Goal: Task Accomplishment & Management: Complete application form

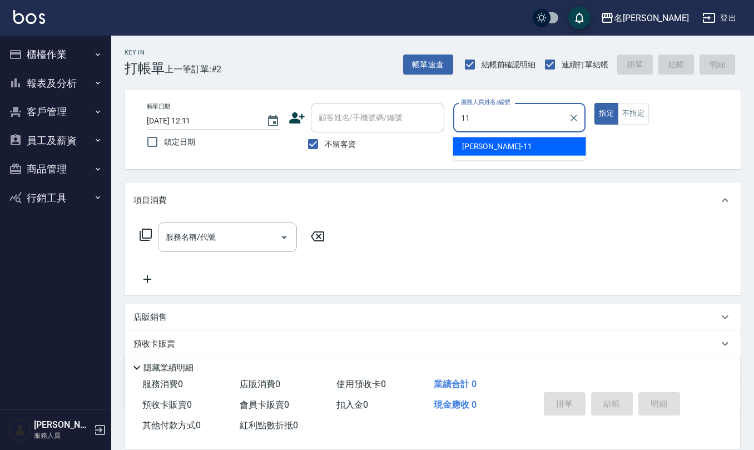
type input "[PERSON_NAME]橙-11"
type button "true"
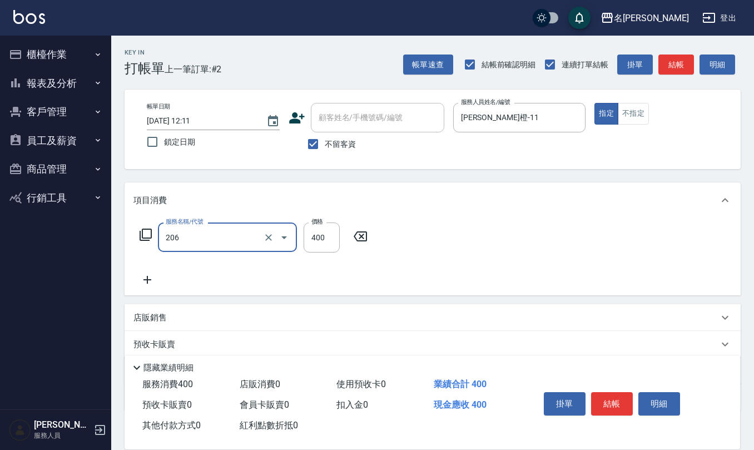
type input "健康洗(206)"
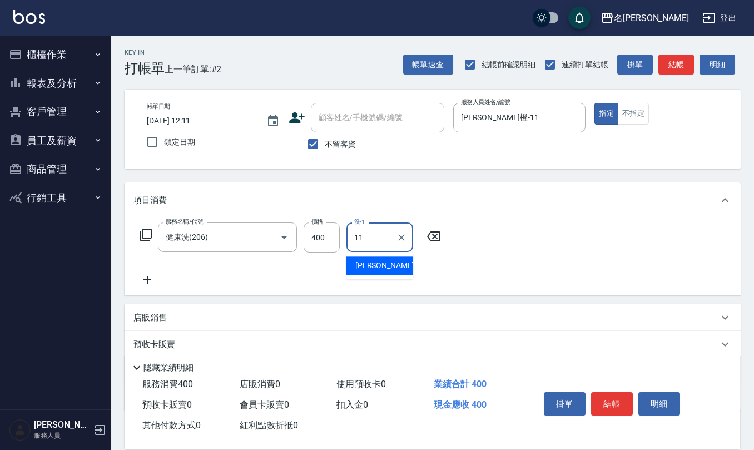
type input "[PERSON_NAME]橙-11"
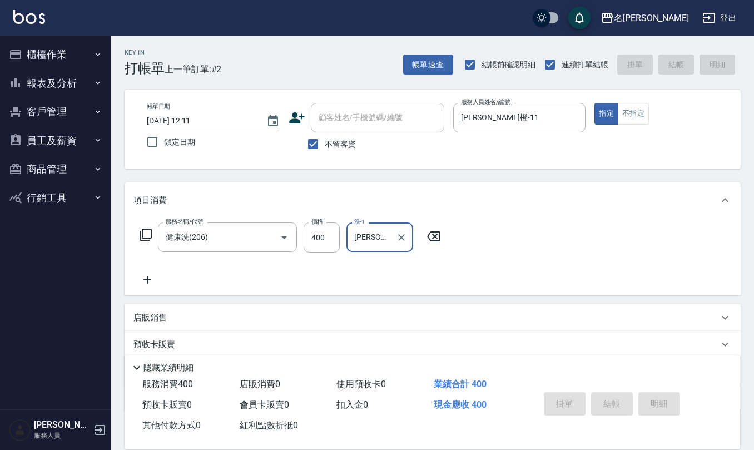
type input "2025/08/11 12:55"
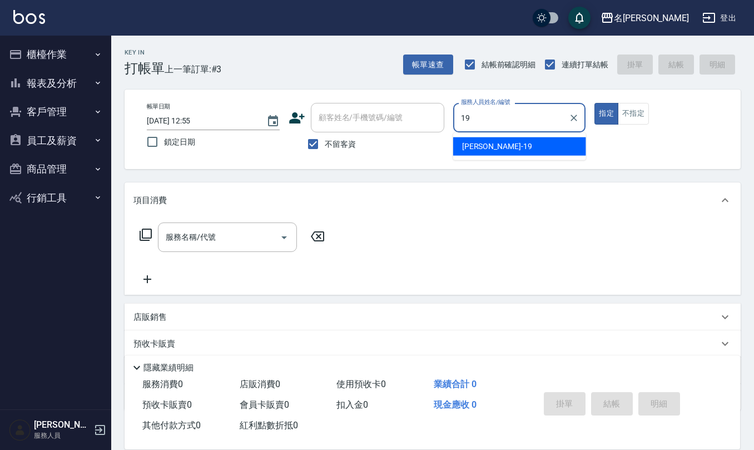
type input "[PERSON_NAME]-19"
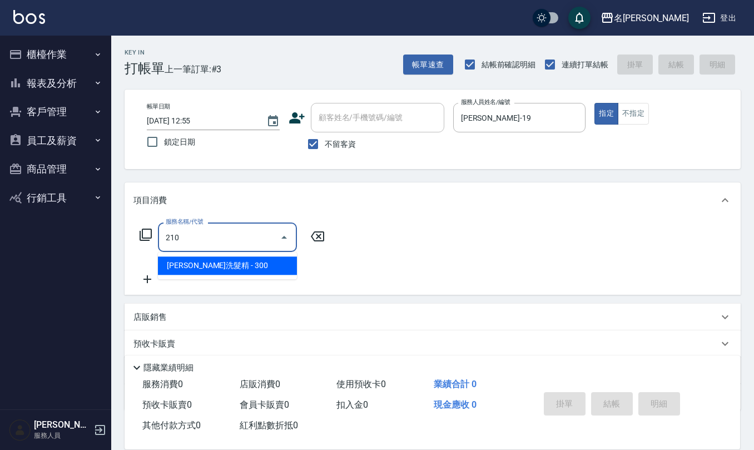
type input "[PERSON_NAME]洗髮精(210)"
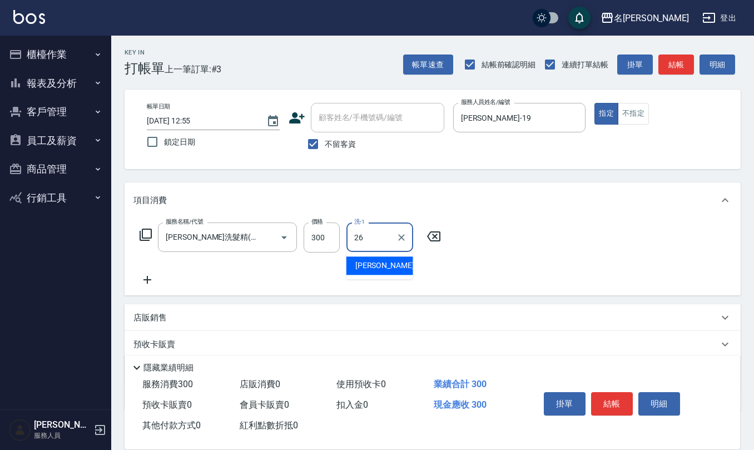
type input "[PERSON_NAME]-26"
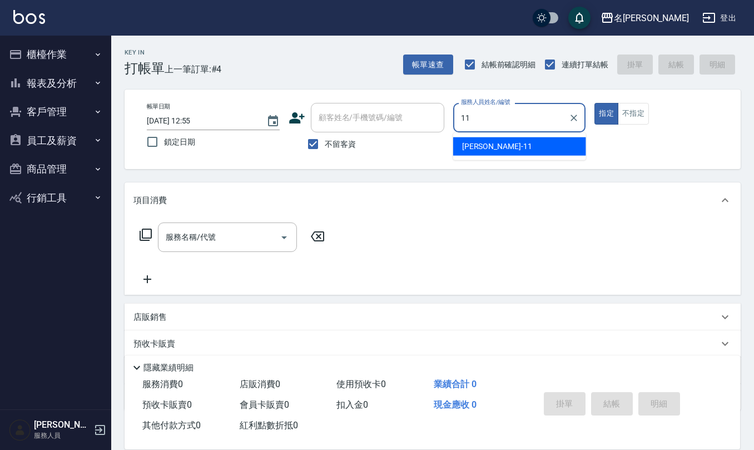
type input "[PERSON_NAME]橙-11"
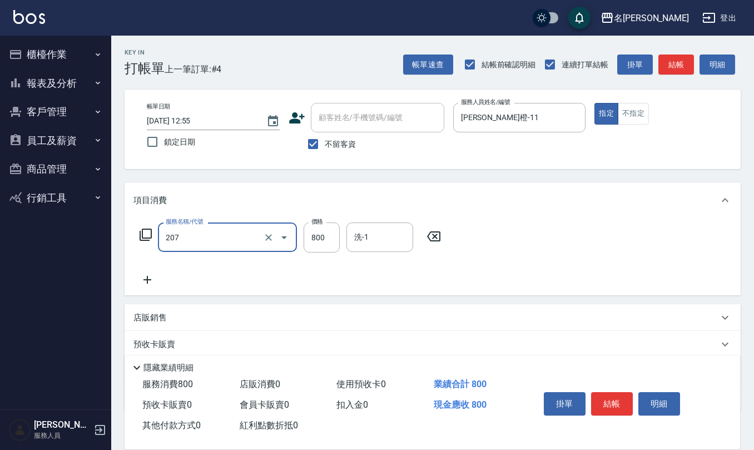
type input "清潔洗(207)"
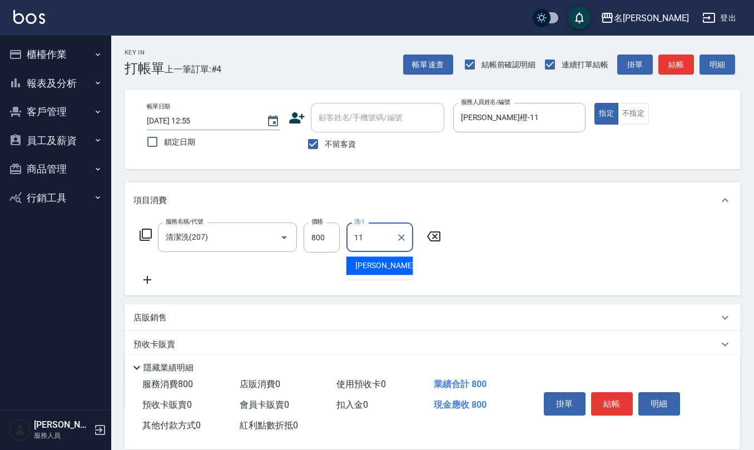
type input "[PERSON_NAME]橙-11"
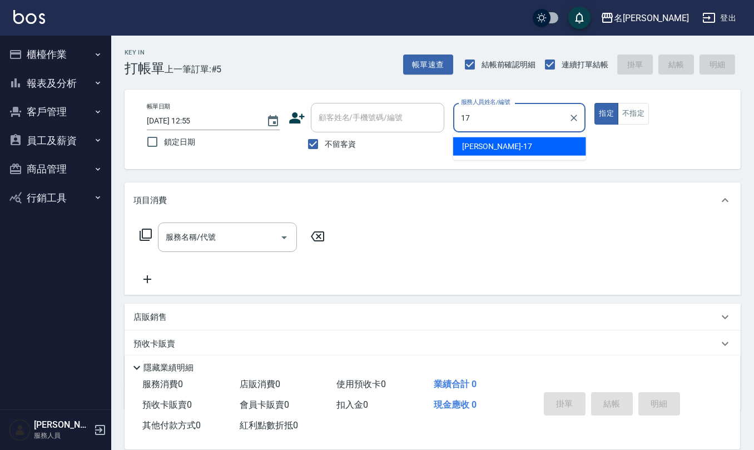
type input "[PERSON_NAME]-17"
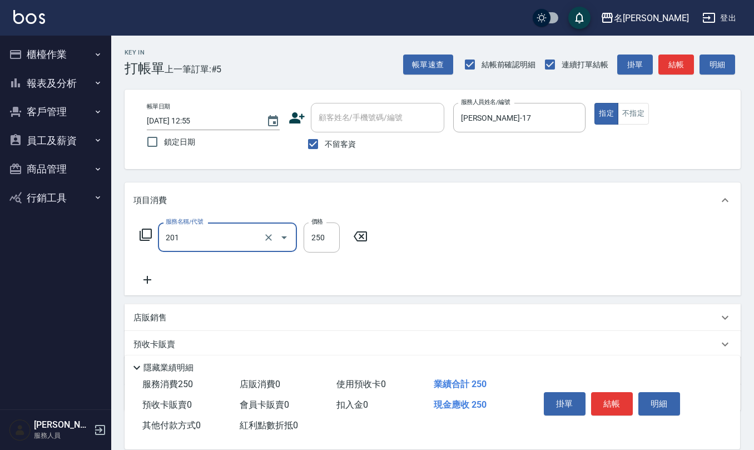
type input "洗髮(201)"
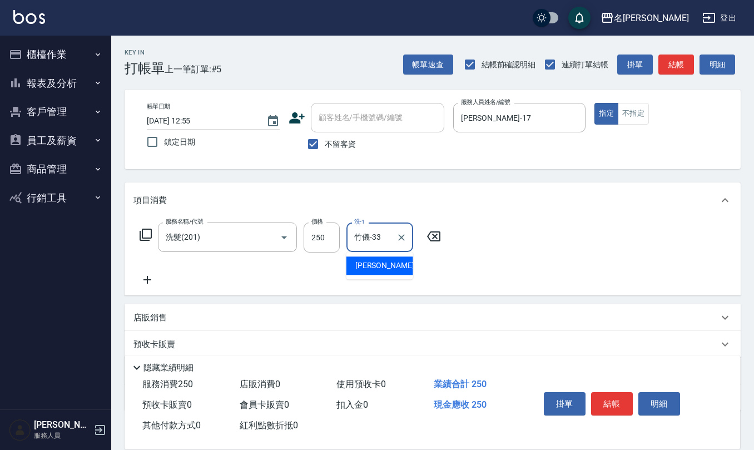
type input "竹儀-33"
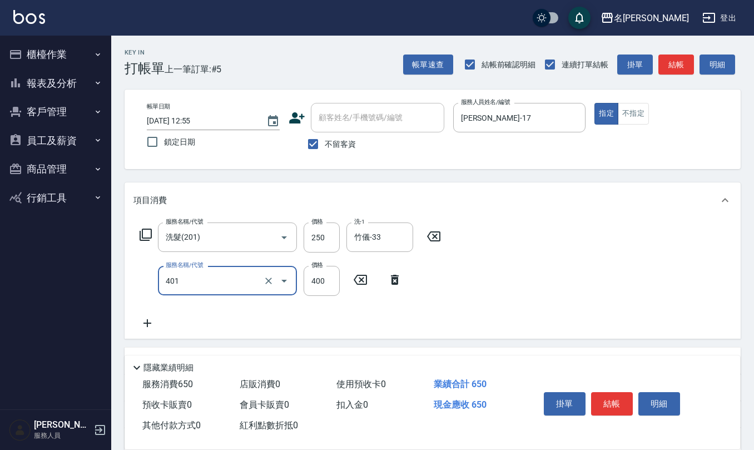
type input "剪髮(401)"
type input "450"
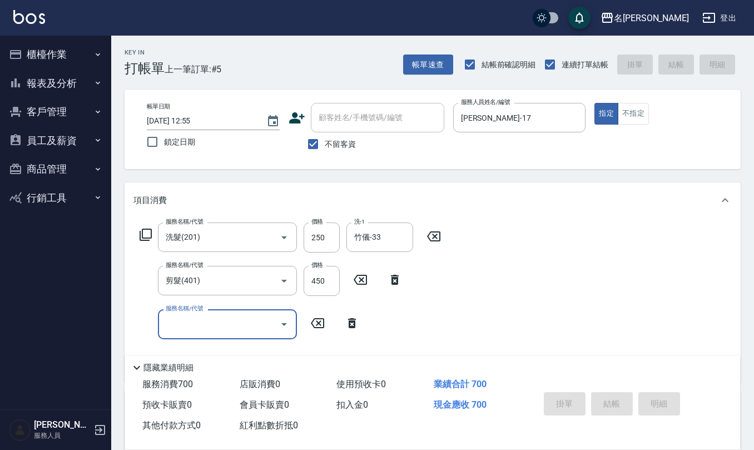
type input "2025/08/11 12:56"
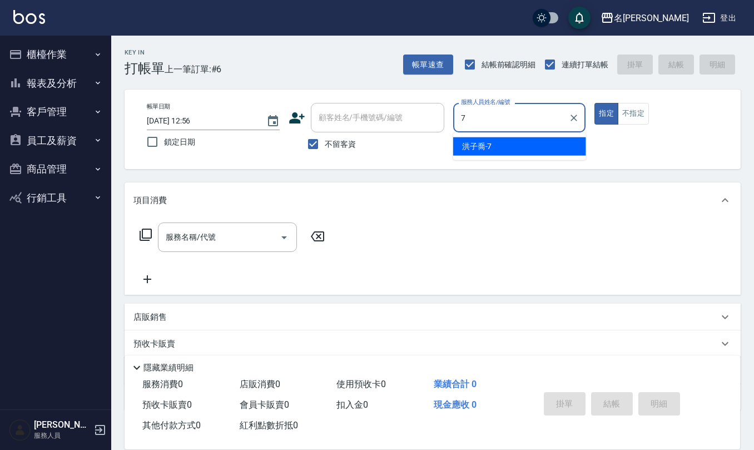
type input "[PERSON_NAME]-7"
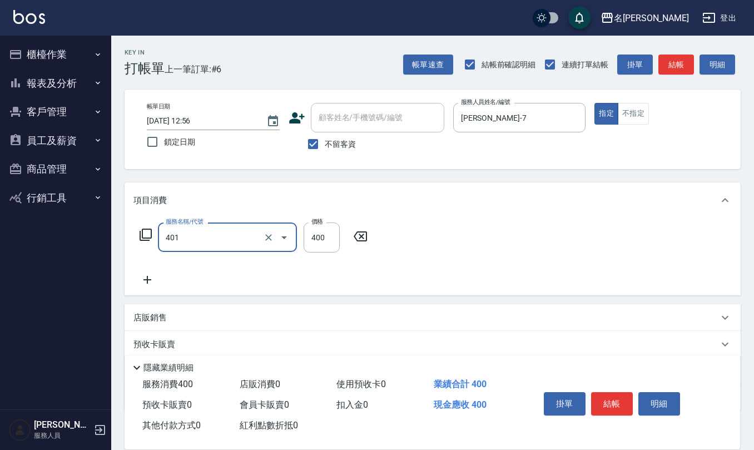
type input "剪髮(401)"
type input "300"
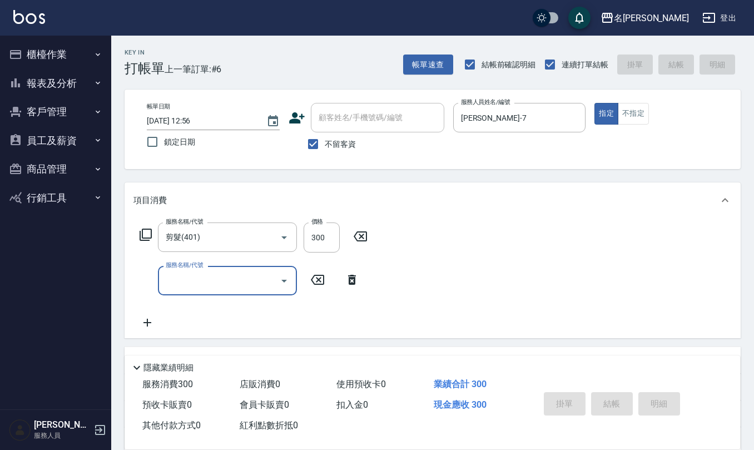
type input "2025/08/11 13:21"
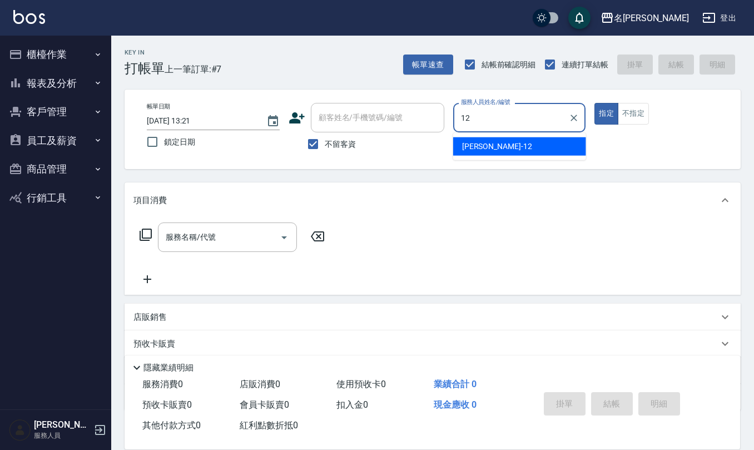
type input "[PERSON_NAME]-12"
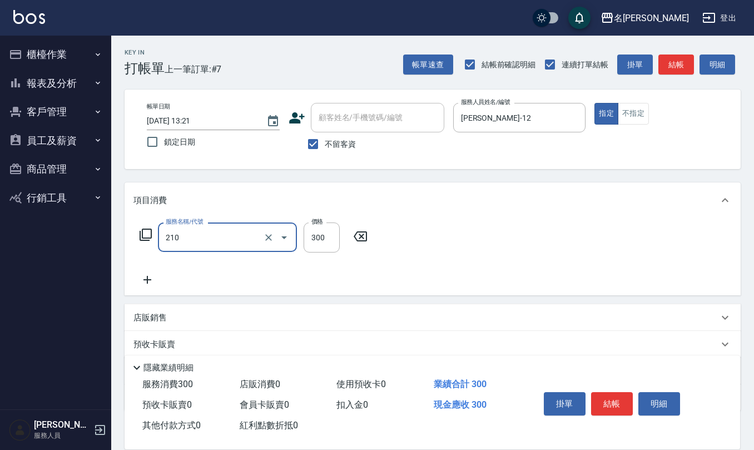
type input "[PERSON_NAME]洗髮精(210)"
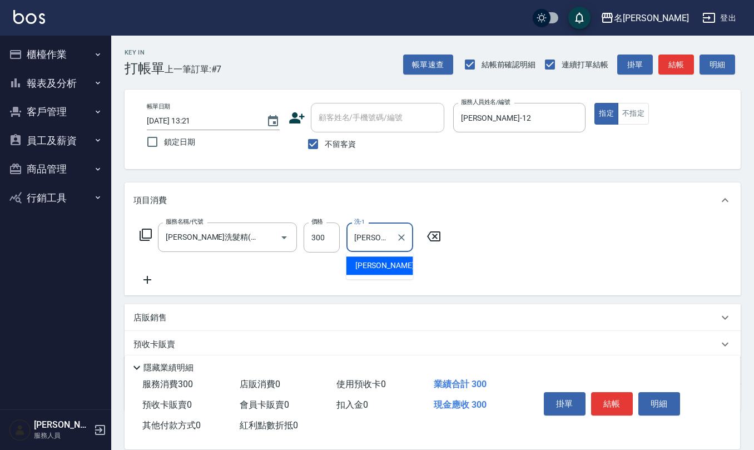
type input "[PERSON_NAME]-21"
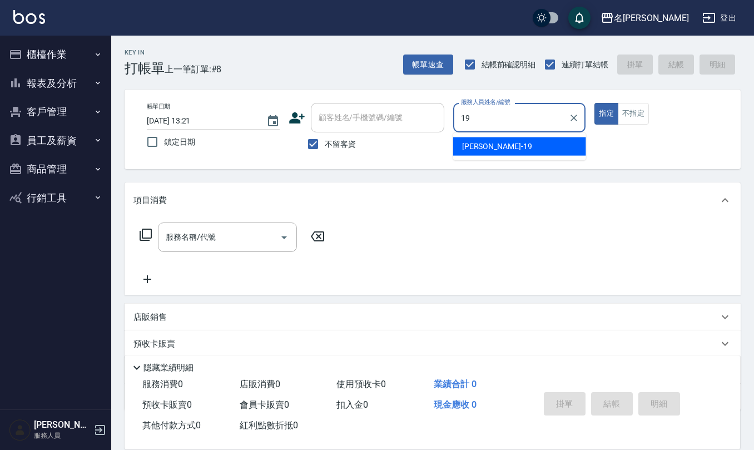
type input "[PERSON_NAME]-19"
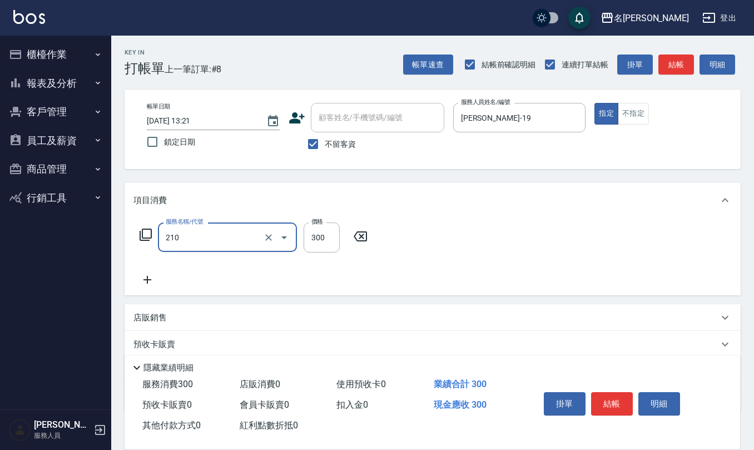
type input "[PERSON_NAME]洗髮精(210)"
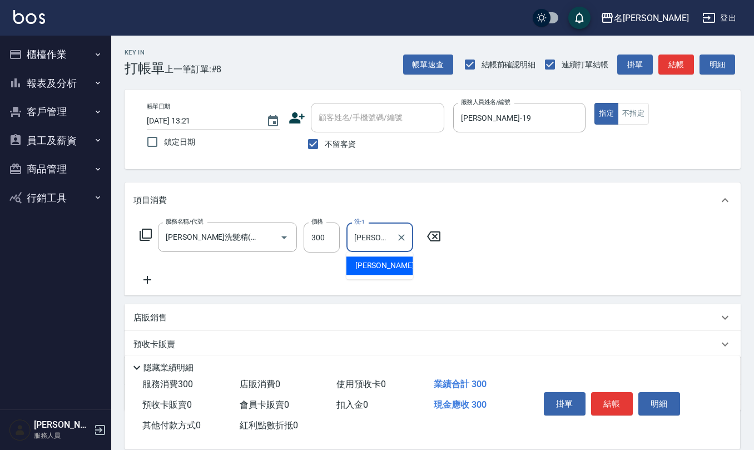
type input "[PERSON_NAME]-26"
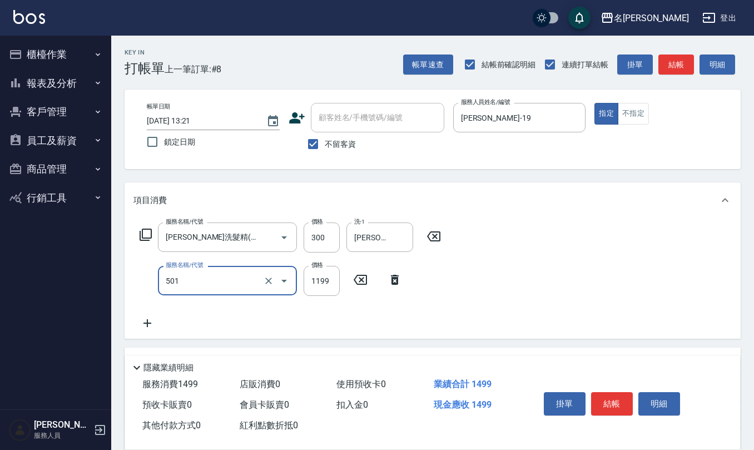
type input "染髮(501)"
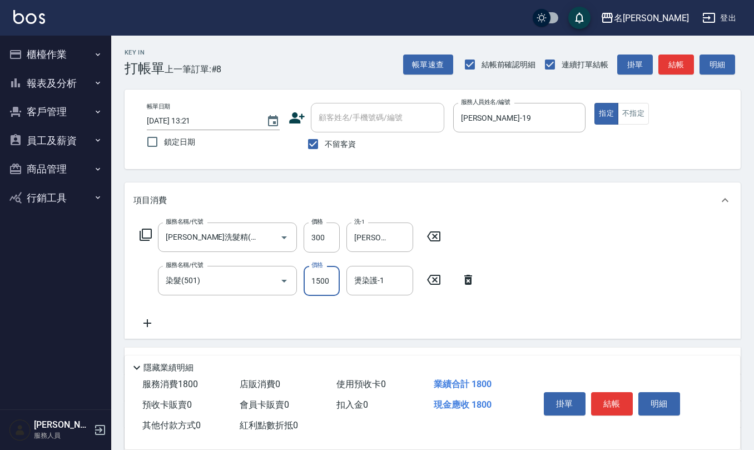
type input "1500"
type input "[PERSON_NAME]-26"
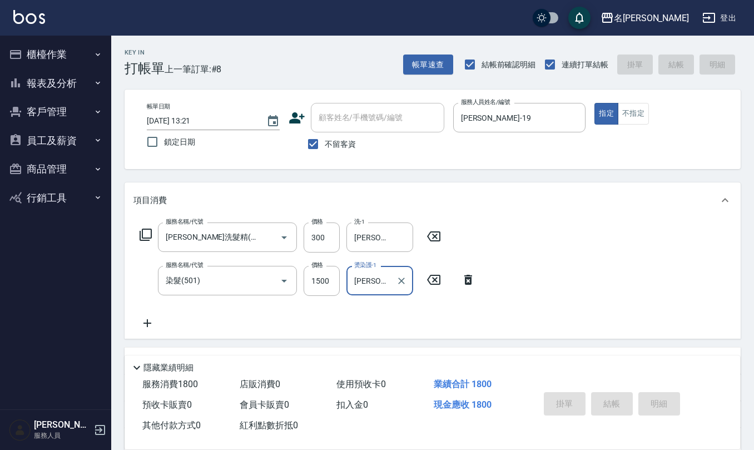
type input "2025/08/11 13:48"
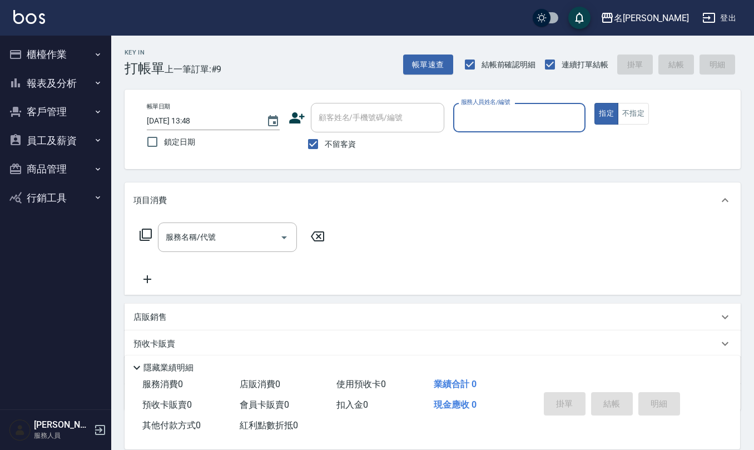
click at [594, 103] on button "指定" at bounding box center [606, 114] width 24 height 22
click at [498, 107] on div "服務人員姓名/編號" at bounding box center [519, 117] width 133 height 29
click at [496, 109] on input "服務人員姓名/編號" at bounding box center [519, 117] width 123 height 19
type input "[PERSON_NAME]-6"
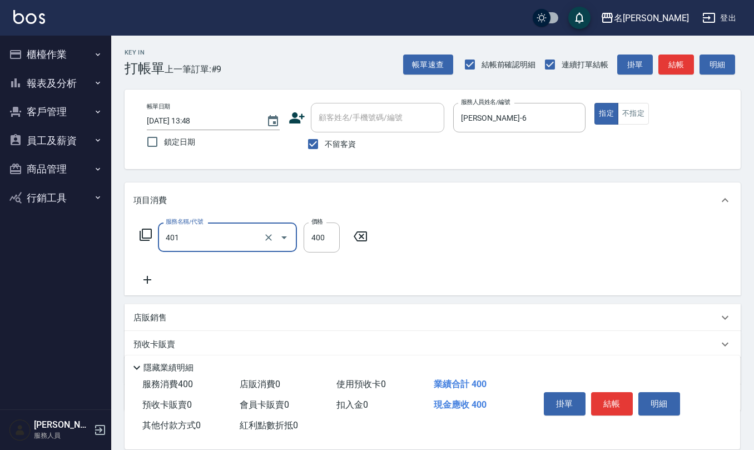
type input "剪髮(401)"
type input "300"
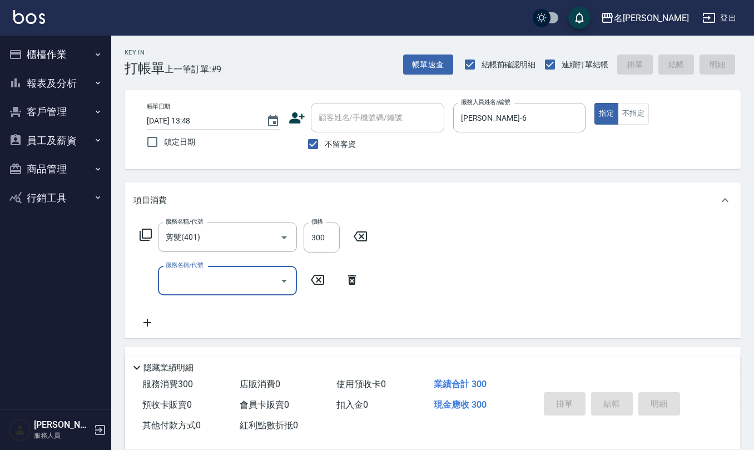
type input "2025/08/11 14:11"
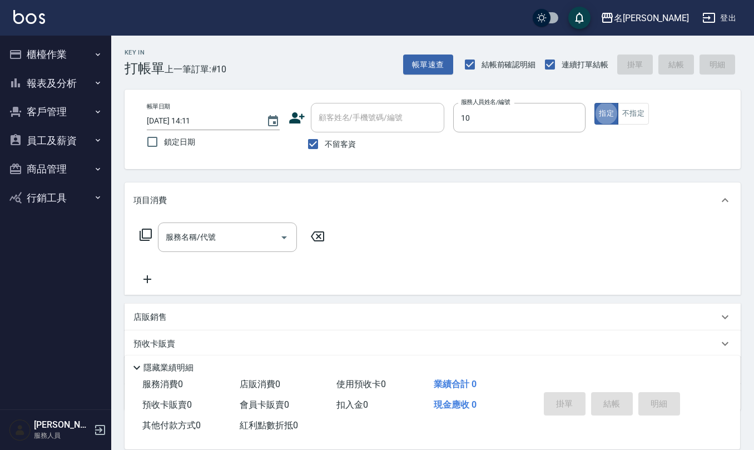
type input "[PERSON_NAME]-10"
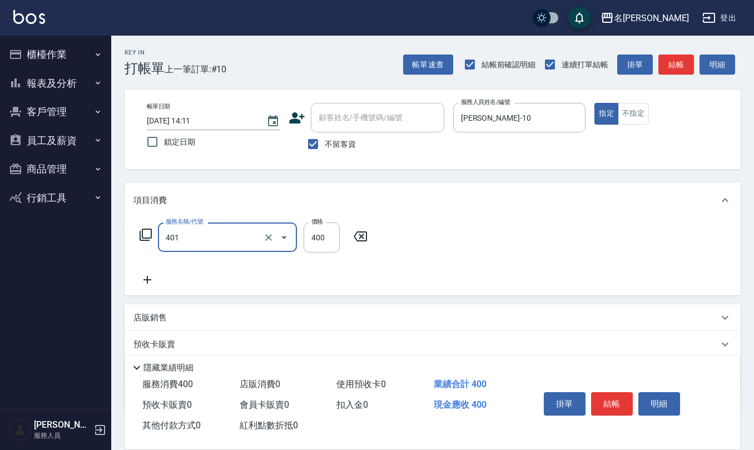
type input "剪髮(401)"
type input "405"
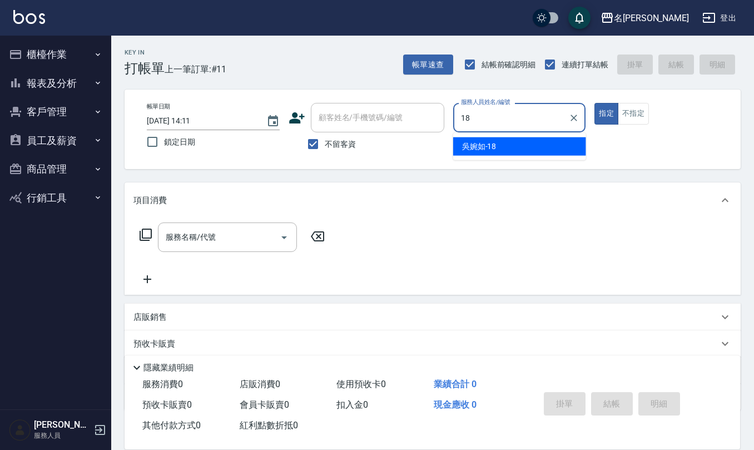
type input "[PERSON_NAME]-18"
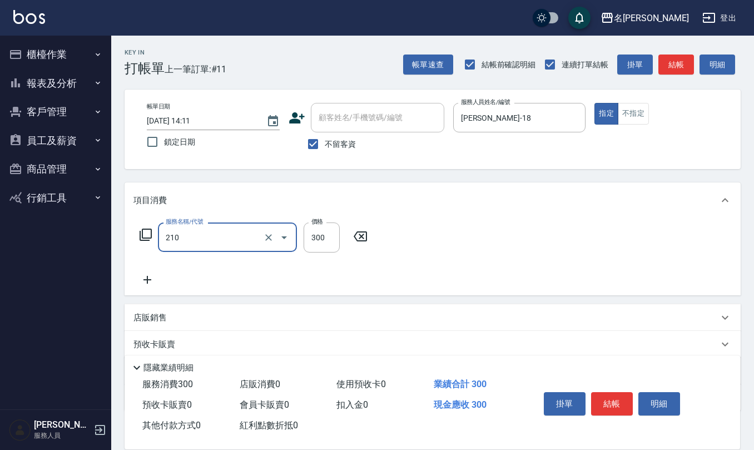
type input "[PERSON_NAME]洗髮精(210)"
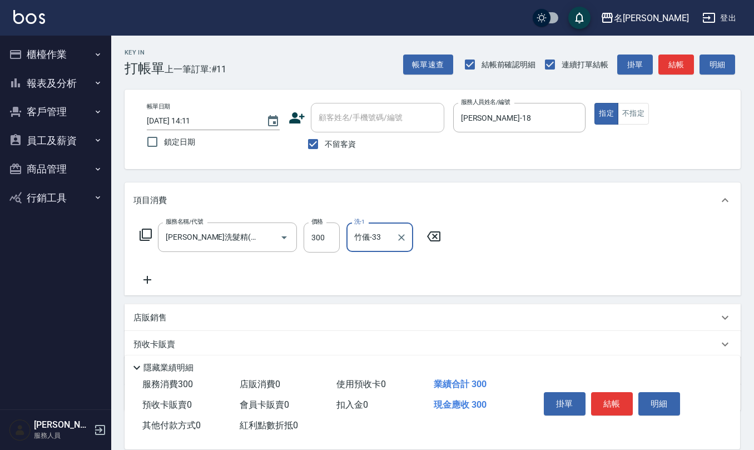
type input "竹儀-33"
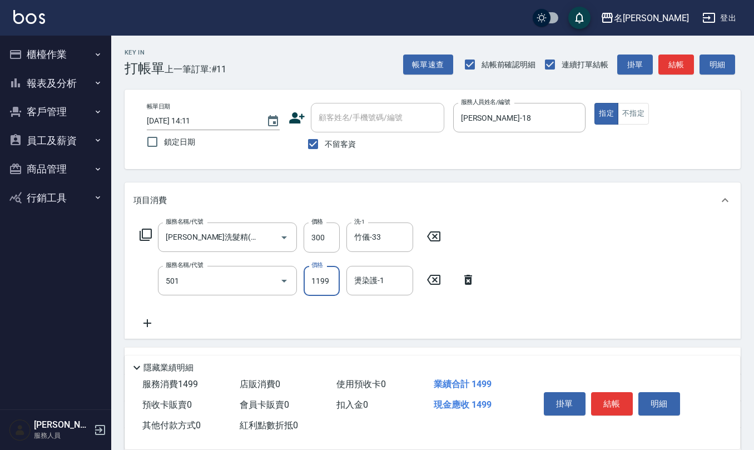
type input "染髮(501)"
type input "1299"
type input "竹儀-33"
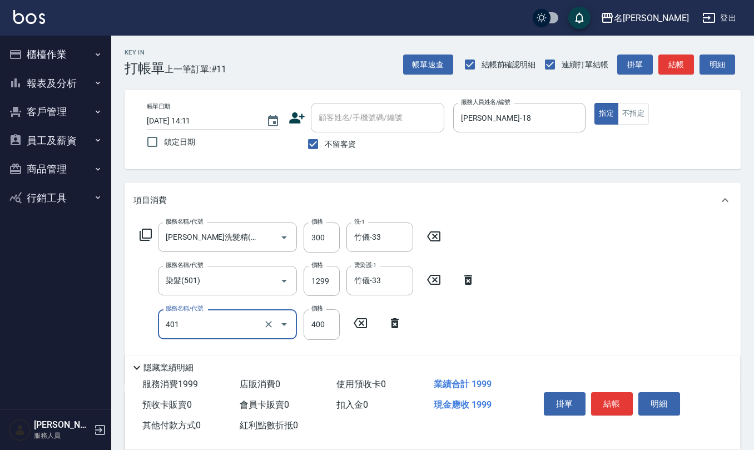
type input "剪髮(401)"
type input "350"
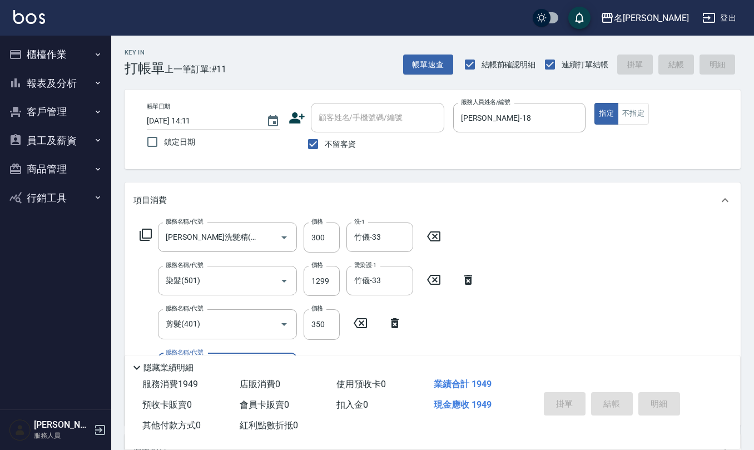
type input "2025/08/11 14:12"
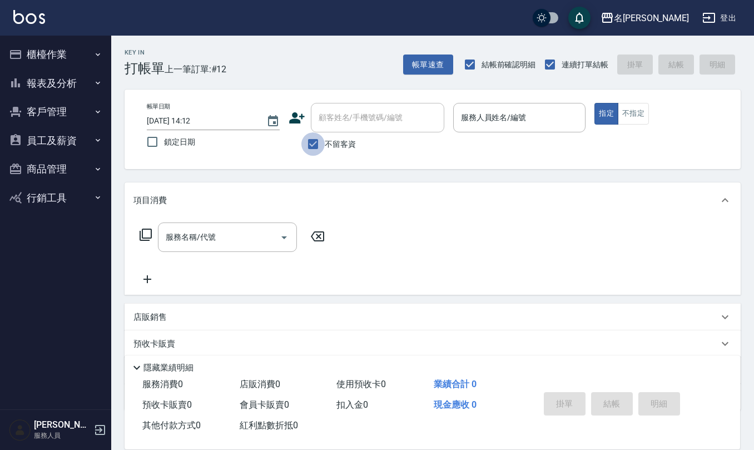
click at [310, 143] on input "不留客資" at bounding box center [312, 143] width 23 height 23
checkbox input "false"
click at [341, 113] on div "顧客姓名/手機號碼/編號 顧客姓名/手機號碼/編號" at bounding box center [377, 117] width 133 height 29
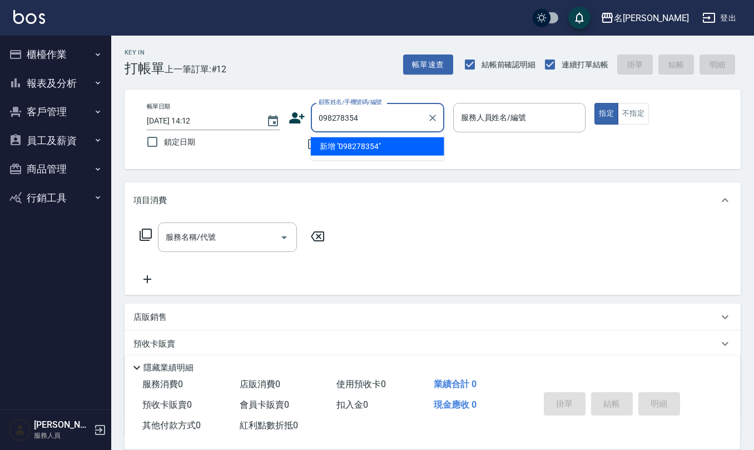
type input "0982783544"
drag, startPoint x: 365, startPoint y: 118, endPoint x: 316, endPoint y: 116, distance: 48.5
click at [316, 116] on input "0982783544" at bounding box center [369, 117] width 107 height 19
click at [296, 115] on icon at bounding box center [297, 117] width 16 height 11
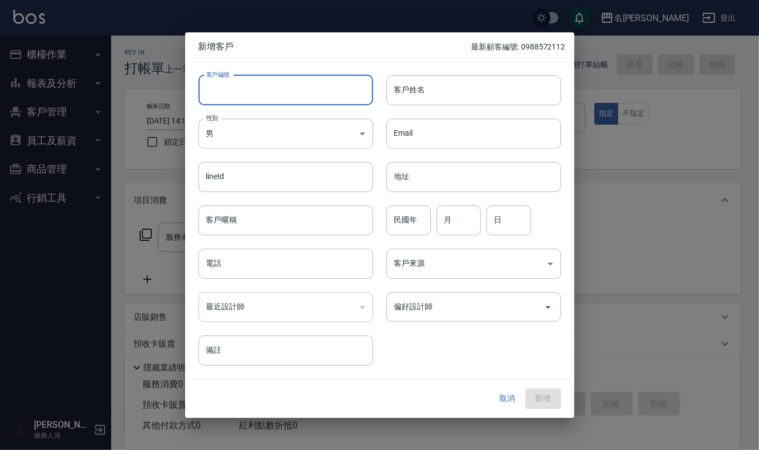
paste input "0982783544"
type input "0982783544"
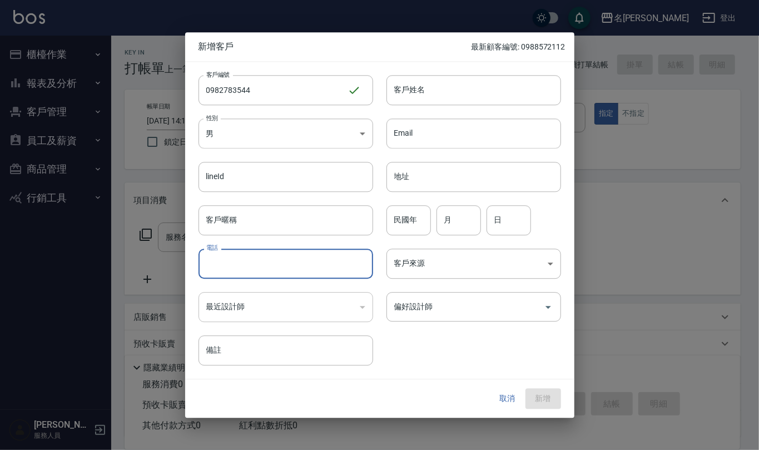
click at [312, 266] on input "電話" at bounding box center [286, 264] width 175 height 30
paste input "0982783544"
type input "0982783544"
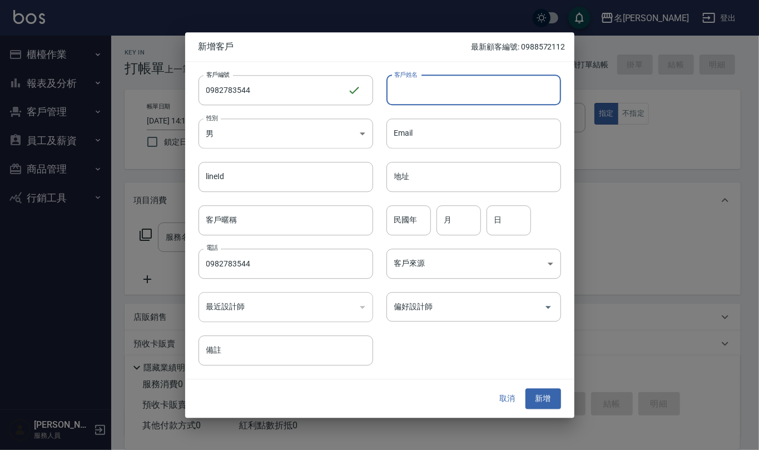
drag, startPoint x: 439, startPoint y: 92, endPoint x: 405, endPoint y: 101, distance: 34.7
click at [438, 92] on input "客戶姓名" at bounding box center [473, 90] width 175 height 30
type input "j"
type input "吐"
type input "ˊ"
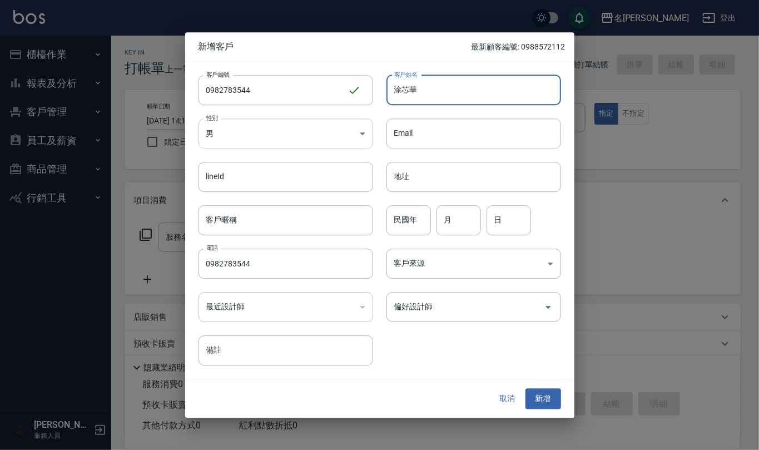
type input "涂芯華"
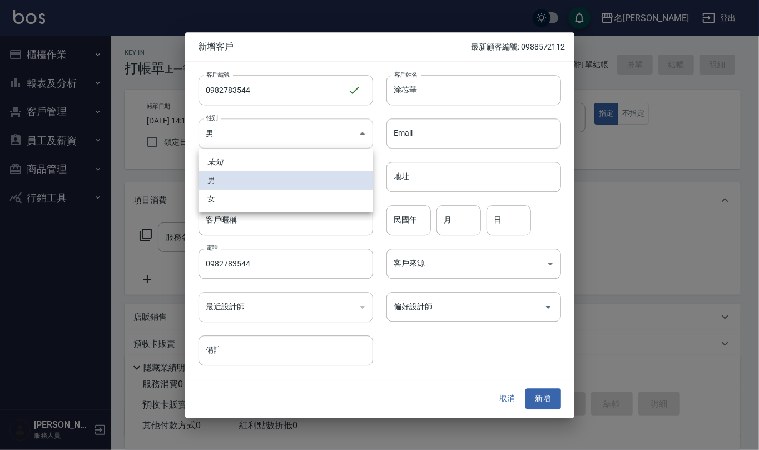
click at [354, 127] on body "名留仁二 登出 櫃檯作業 打帳單 帳單列表 現金收支登錄 材料自購登錄 每日結帳 排班表 報表及分析 報表目錄 店家區間累計表 店家日報表 互助日報表 互助月…" at bounding box center [379, 271] width 759 height 542
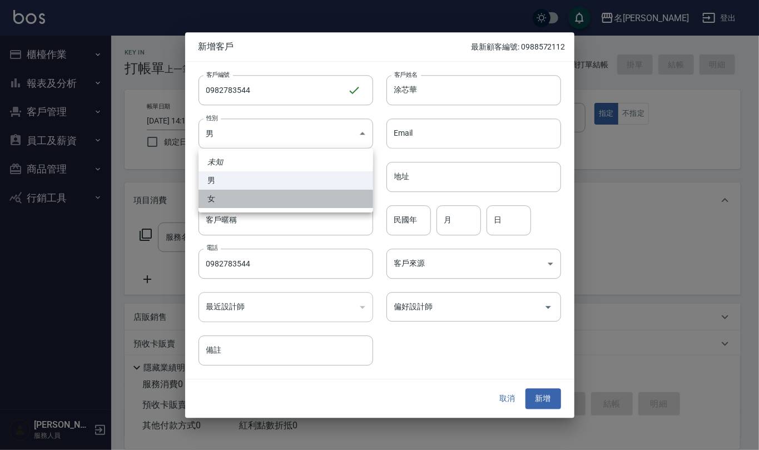
click at [354, 196] on li "女" at bounding box center [286, 199] width 175 height 18
type input "FEMALE"
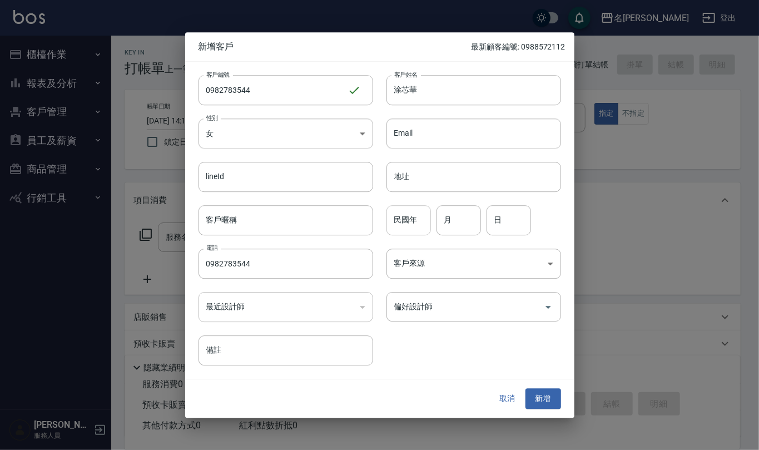
click at [407, 221] on input "民國年" at bounding box center [408, 220] width 44 height 30
type input "67"
type input "04"
type input "17"
click at [467, 267] on body "名留仁二 登出 櫃檯作業 打帳單 帳單列表 現金收支登錄 材料自購登錄 每日結帳 排班表 報表及分析 報表目錄 店家區間累計表 店家日報表 互助日報表 互助月…" at bounding box center [379, 271] width 759 height 542
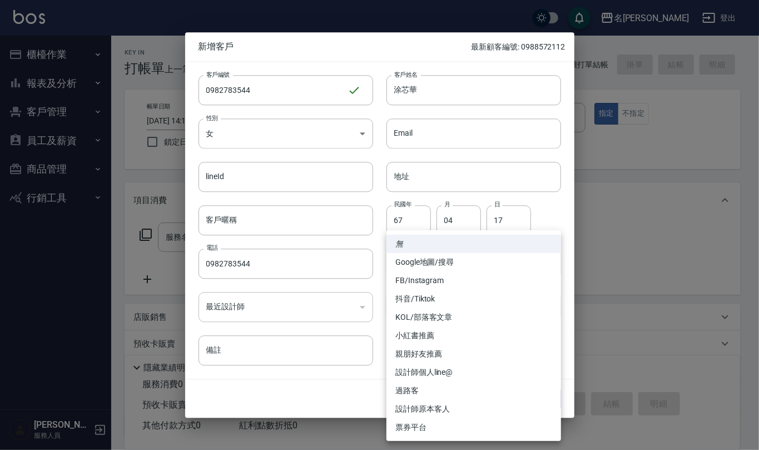
click at [563, 215] on div at bounding box center [379, 225] width 759 height 450
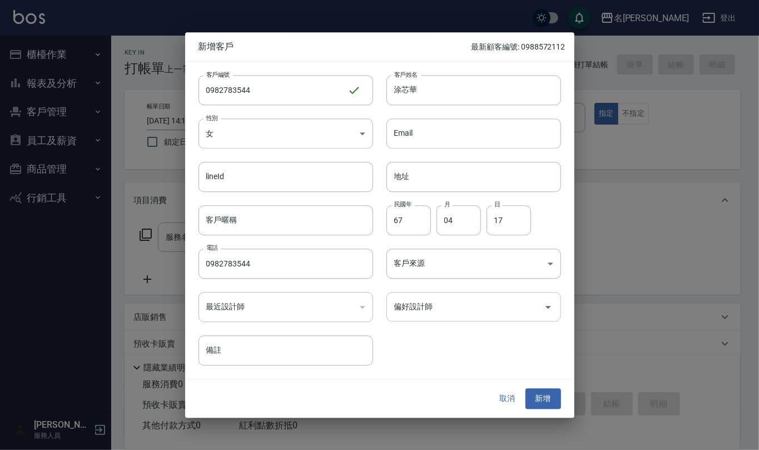
click at [513, 307] on input "偏好設計師" at bounding box center [465, 306] width 148 height 19
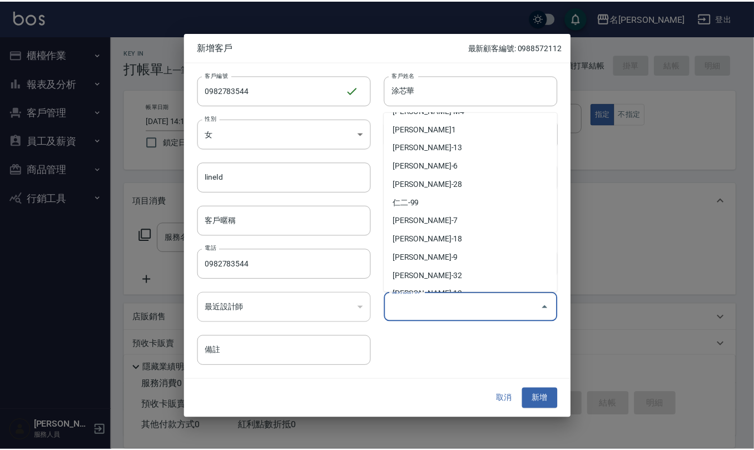
scroll to position [370, 0]
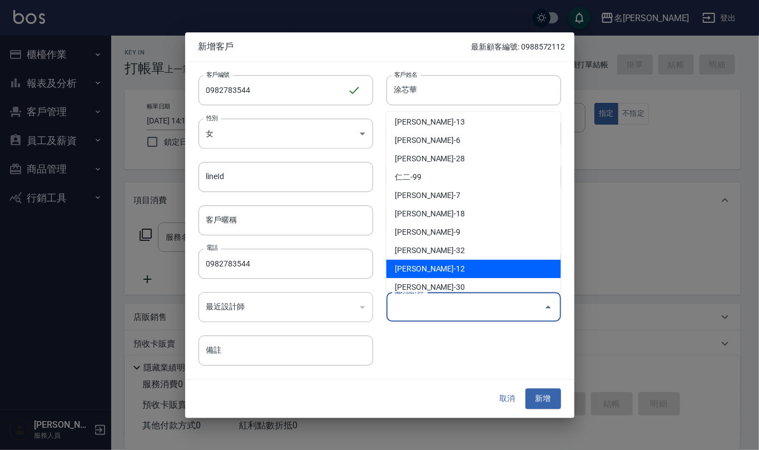
click at [479, 265] on li "[PERSON_NAME]-12" at bounding box center [473, 269] width 175 height 18
type input "[PERSON_NAME]"
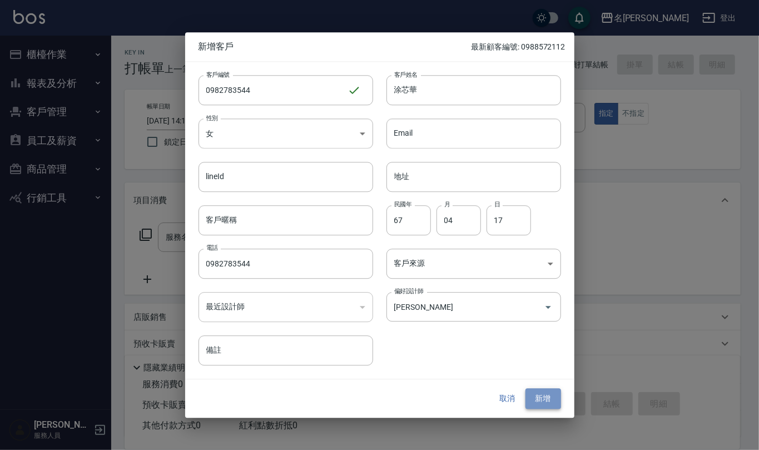
click at [550, 397] on button "新增" at bounding box center [543, 399] width 36 height 21
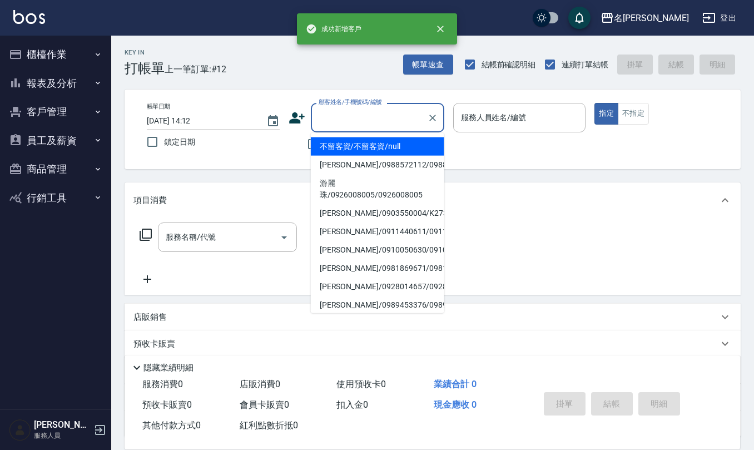
click at [336, 113] on input "顧客姓名/手機號碼/編號" at bounding box center [369, 117] width 107 height 19
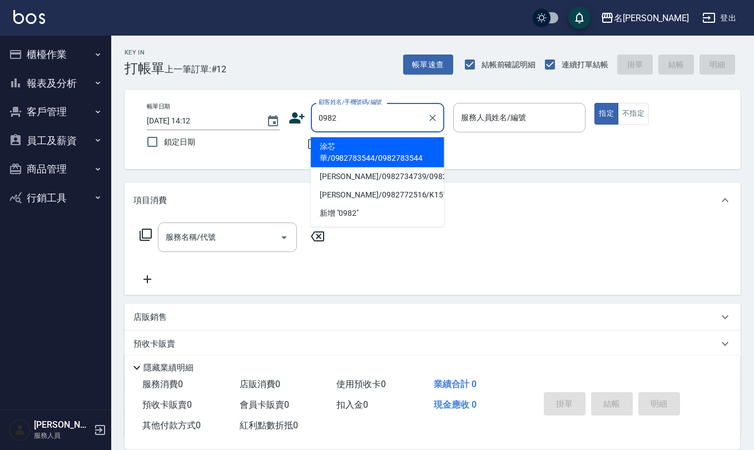
type input "涂芯華/0982783544/0982783544"
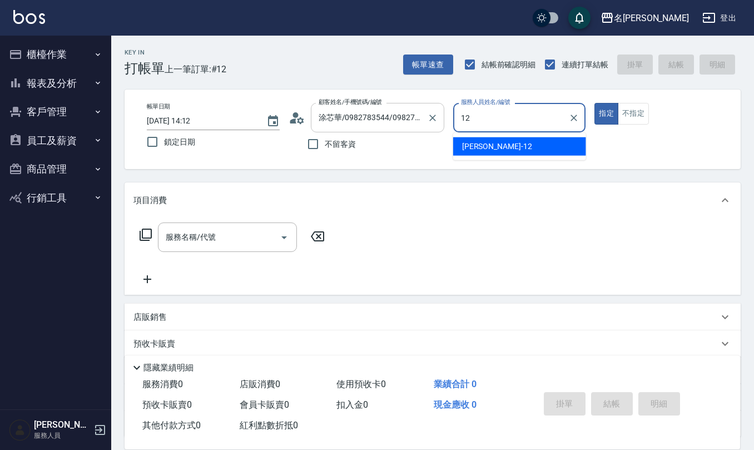
type input "[PERSON_NAME]-12"
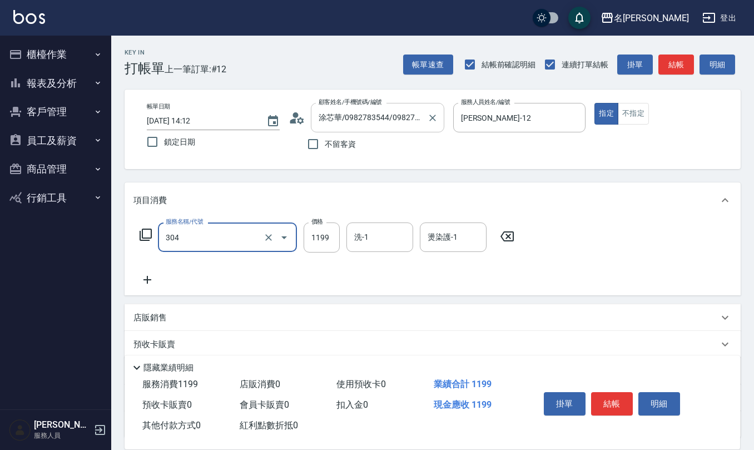
type input "離子燙(特價)(304)"
type input "1299"
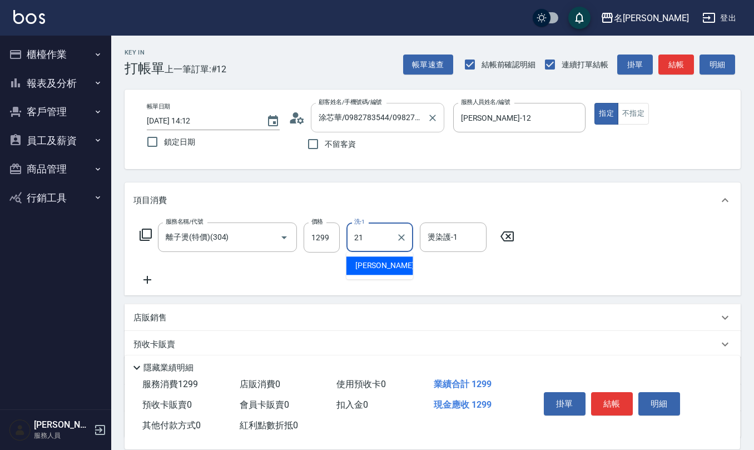
type input "[PERSON_NAME]-21"
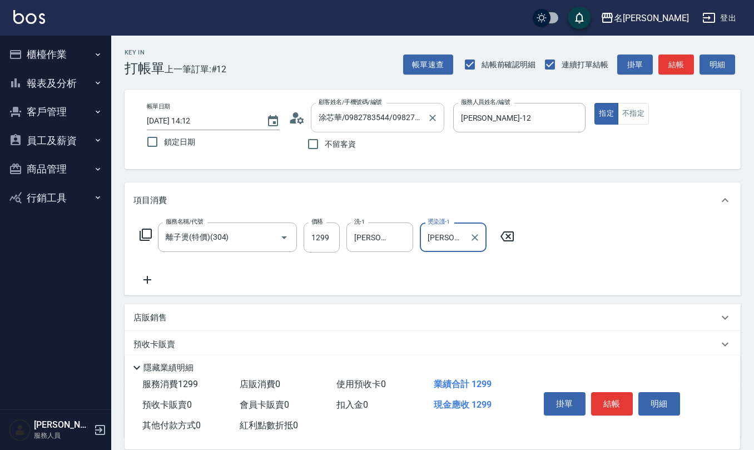
type input "[PERSON_NAME]-21"
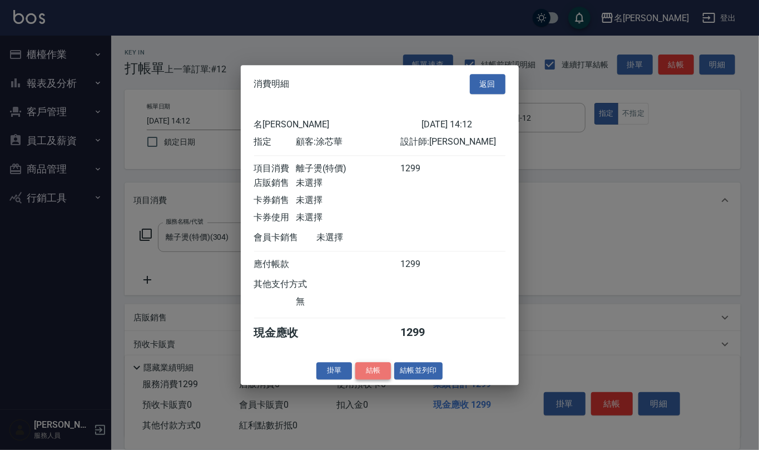
click at [372, 371] on button "結帳" at bounding box center [373, 370] width 36 height 17
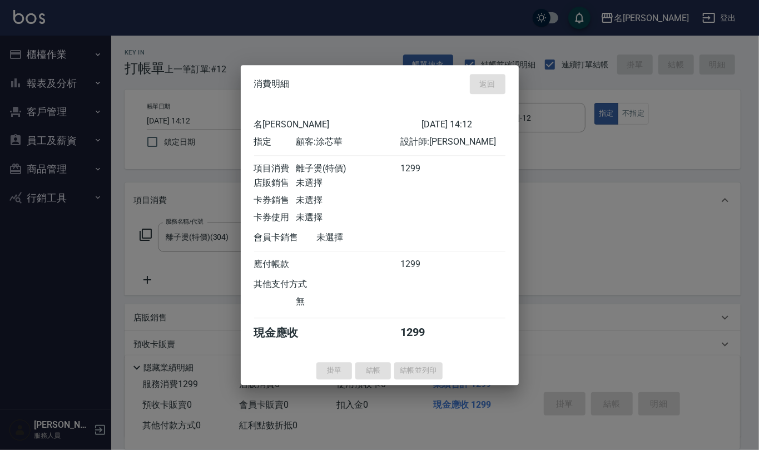
type input "2025/08/11 14:27"
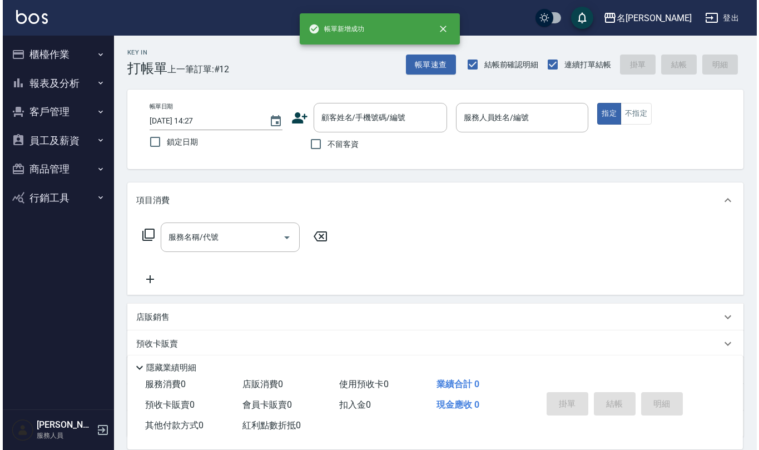
scroll to position [0, 0]
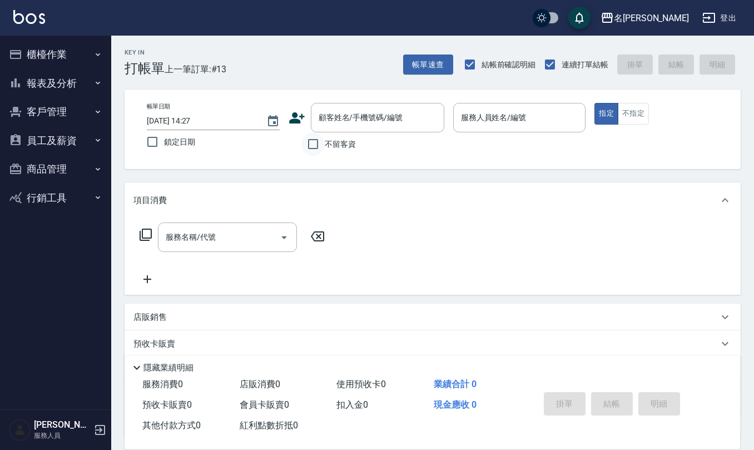
click at [307, 143] on input "不留客資" at bounding box center [312, 143] width 23 height 23
checkbox input "true"
type input "林文婷/0982151650/"
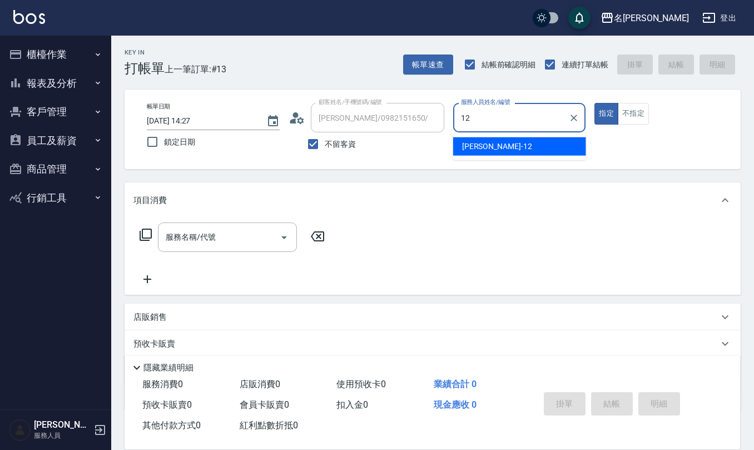
type input "[PERSON_NAME]-12"
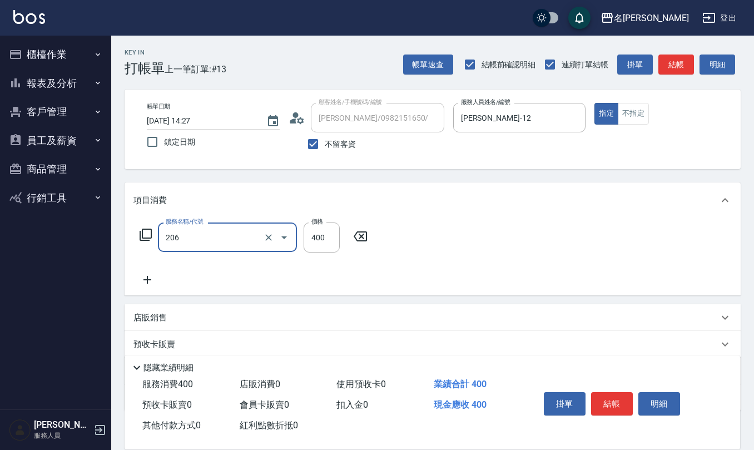
type input "健康洗(206)"
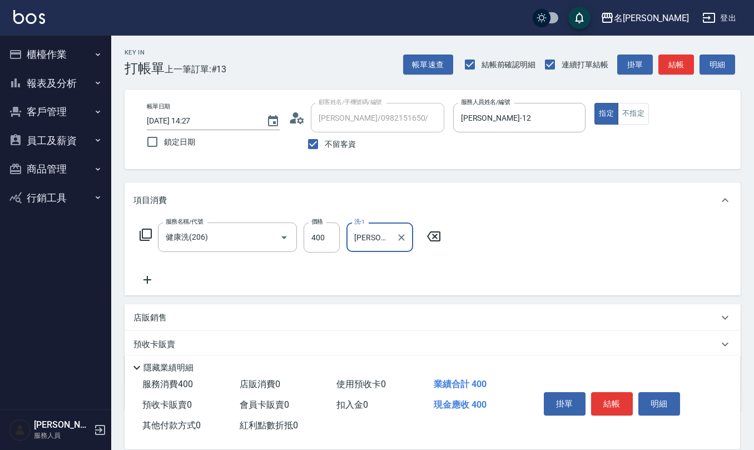
type input "[PERSON_NAME]-21"
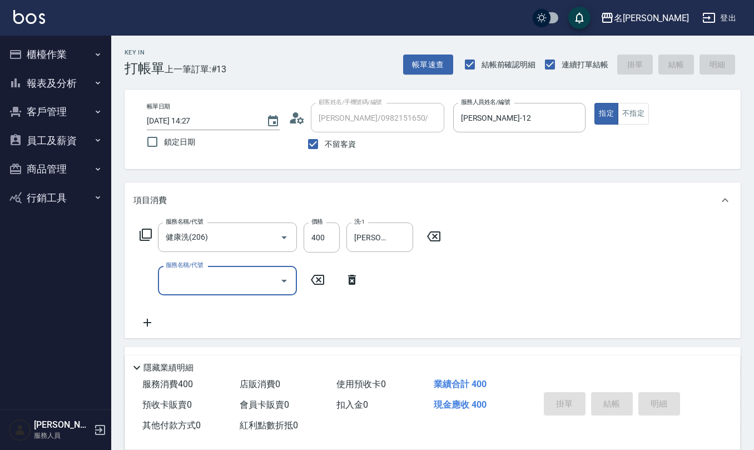
type input "[DATE] 14:29"
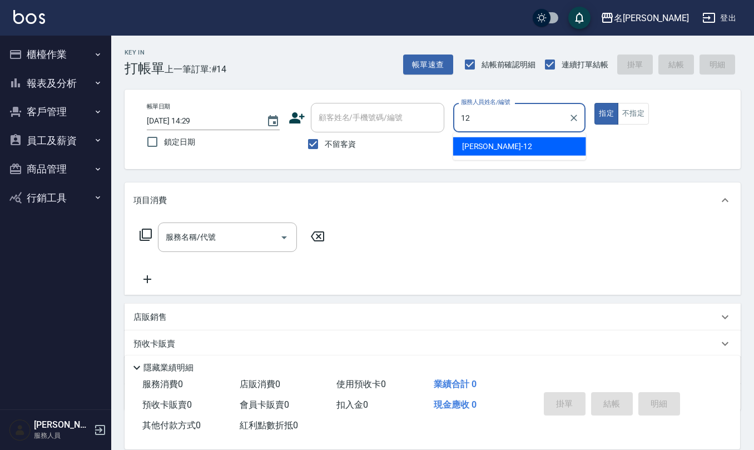
type input "[PERSON_NAME]-12"
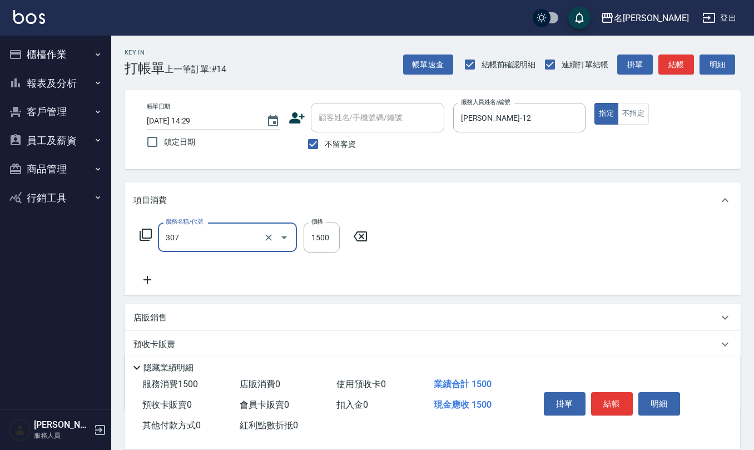
type input "EF麥拉寧燙髮1500(307)"
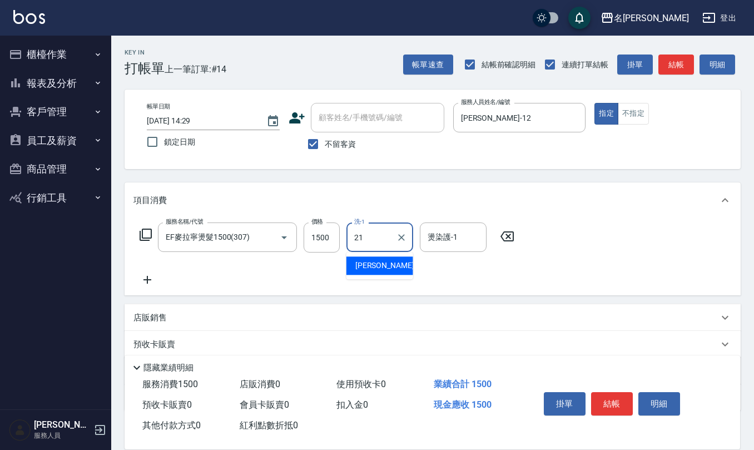
type input "[PERSON_NAME]-21"
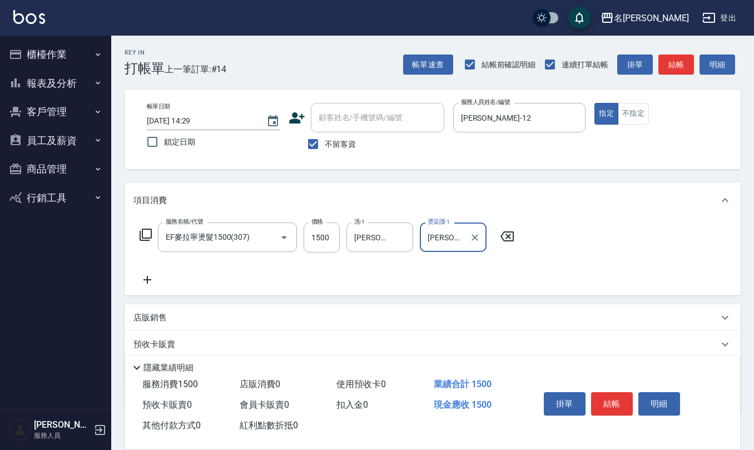
type input "[PERSON_NAME]-21"
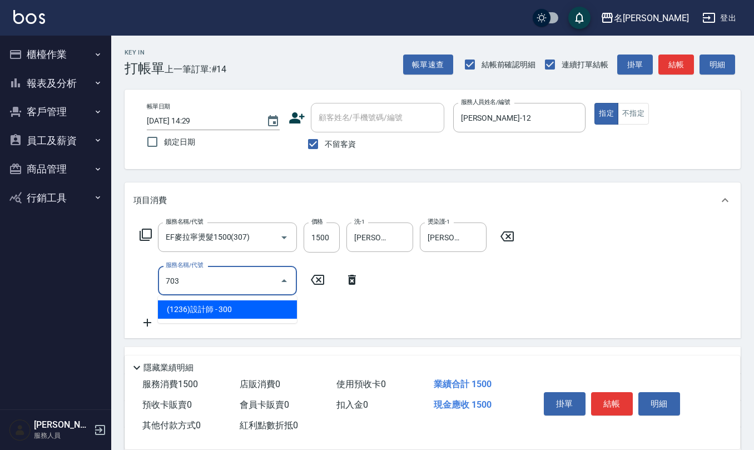
type input "(1236)設計師(703)"
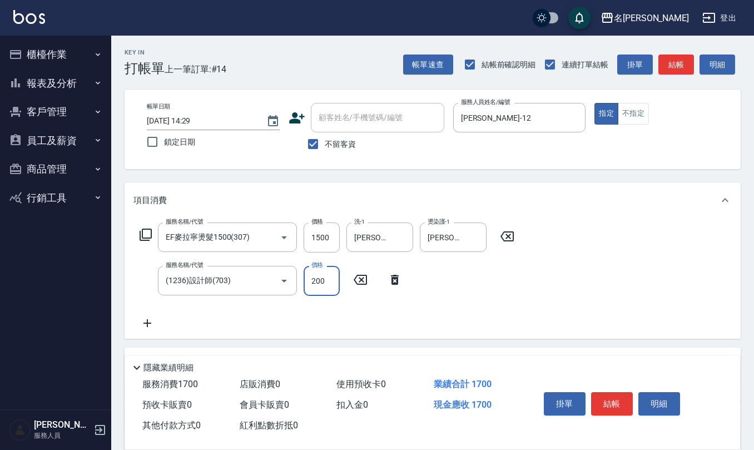
type input "200"
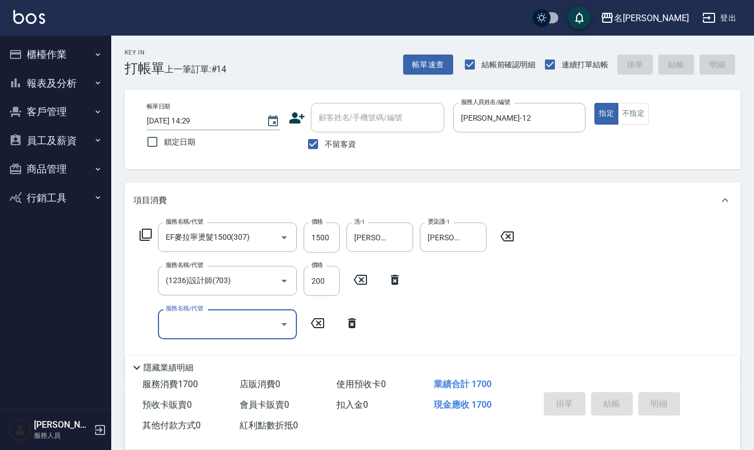
type input "2025/08/11 14:30"
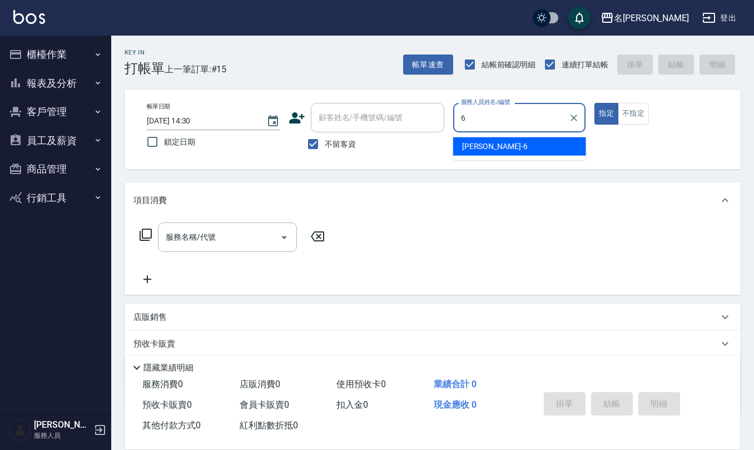
type input "[PERSON_NAME]-6"
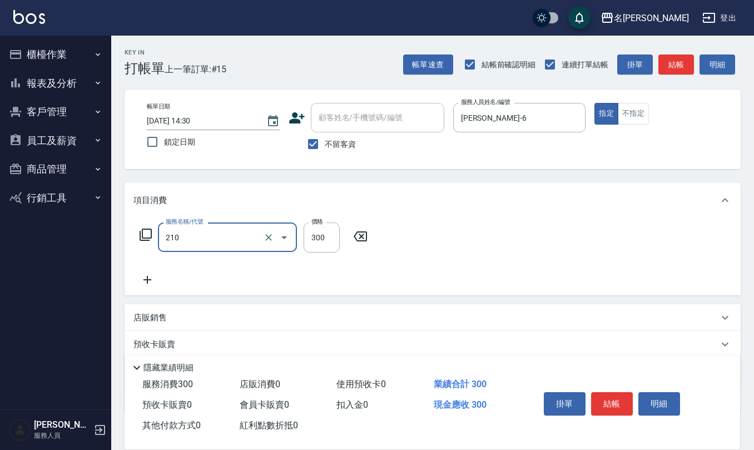
type input "[PERSON_NAME]洗髮精(210)"
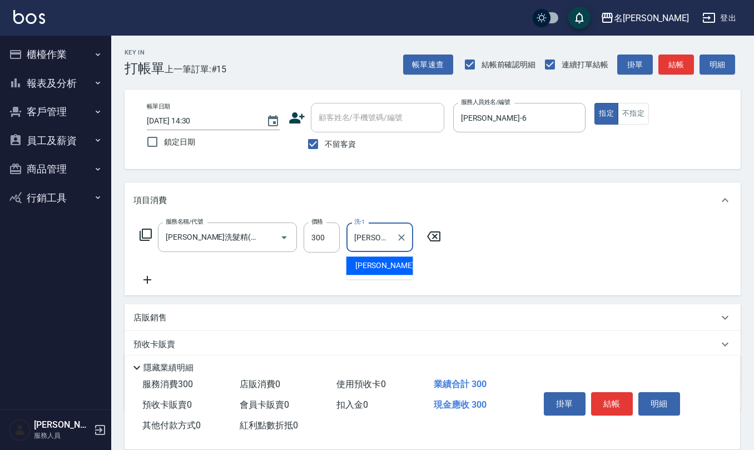
type input "[PERSON_NAME]-26"
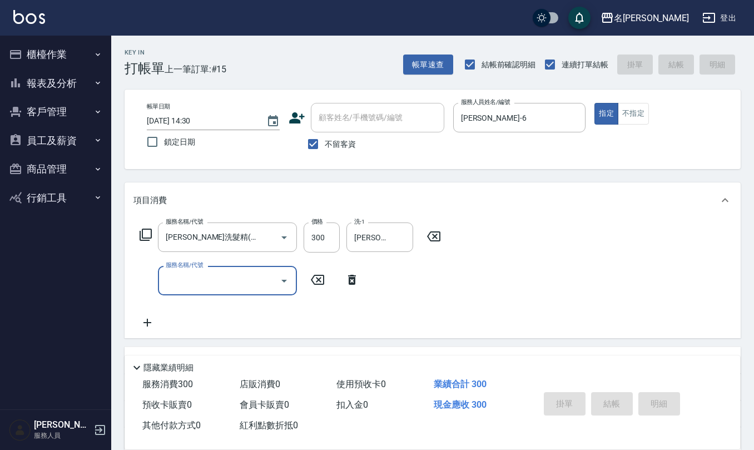
type input "2025/08/11 14:32"
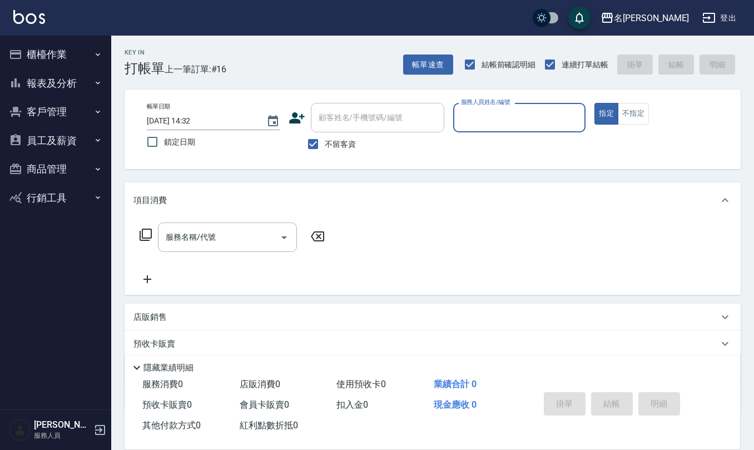
click at [70, 51] on button "櫃檯作業" at bounding box center [55, 54] width 102 height 29
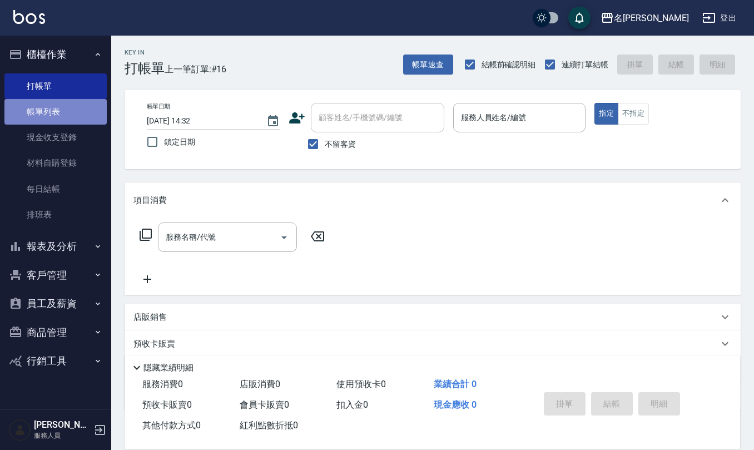
click at [57, 116] on link "帳單列表" at bounding box center [55, 112] width 102 height 26
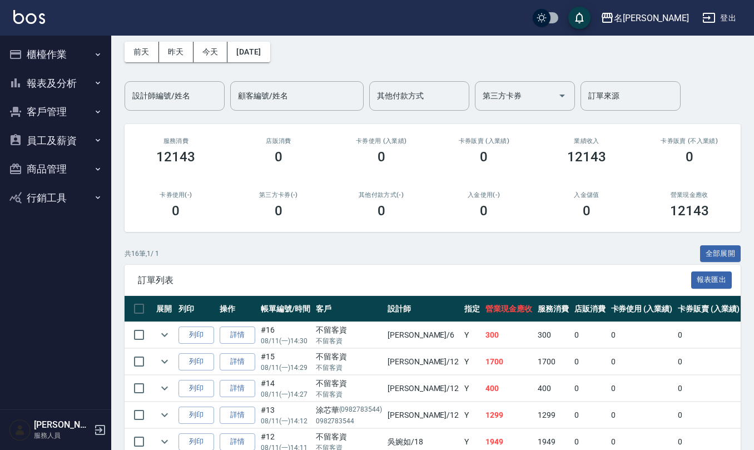
scroll to position [74, 0]
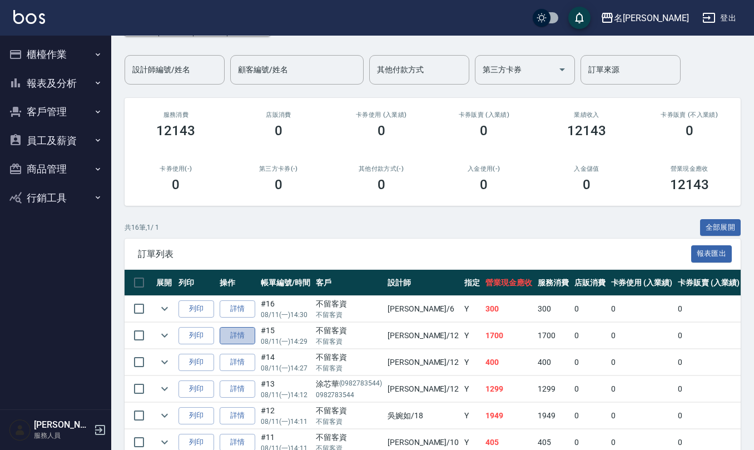
click at [237, 335] on link "詳情" at bounding box center [238, 335] width 36 height 17
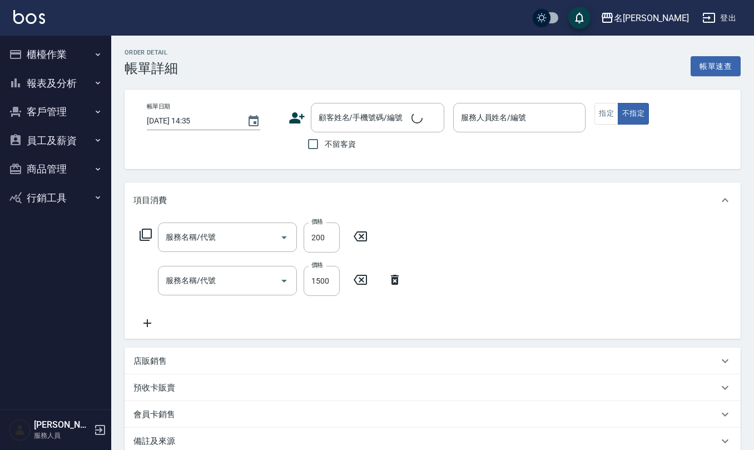
type input "[DATE] 14:29"
checkbox input "true"
type input "[PERSON_NAME]-12"
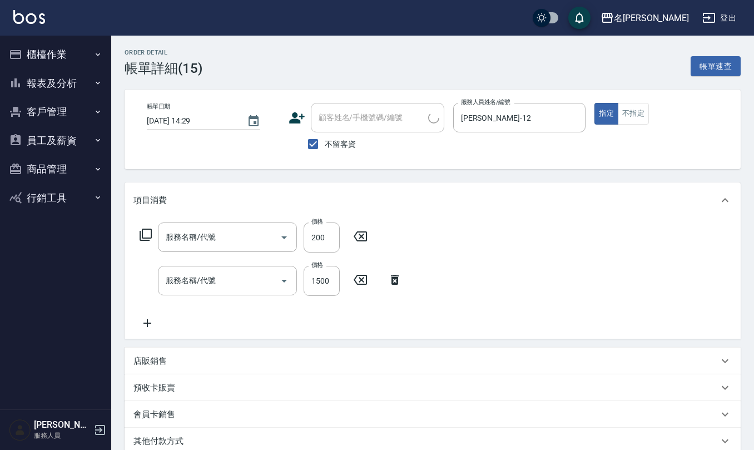
type input "(1236)設計師(703)"
type input "EF麥拉寧燙髮1500(307)"
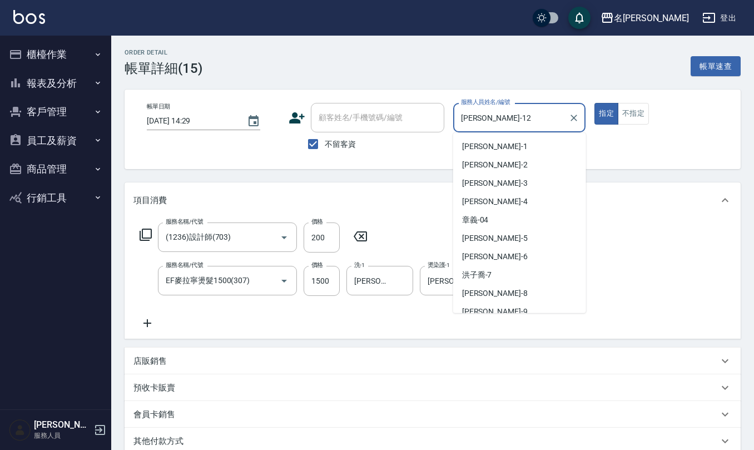
click at [525, 123] on input "[PERSON_NAME]-12" at bounding box center [511, 117] width 106 height 19
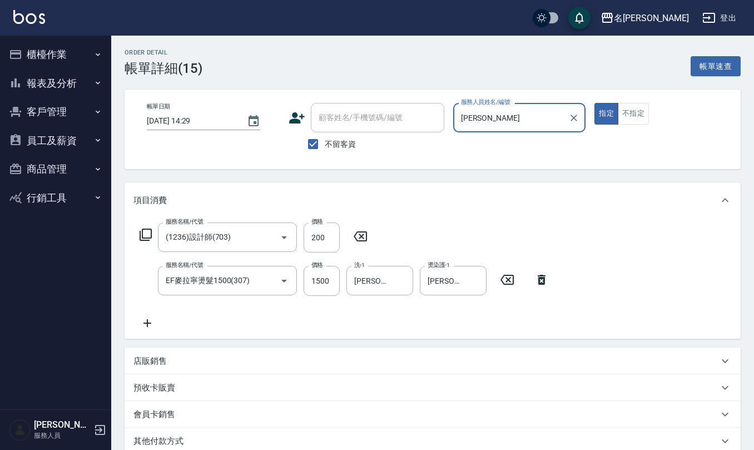
type input "陳"
type input "[PERSON_NAME]-7"
type button "true"
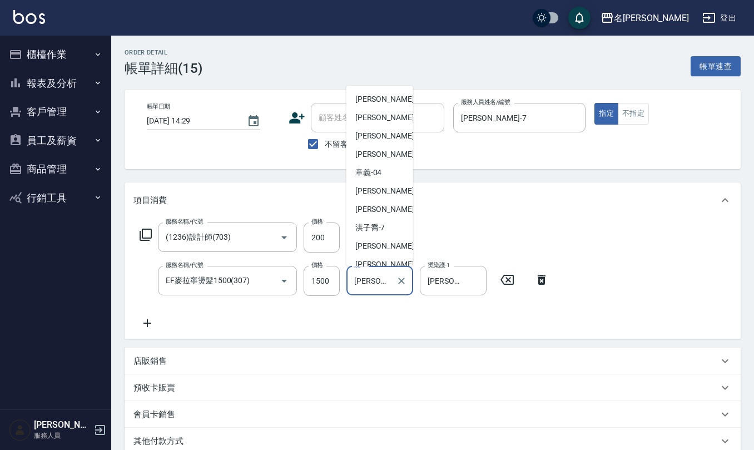
click at [385, 281] on input "[PERSON_NAME]-21" at bounding box center [371, 280] width 40 height 19
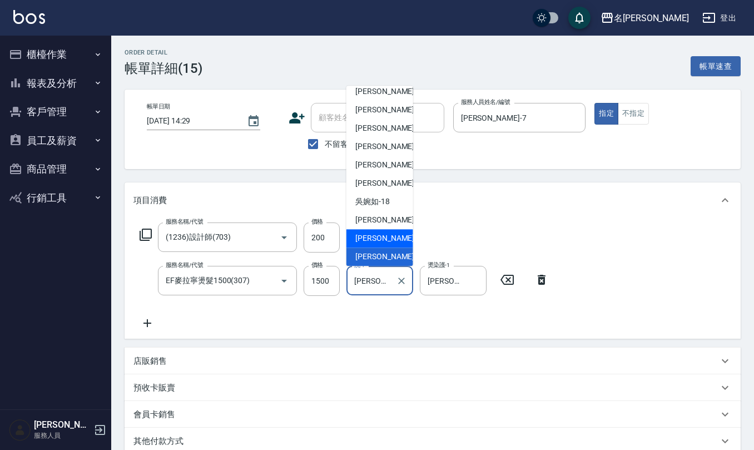
click at [383, 234] on span "[PERSON_NAME]-20" at bounding box center [390, 239] width 70 height 12
type input "[PERSON_NAME]-20"
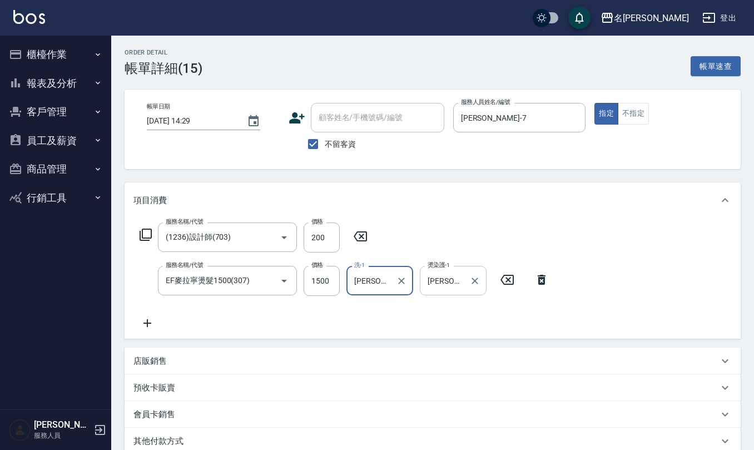
click at [454, 281] on input "[PERSON_NAME]-21" at bounding box center [445, 280] width 40 height 19
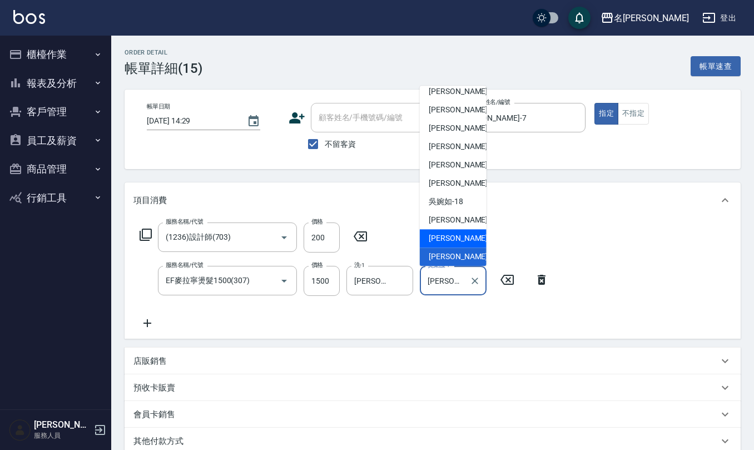
click at [459, 235] on span "[PERSON_NAME]-20" at bounding box center [464, 239] width 70 height 12
type input "[PERSON_NAME]-20"
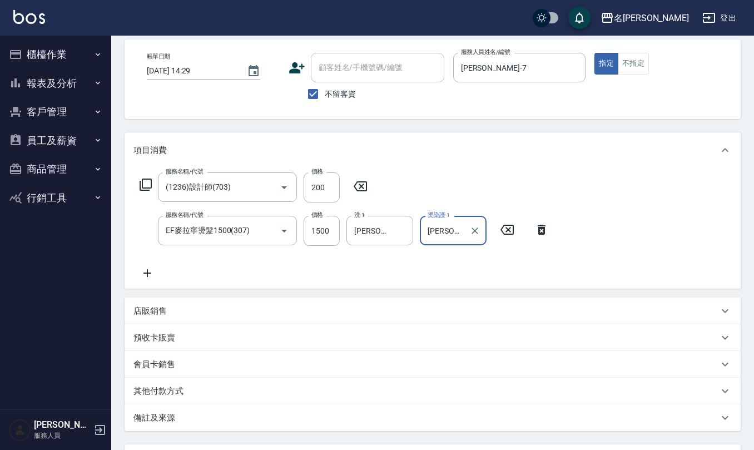
scroll to position [148, 0]
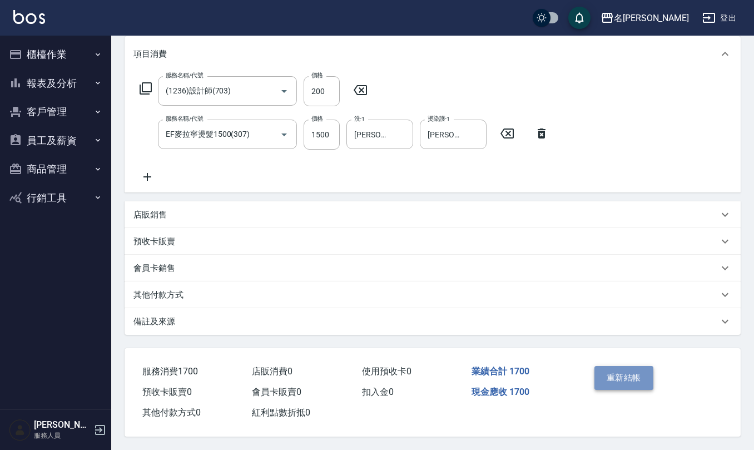
click at [630, 375] on button "重新結帳" at bounding box center [623, 377] width 59 height 23
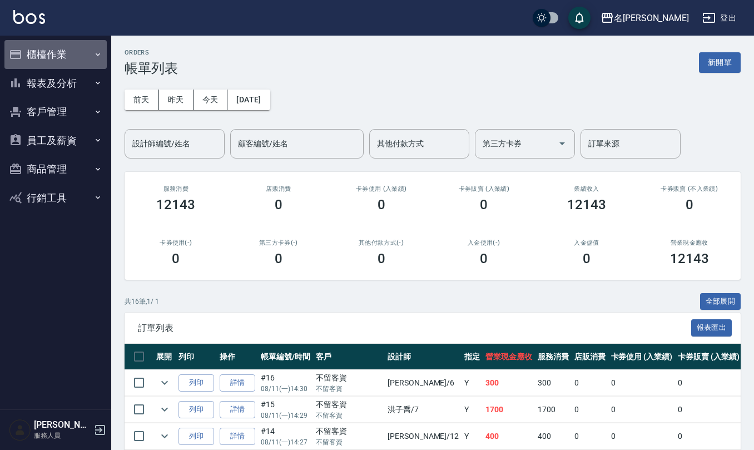
click at [47, 56] on button "櫃檯作業" at bounding box center [55, 54] width 102 height 29
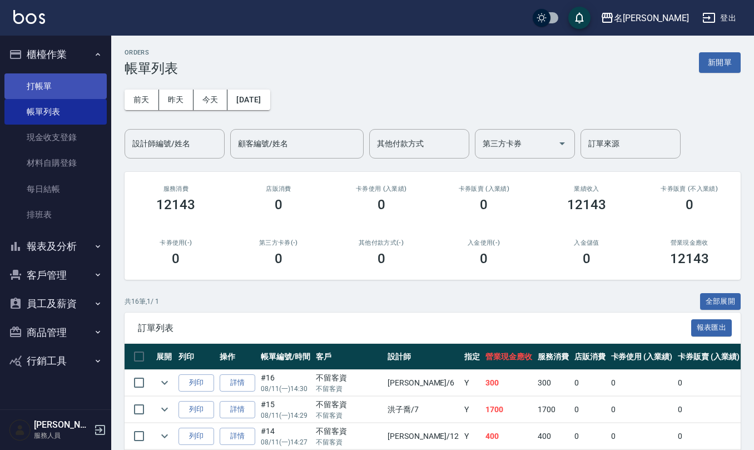
click at [64, 83] on link "打帳單" at bounding box center [55, 86] width 102 height 26
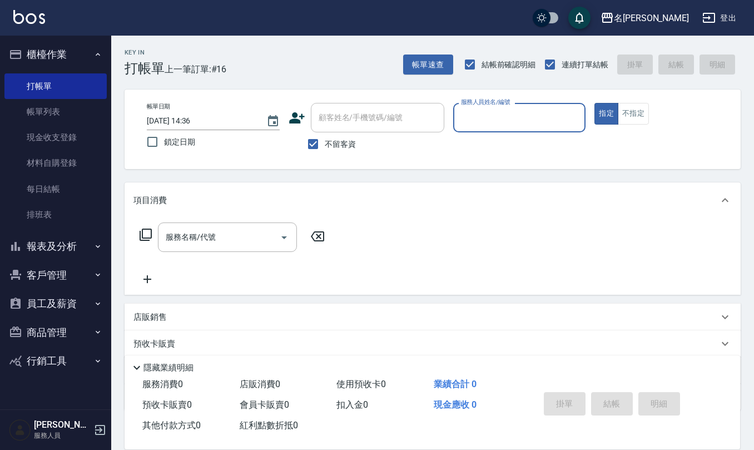
click at [594, 103] on button "指定" at bounding box center [606, 114] width 24 height 22
type button "true"
click at [455, 250] on div "服務名稱/代號 服務名稱/代號" at bounding box center [433, 256] width 616 height 77
click at [472, 118] on input "服務人員姓名/編號" at bounding box center [519, 117] width 123 height 19
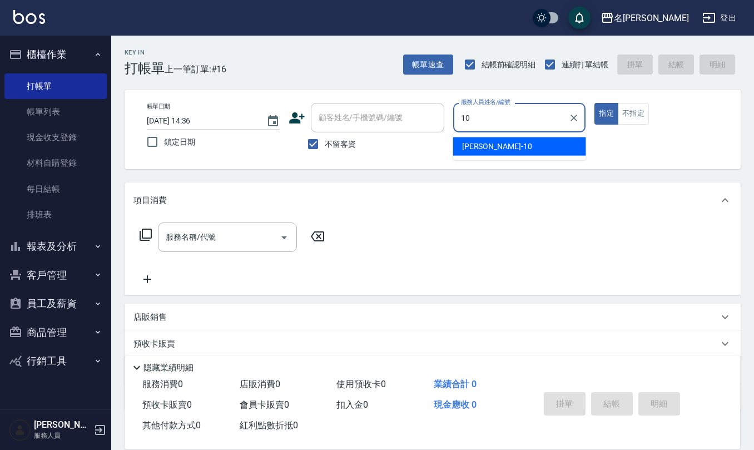
type input "[PERSON_NAME]-10"
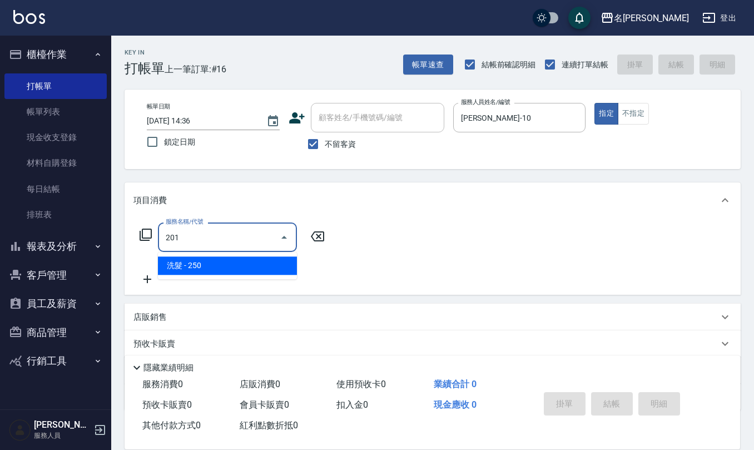
type input "洗髮(201)"
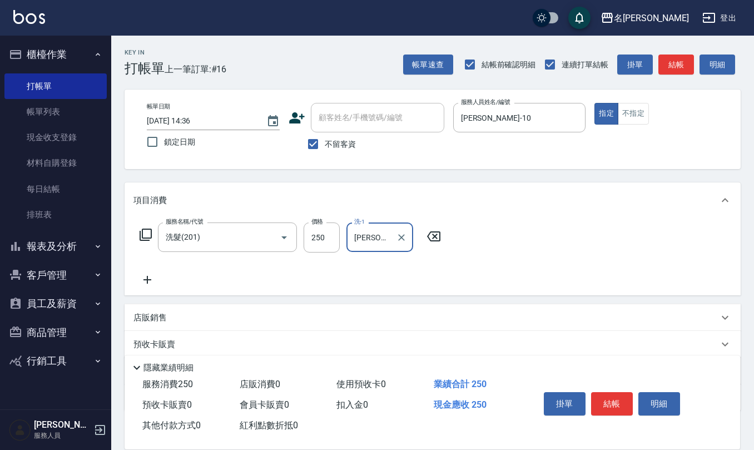
type input "[PERSON_NAME]-31"
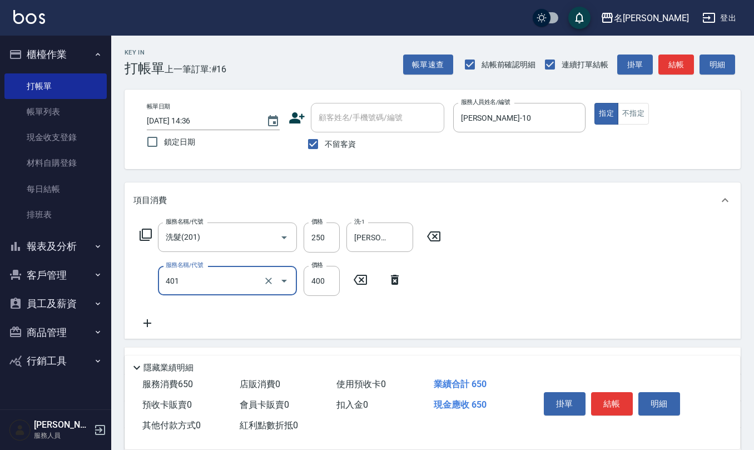
type input "剪髮(401)"
type input "360"
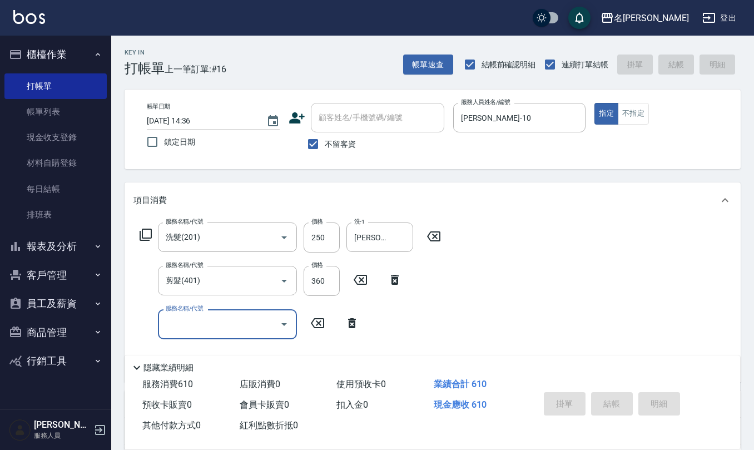
type input "[DATE] 15:06"
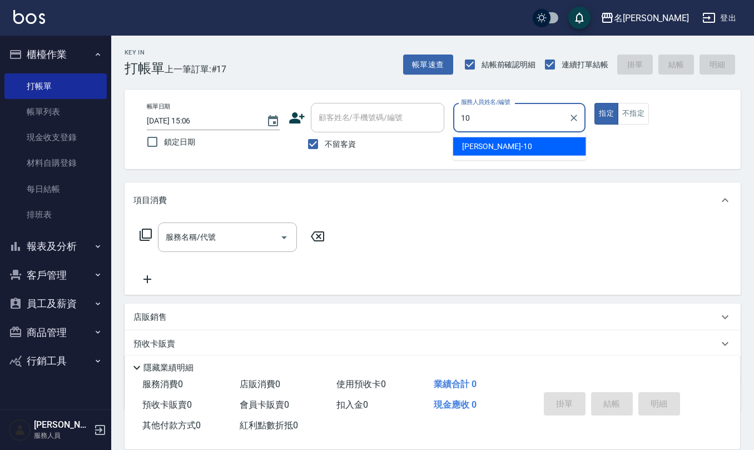
type input "[PERSON_NAME]-10"
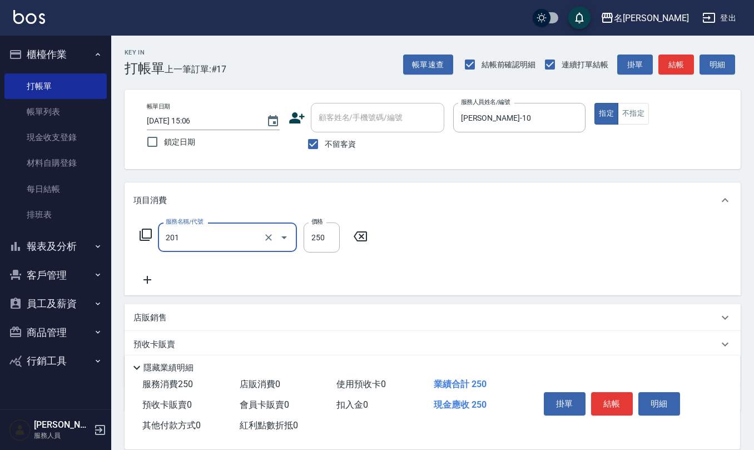
type input "洗髮(201)"
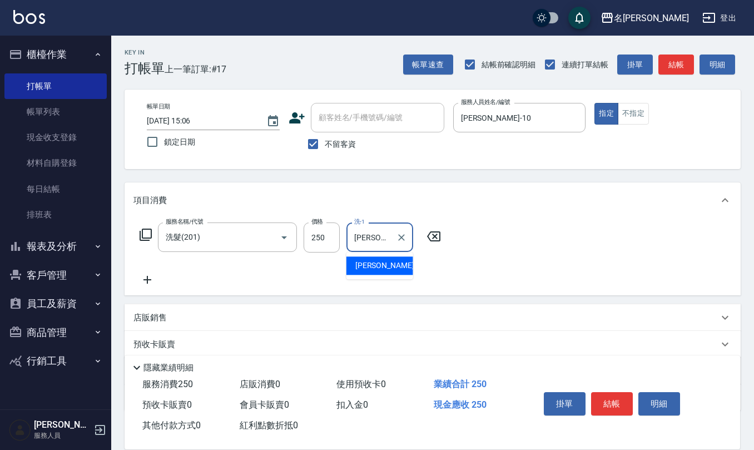
type input "[PERSON_NAME]-26"
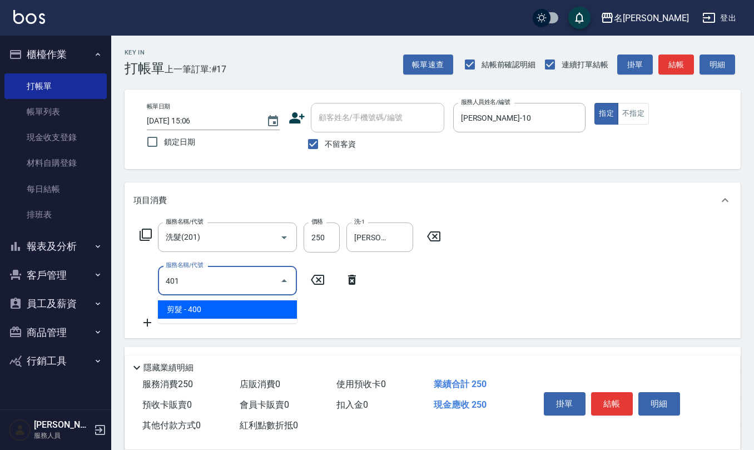
type input "剪髮(401)"
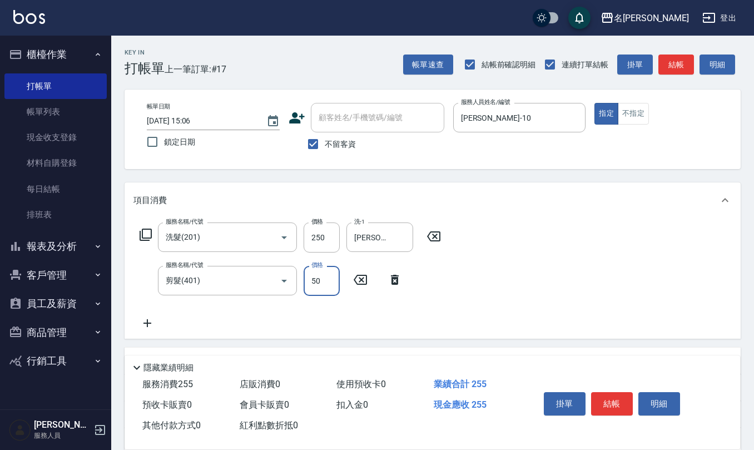
type input "50"
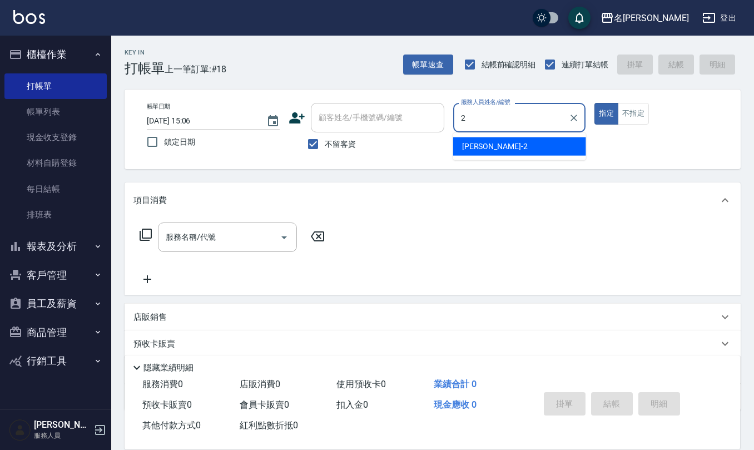
type input "[PERSON_NAME]-2"
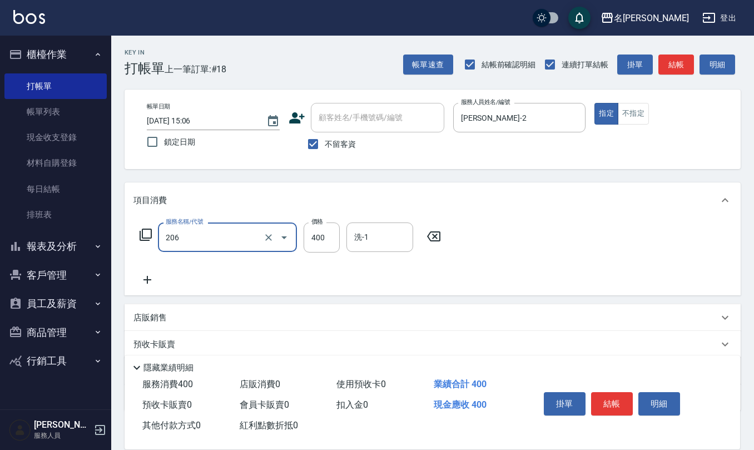
type input "健康洗(206)"
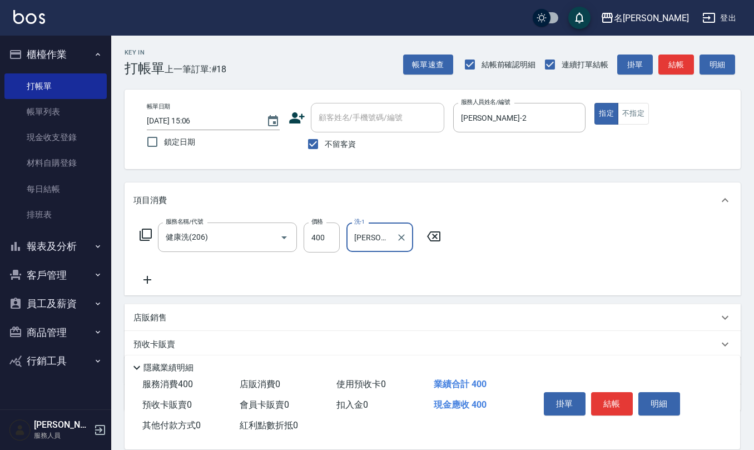
type input "[PERSON_NAME]-24"
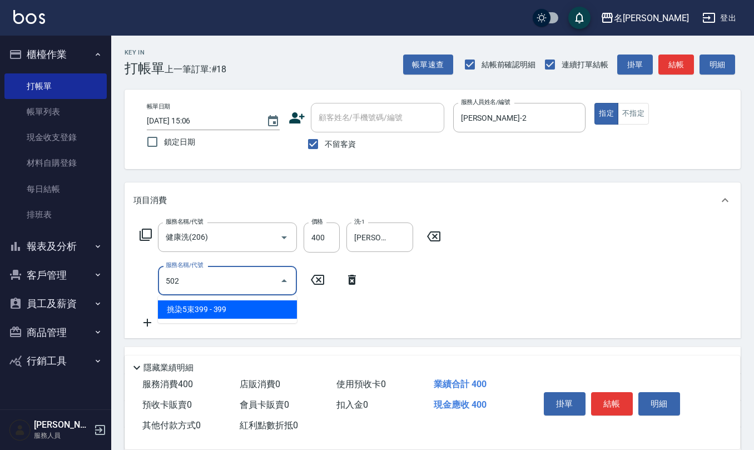
type input "挑染5束399(502)"
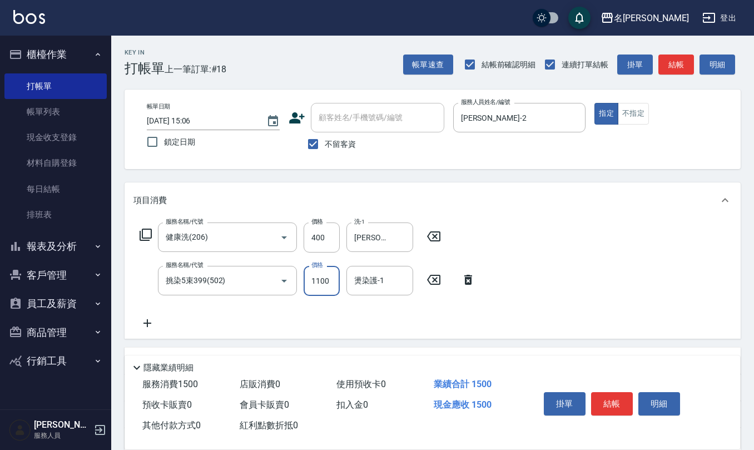
type input "1100"
type input "[PERSON_NAME]-24"
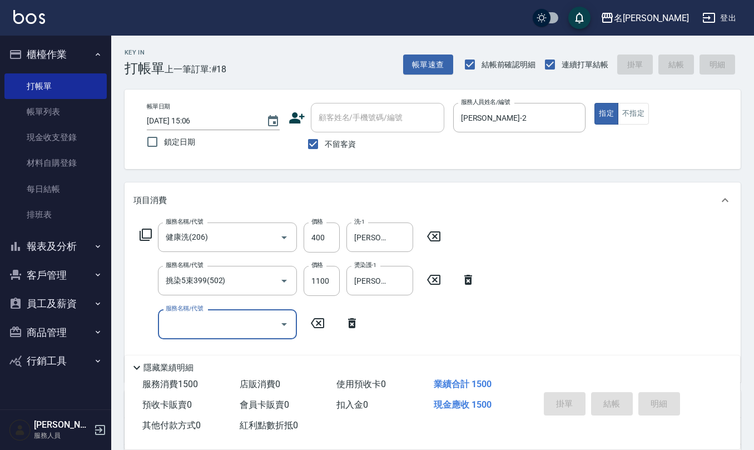
type input "[DATE] 15:16"
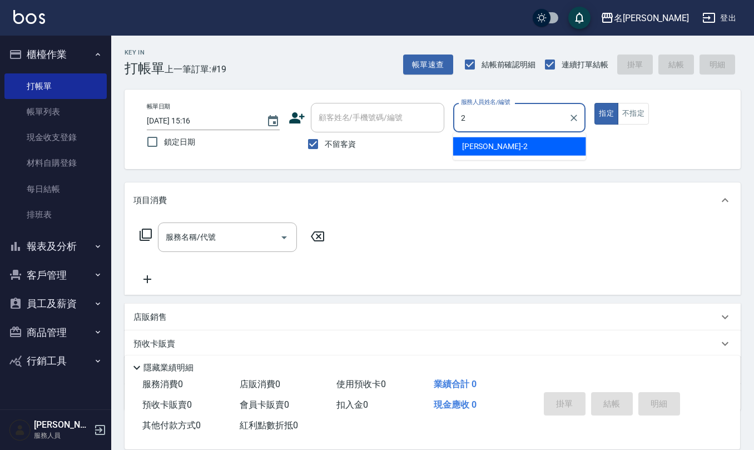
type input "[PERSON_NAME]-2"
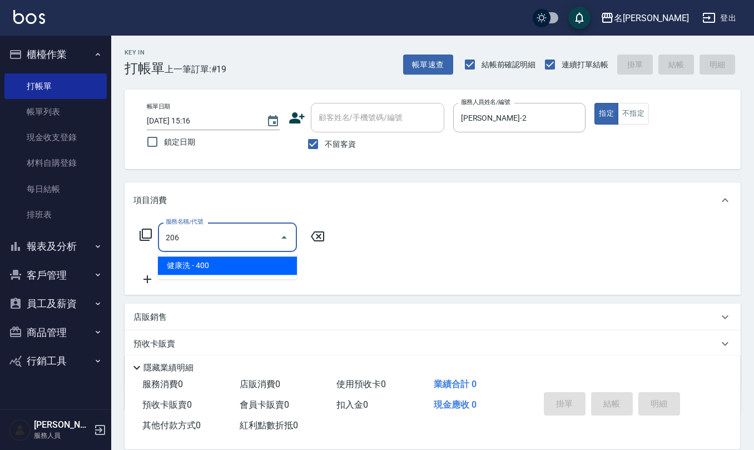
type input "健康洗(206)"
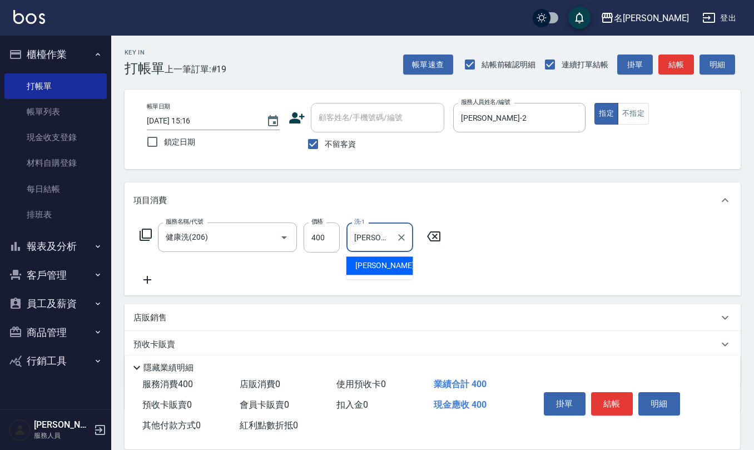
type input "[PERSON_NAME]-20"
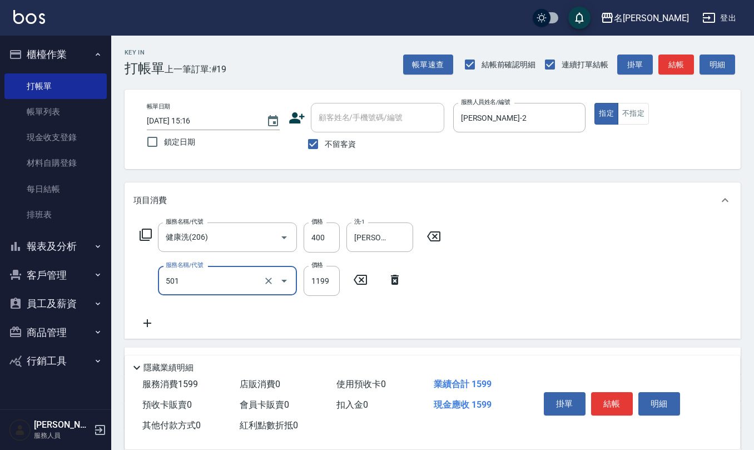
type input "染髮(501)"
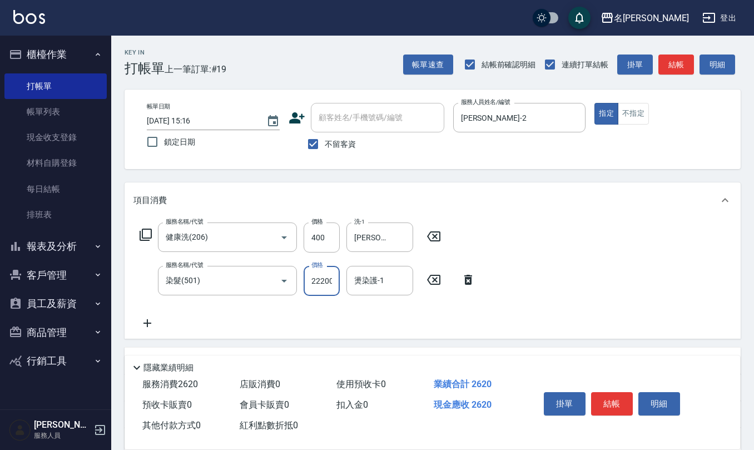
scroll to position [0, 1]
type input "22200"
type input "[PERSON_NAME]-20"
click at [327, 283] on input "22200" at bounding box center [322, 281] width 36 height 30
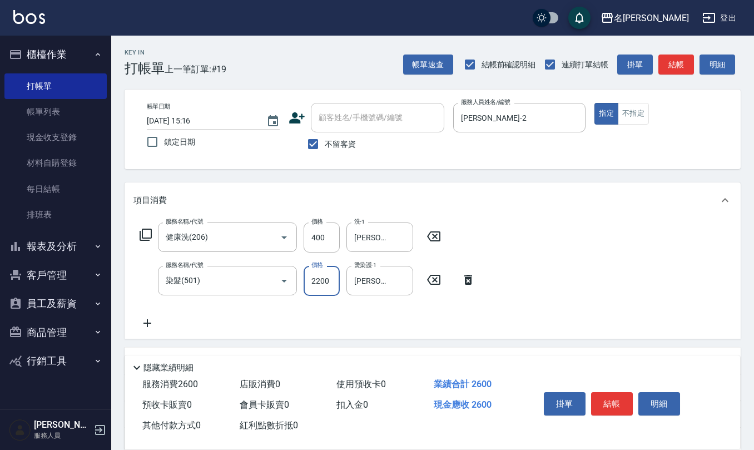
type input "2200"
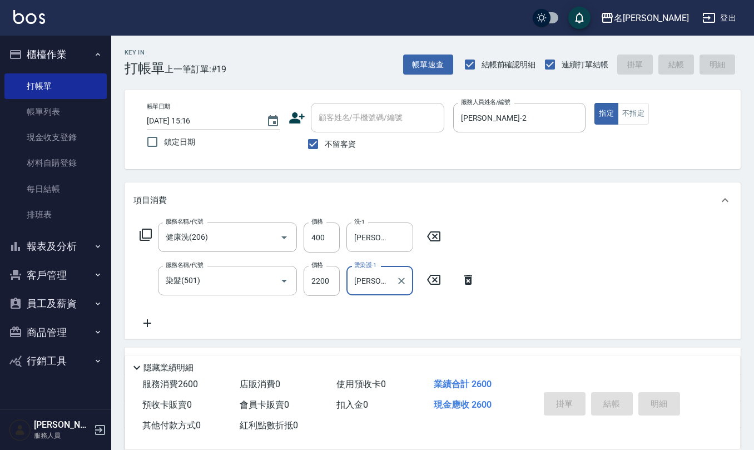
type input "[DATE] 15:17"
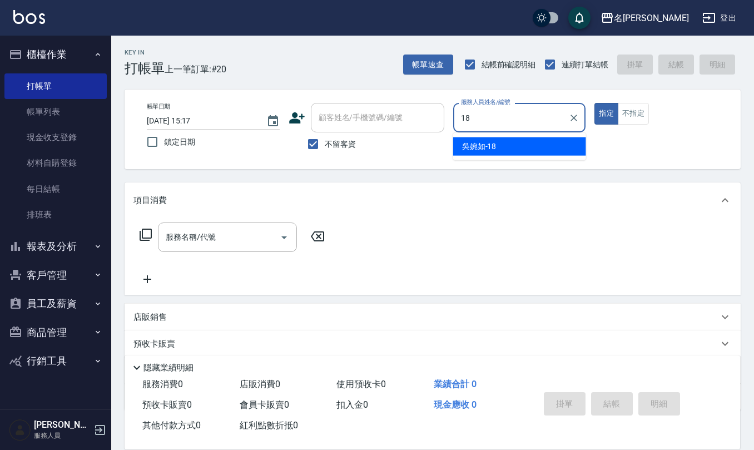
type input "[PERSON_NAME]-18"
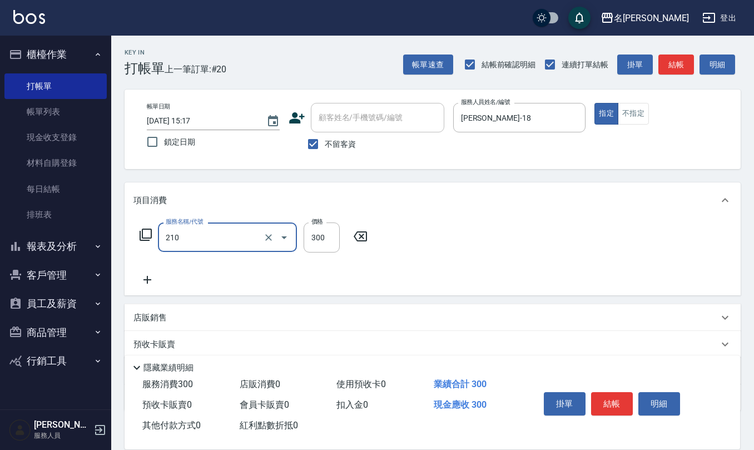
type input "[PERSON_NAME]洗髮精(210)"
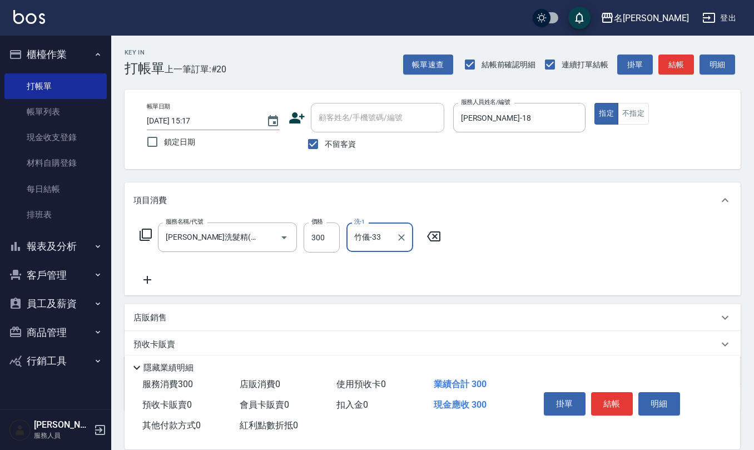
type input "竹儀-33"
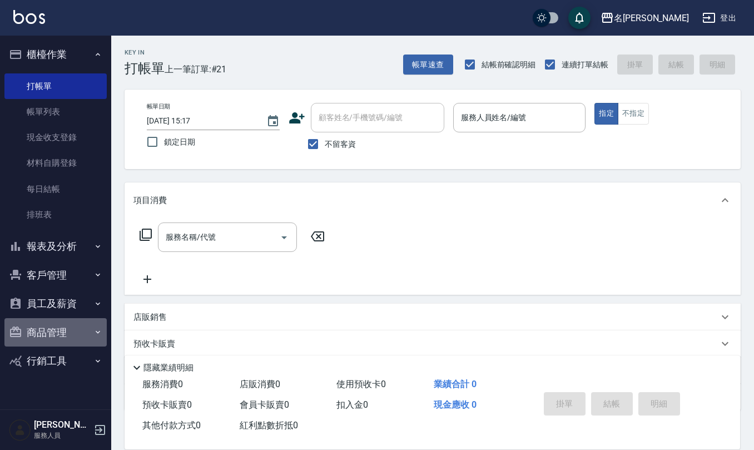
click at [88, 330] on button "商品管理" at bounding box center [55, 332] width 102 height 29
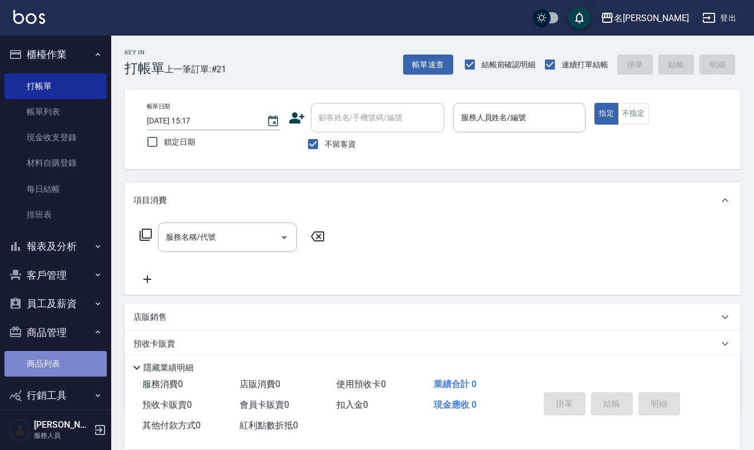
click at [83, 364] on link "商品列表" at bounding box center [55, 364] width 102 height 26
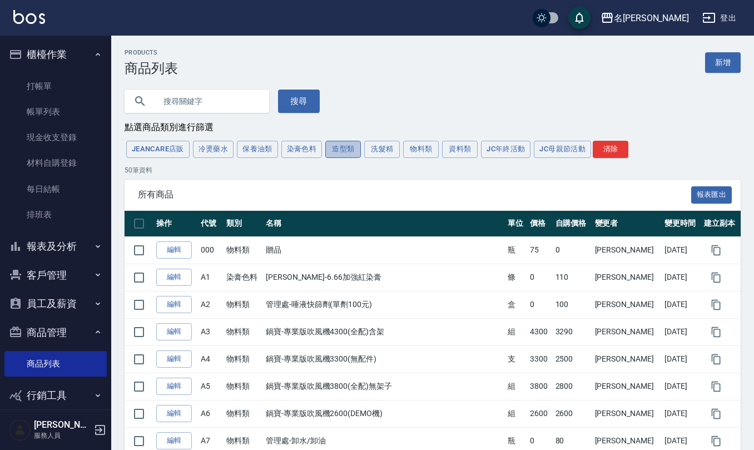
click at [341, 156] on button "造型類" at bounding box center [343, 149] width 36 height 17
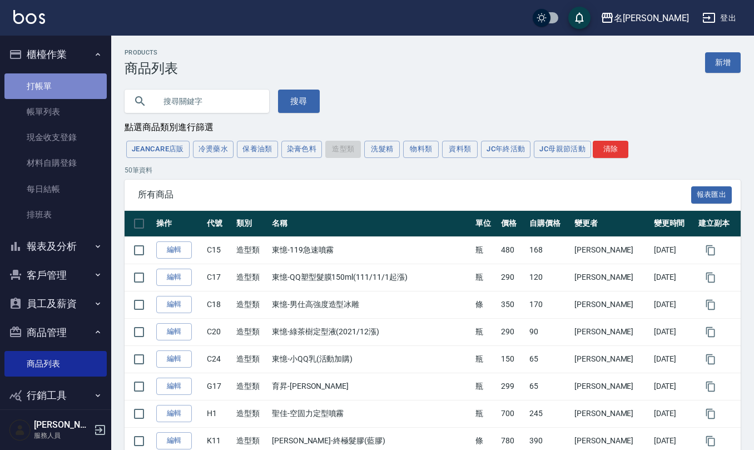
click at [67, 79] on link "打帳單" at bounding box center [55, 86] width 102 height 26
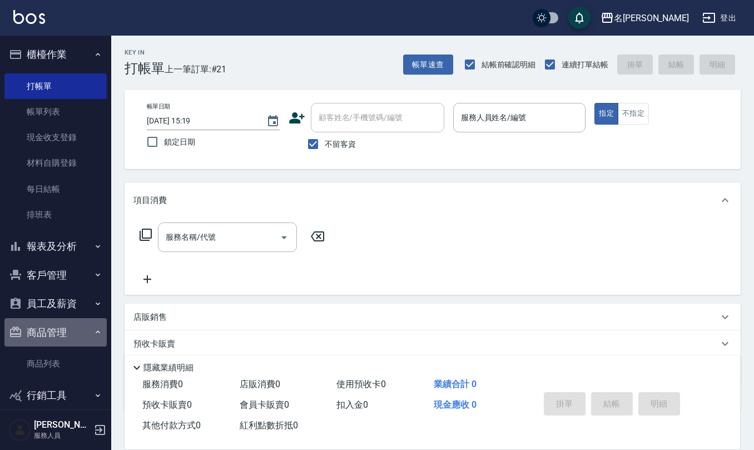
click at [93, 328] on icon "button" at bounding box center [97, 332] width 9 height 9
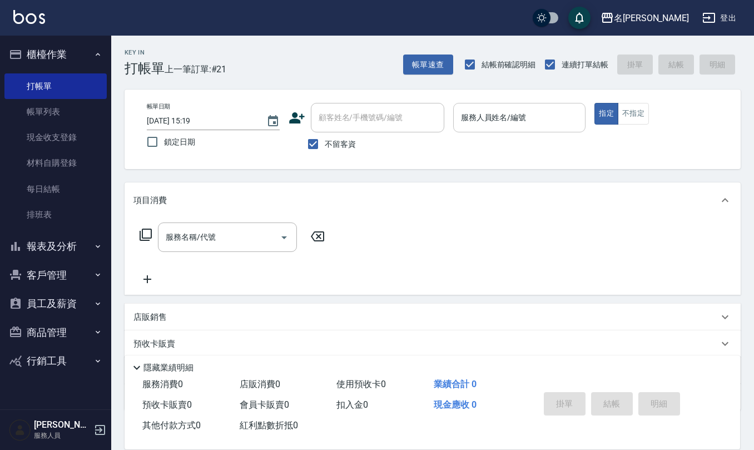
click at [505, 127] on div "服務人員姓名/編號" at bounding box center [519, 117] width 133 height 29
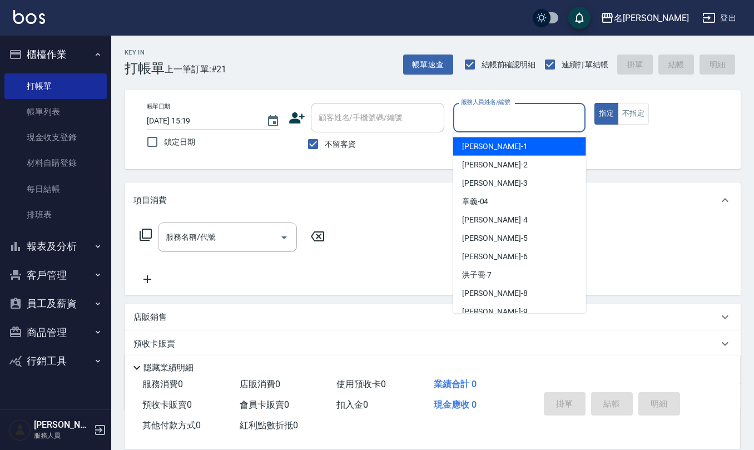
click at [505, 127] on div "服務人員姓名/編號" at bounding box center [519, 117] width 133 height 29
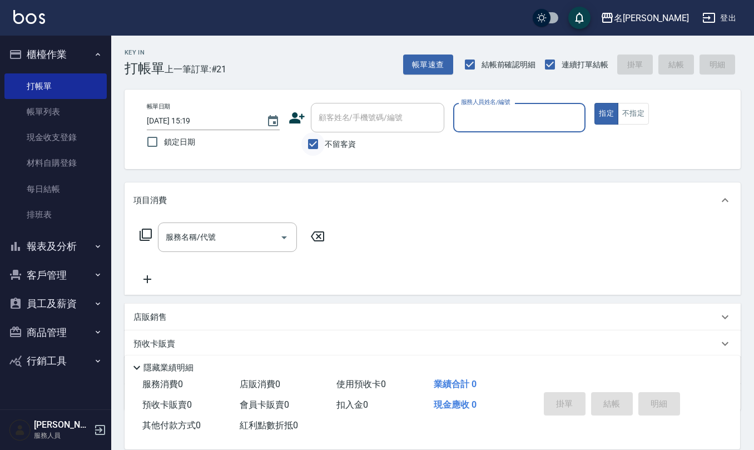
click at [311, 139] on input "不留客資" at bounding box center [312, 143] width 23 height 23
checkbox input "false"
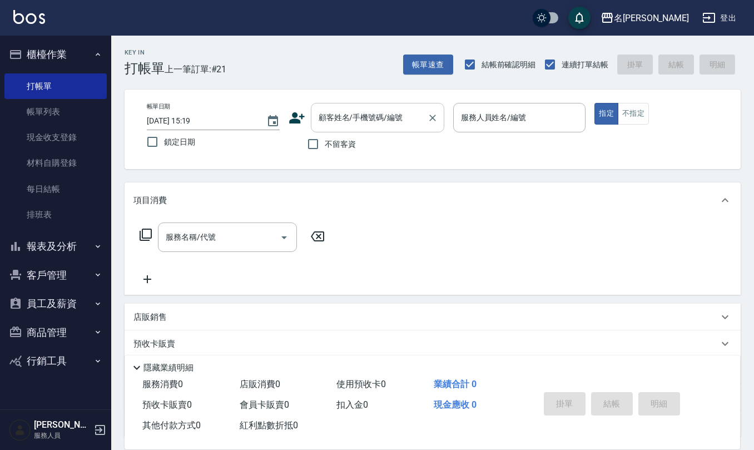
click at [326, 118] on input "顧客姓名/手機號碼/編號" at bounding box center [369, 117] width 107 height 19
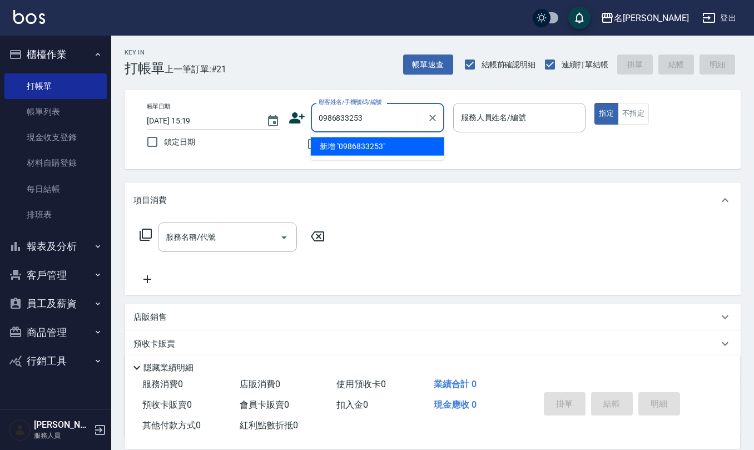
click at [387, 141] on li "新增 "0986833253"" at bounding box center [377, 146] width 133 height 18
type input "0986833253"
drag, startPoint x: 377, startPoint y: 114, endPoint x: 314, endPoint y: 117, distance: 63.4
click at [314, 117] on div "0986833253 顧客姓名/手機號碼/編號" at bounding box center [377, 117] width 133 height 29
drag, startPoint x: 369, startPoint y: 117, endPoint x: 367, endPoint y: 123, distance: 6.5
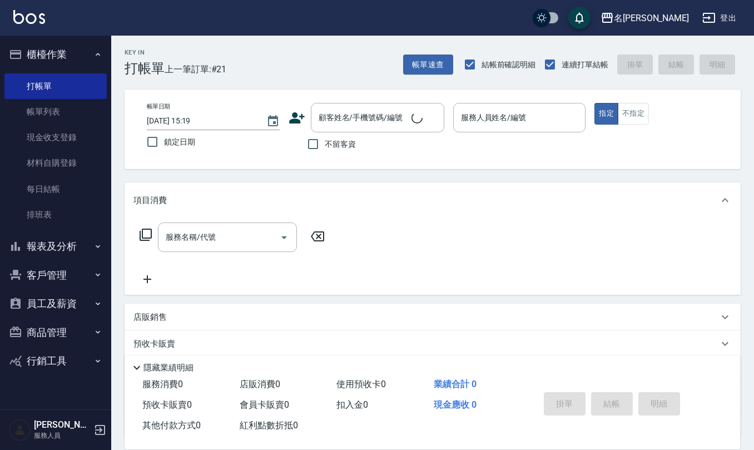
click at [301, 118] on icon at bounding box center [297, 117] width 16 height 11
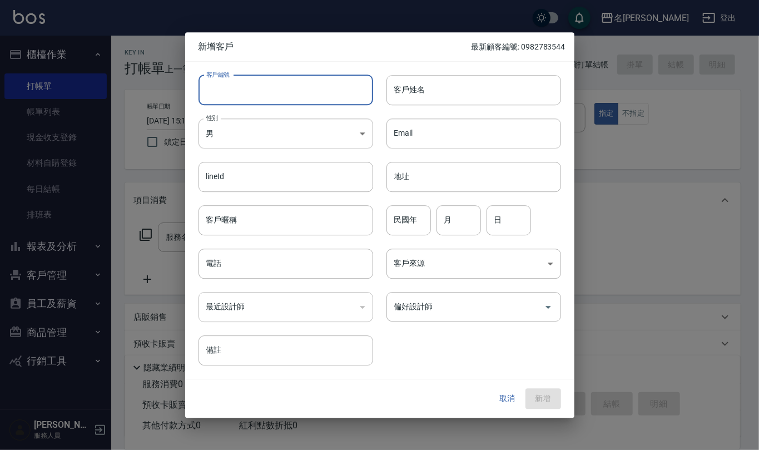
paste input "0986833253"
type input "0986833253"
click at [323, 261] on input "電話" at bounding box center [286, 264] width 175 height 30
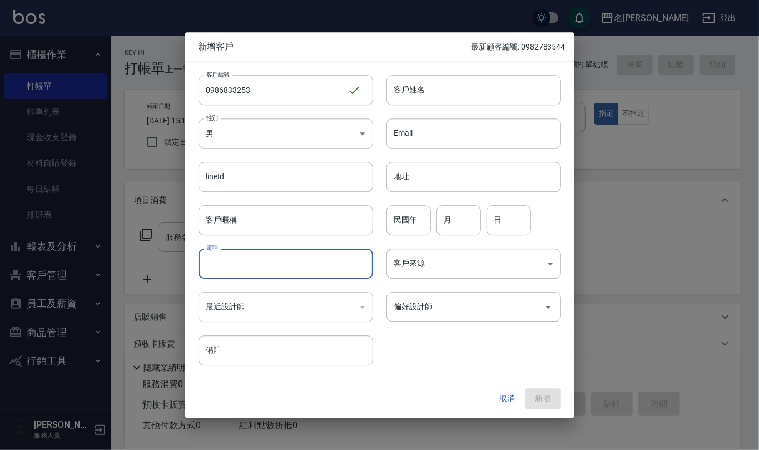
paste input "0986833253"
type input "0986833253"
click at [450, 87] on input "客戶姓名" at bounding box center [473, 90] width 175 height 30
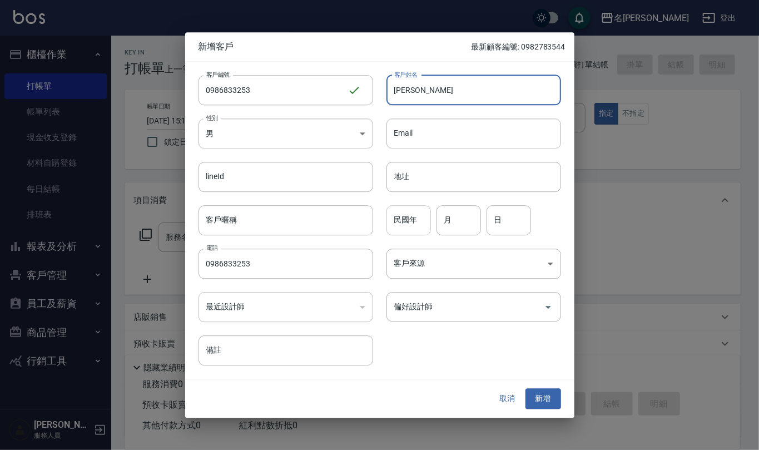
type input "[PERSON_NAME]"
click at [413, 225] on input "民國年" at bounding box center [408, 220] width 44 height 30
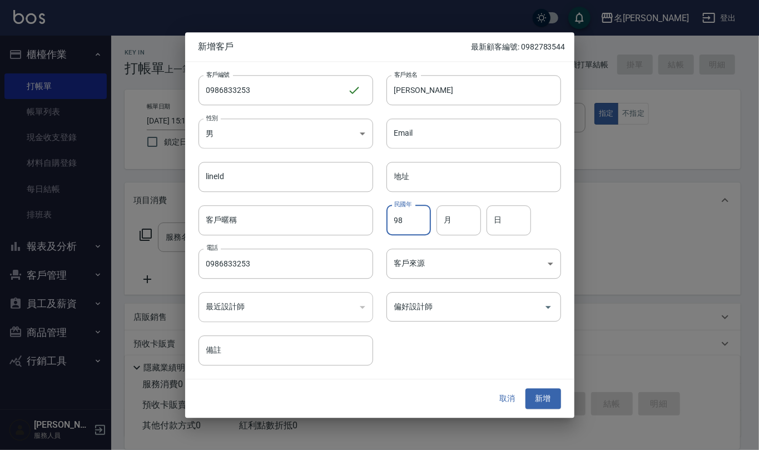
type input "98"
type input "01"
type input "15"
click at [462, 306] on input "偏好設計師" at bounding box center [465, 306] width 148 height 19
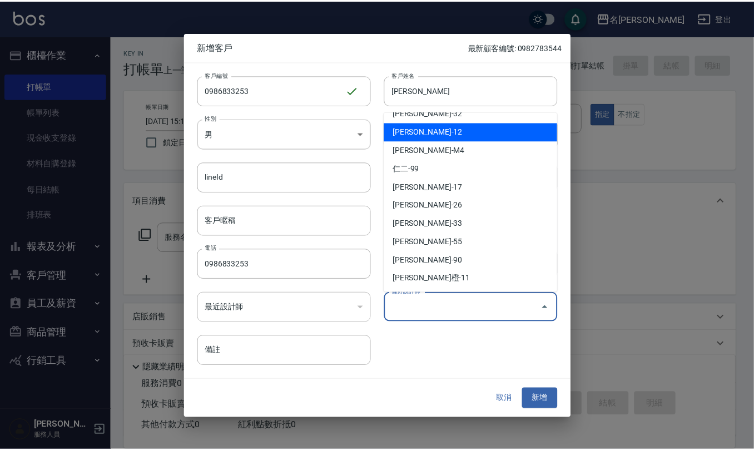
scroll to position [148, 0]
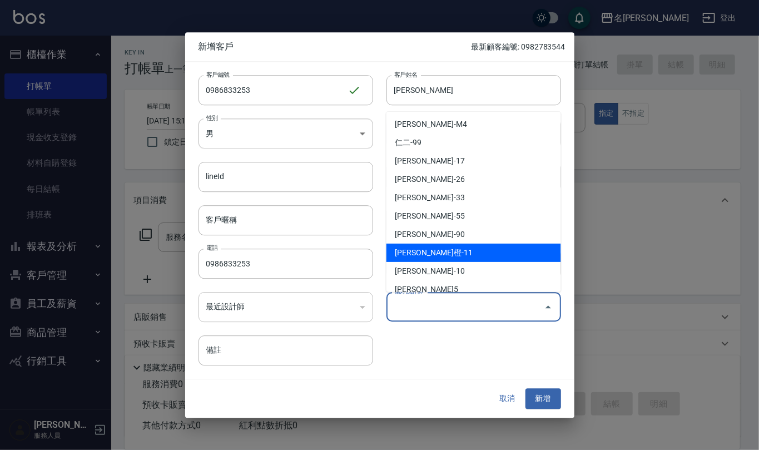
click at [410, 249] on li "[PERSON_NAME]橙-11" at bounding box center [473, 253] width 175 height 18
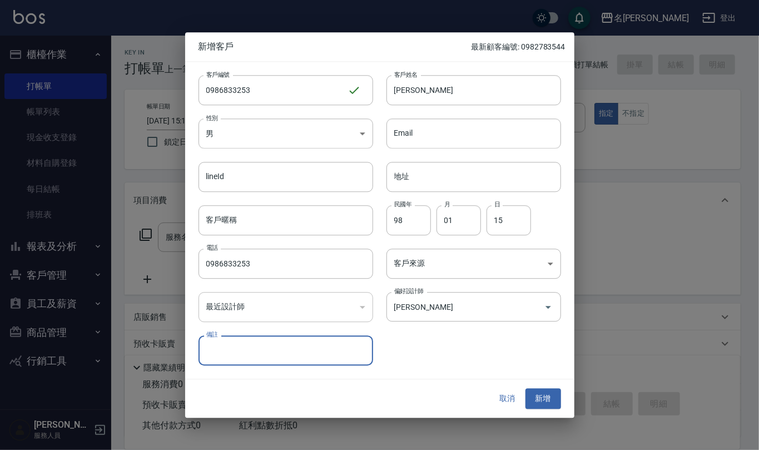
type input "[PERSON_NAME]"
click at [544, 400] on button "新增" at bounding box center [543, 399] width 36 height 21
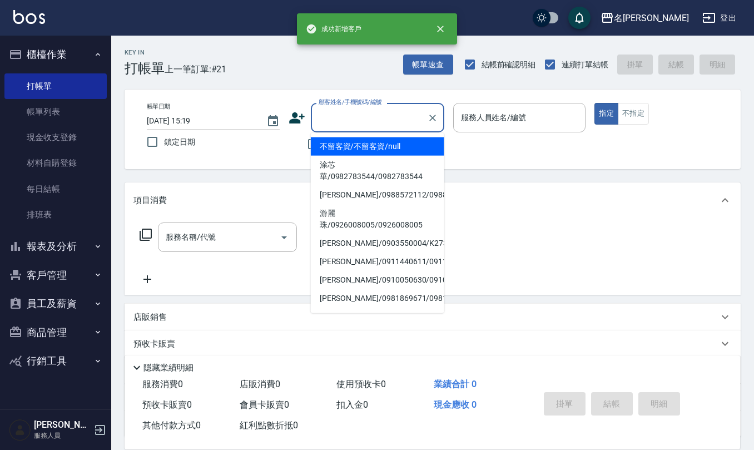
click at [350, 116] on input "顧客姓名/手機號碼/編號" at bounding box center [369, 117] width 107 height 19
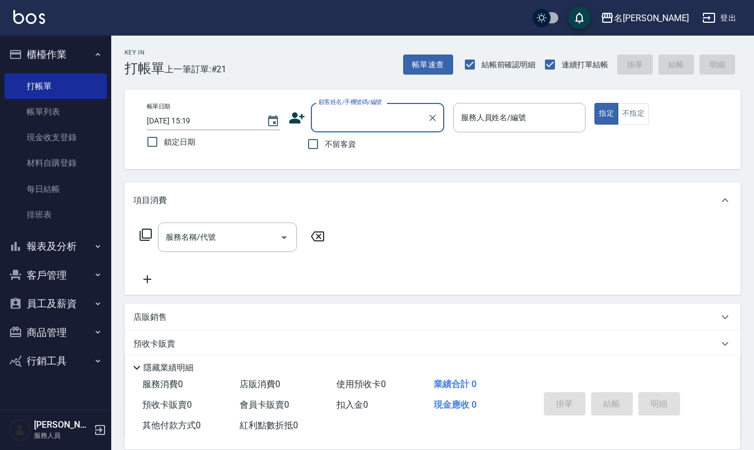
paste input "0986833253"
type input "[PERSON_NAME]/0986833253/0986833253"
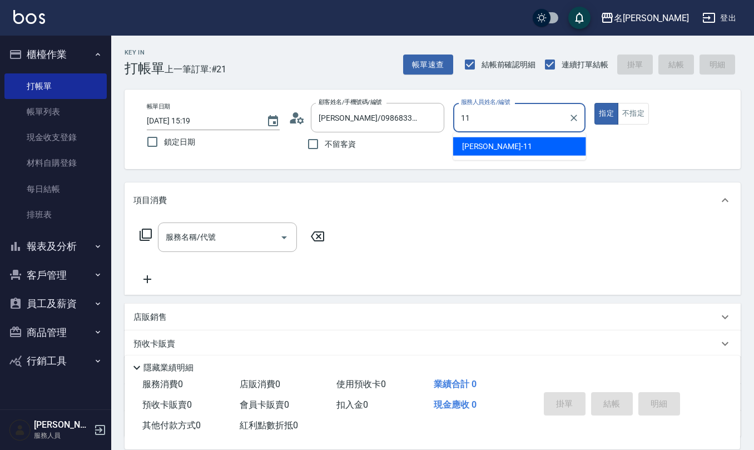
type input "[PERSON_NAME]橙-11"
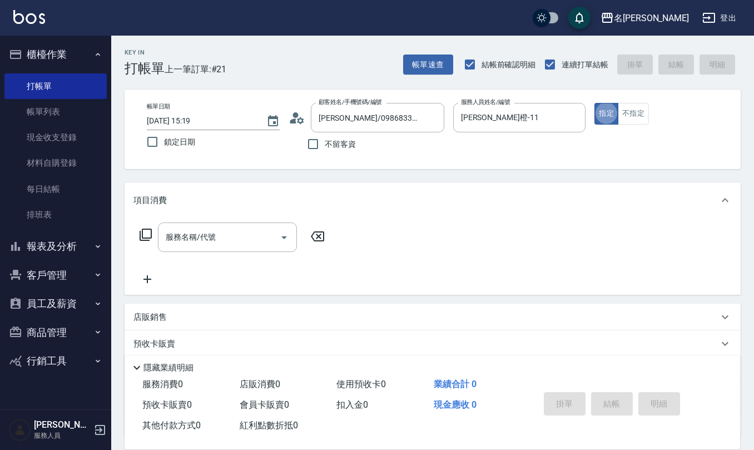
type button "true"
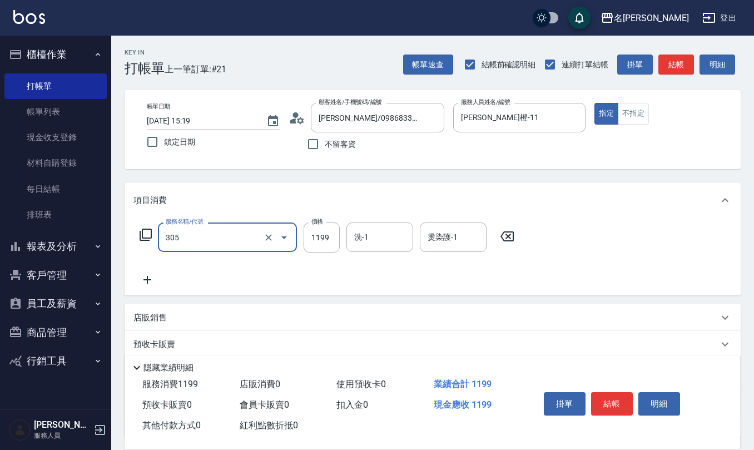
type input "燙髮(活動)(305)"
click at [266, 236] on icon "Clear" at bounding box center [268, 237] width 11 height 11
type input "1500"
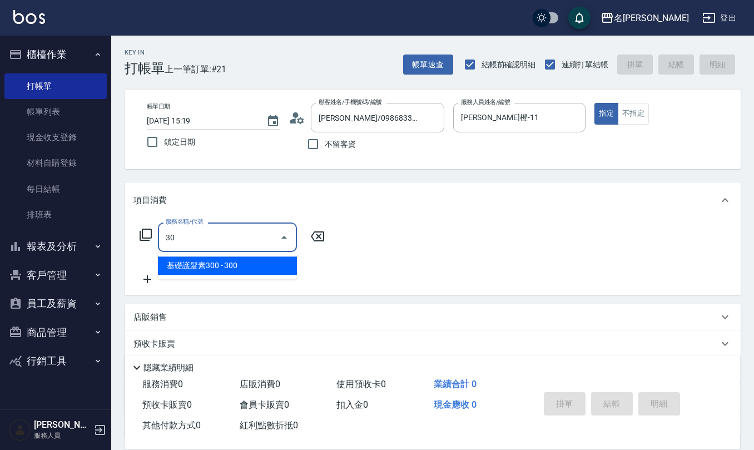
type input "309"
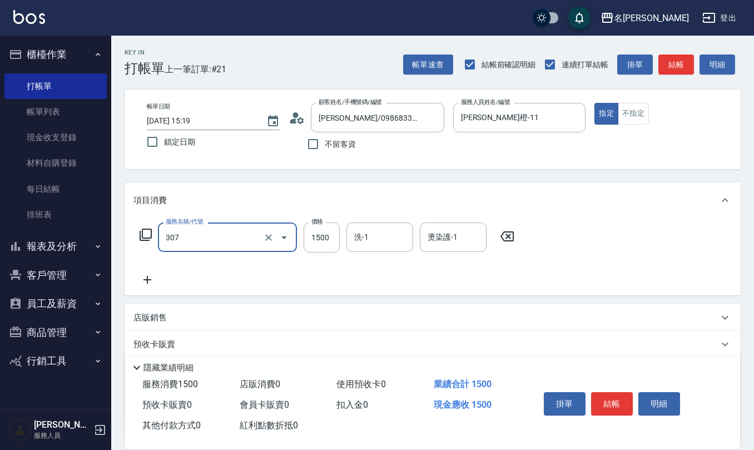
type input "EF麥拉寧燙髮1500(307)"
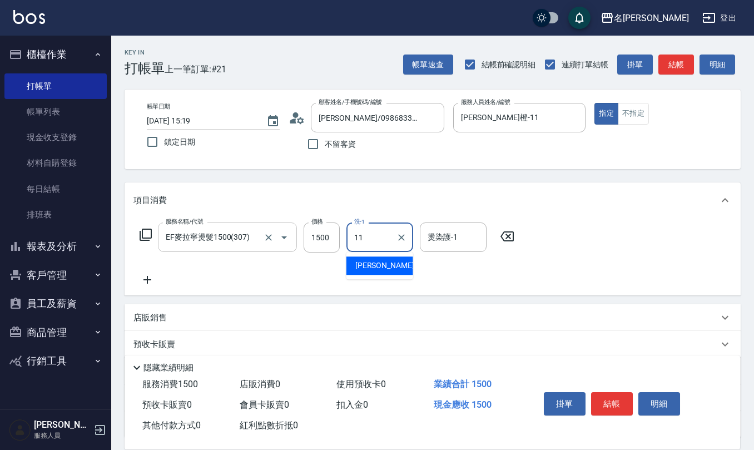
type input "[PERSON_NAME]橙-11"
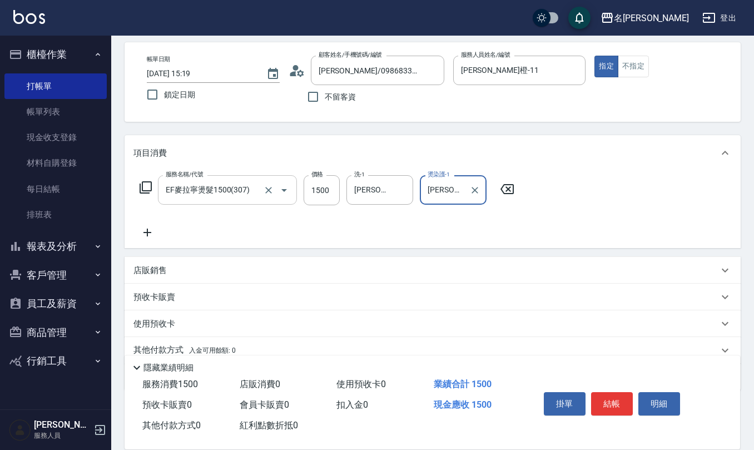
scroll to position [74, 0]
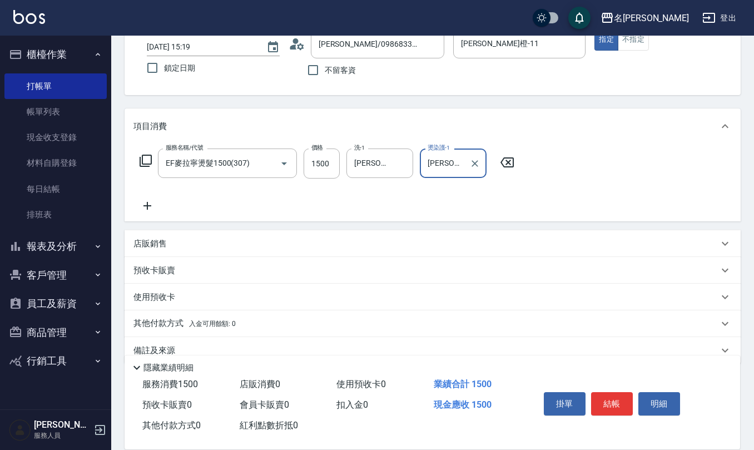
type input "[PERSON_NAME]橙-11"
click at [241, 248] on div "店販銷售" at bounding box center [425, 244] width 585 height 12
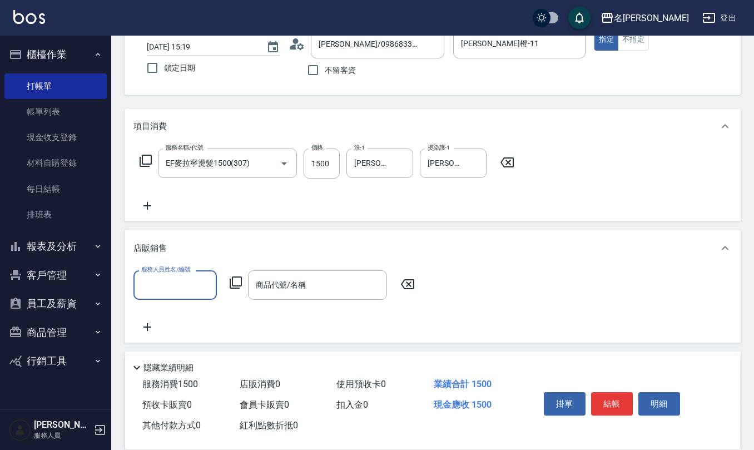
scroll to position [1, 0]
type input "[PERSON_NAME]橙-11"
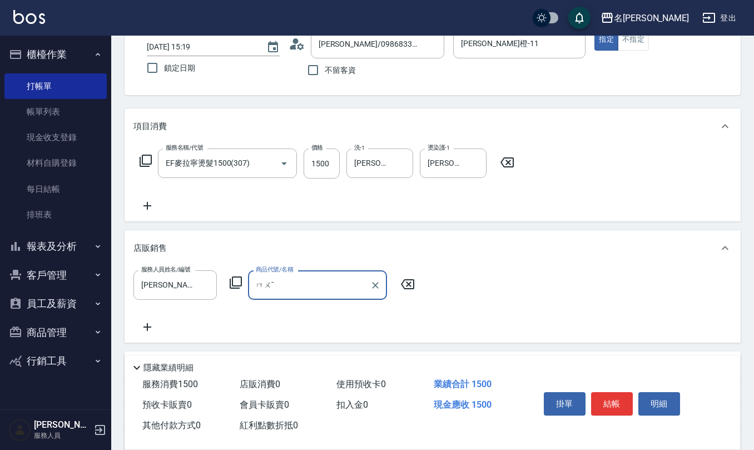
type input "ㄇ"
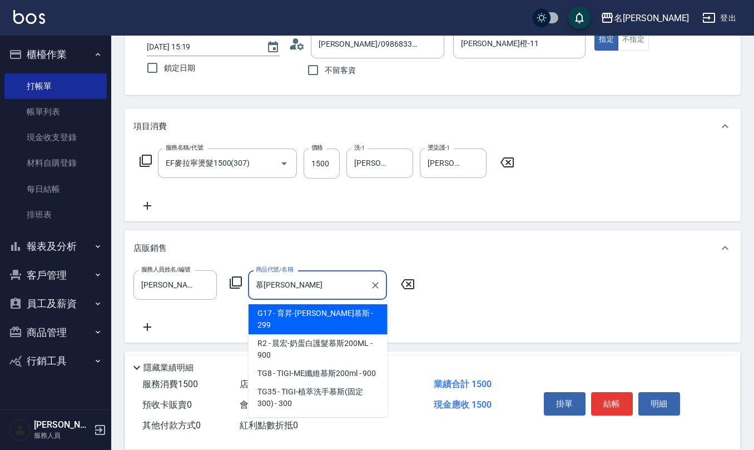
type input "育昇-[PERSON_NAME]"
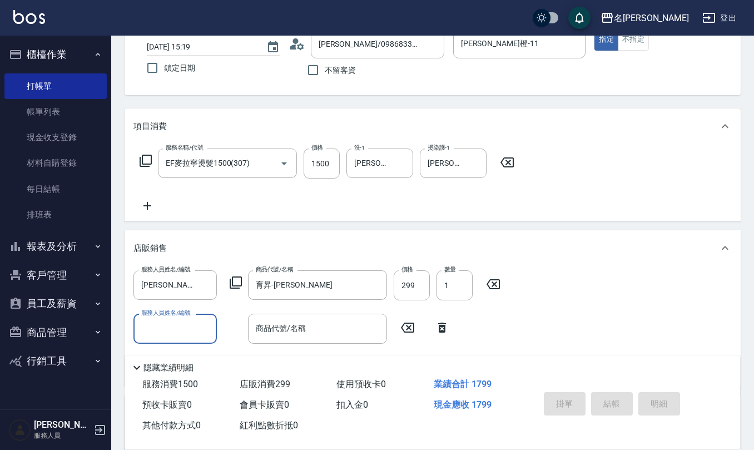
type input "[DATE] 15:22"
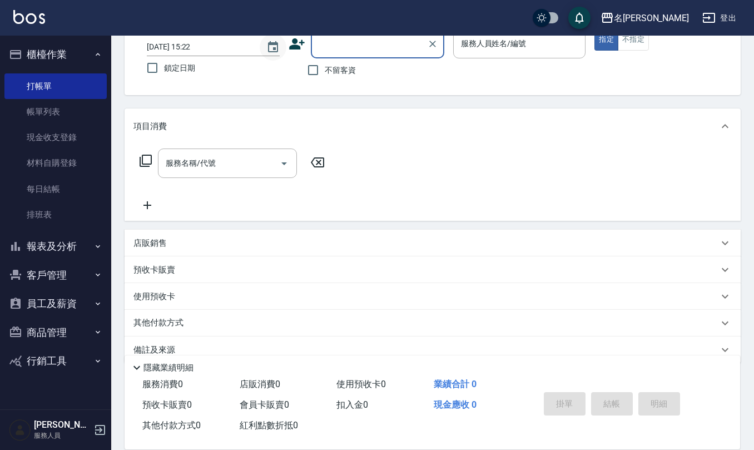
scroll to position [0, 0]
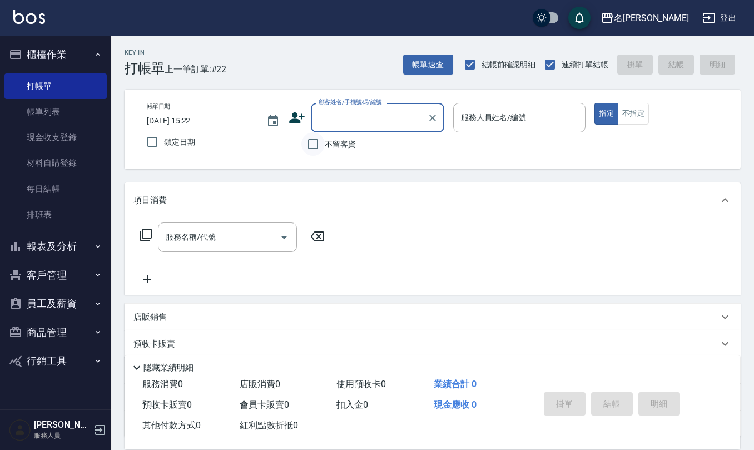
drag, startPoint x: 307, startPoint y: 140, endPoint x: 315, endPoint y: 147, distance: 9.8
click at [314, 146] on input "不留客資" at bounding box center [312, 143] width 23 height 23
checkbox input "true"
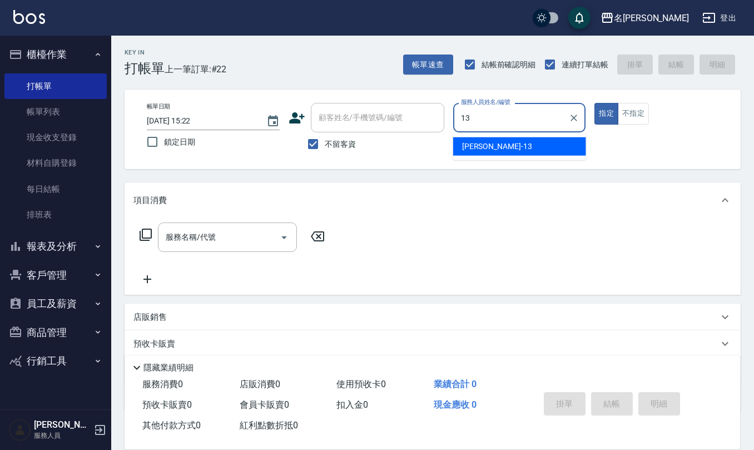
type input "[PERSON_NAME]-13"
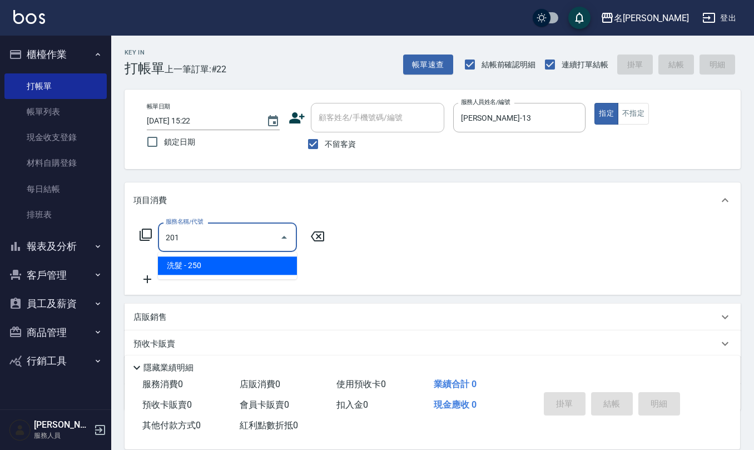
type input "洗髮(201)"
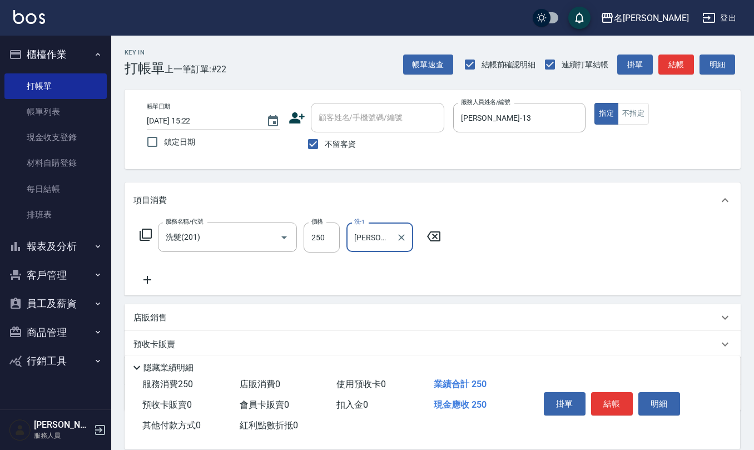
type input "[PERSON_NAME]-24"
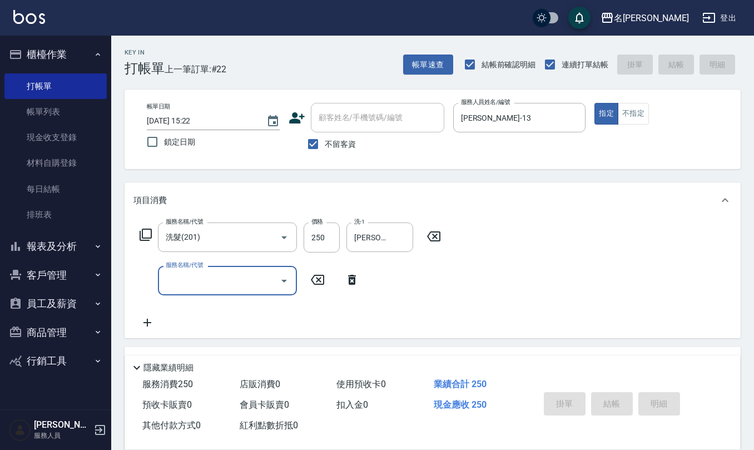
type input "[DATE] 15:52"
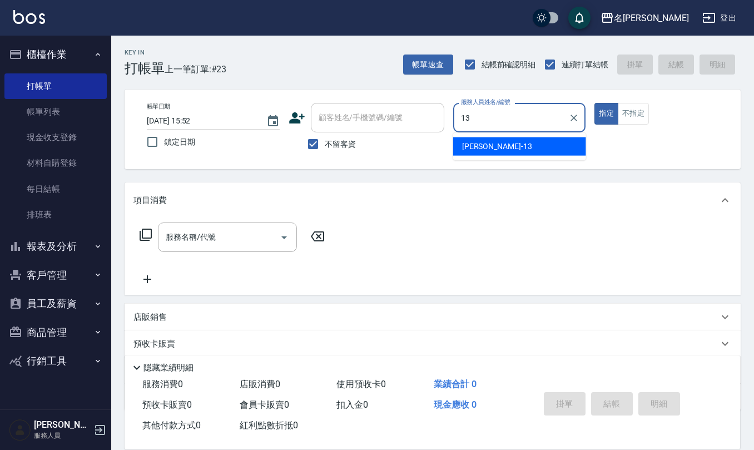
type input "[PERSON_NAME]-13"
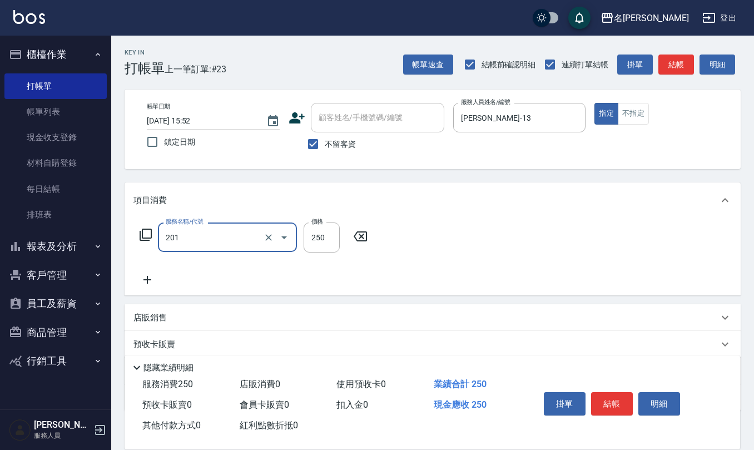
type input "洗髮(201)"
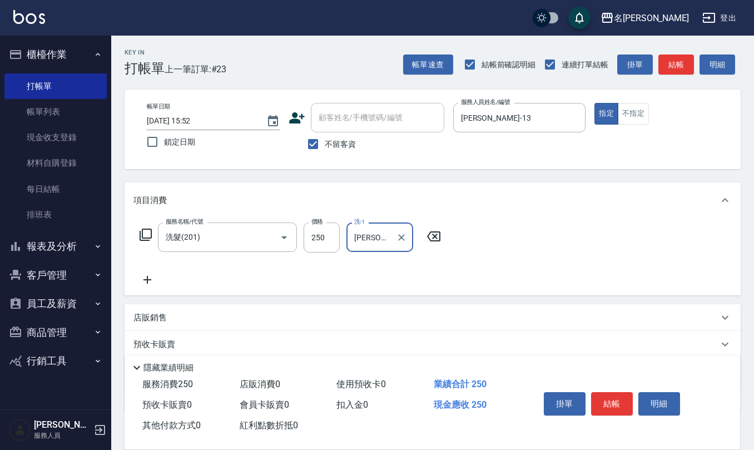
type input "[PERSON_NAME]-24"
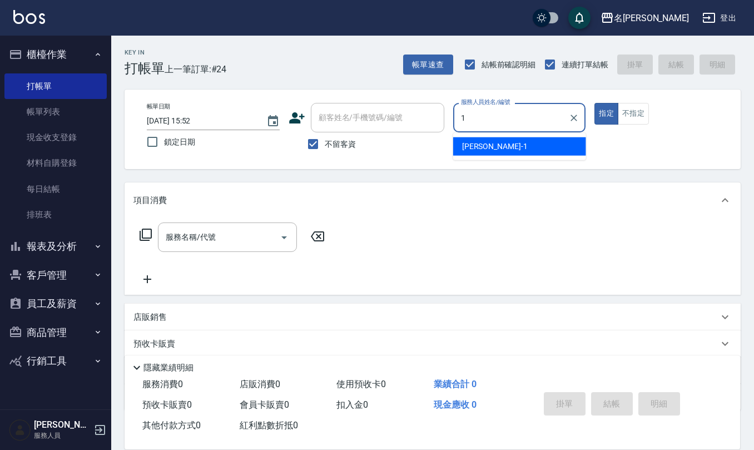
type input "[PERSON_NAME]1"
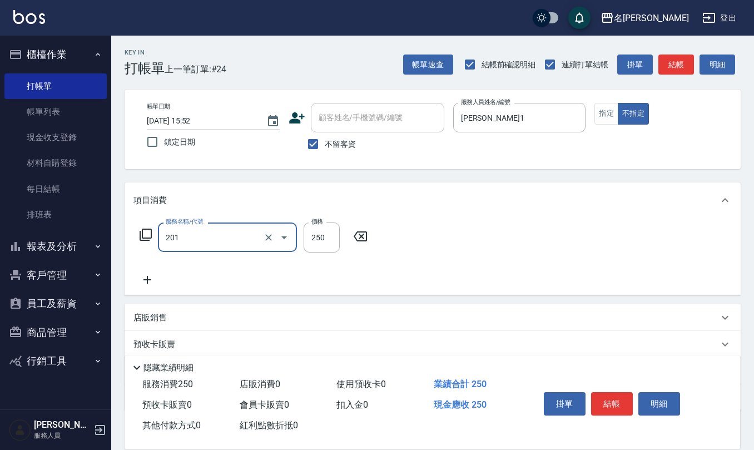
type input "洗髮(201)"
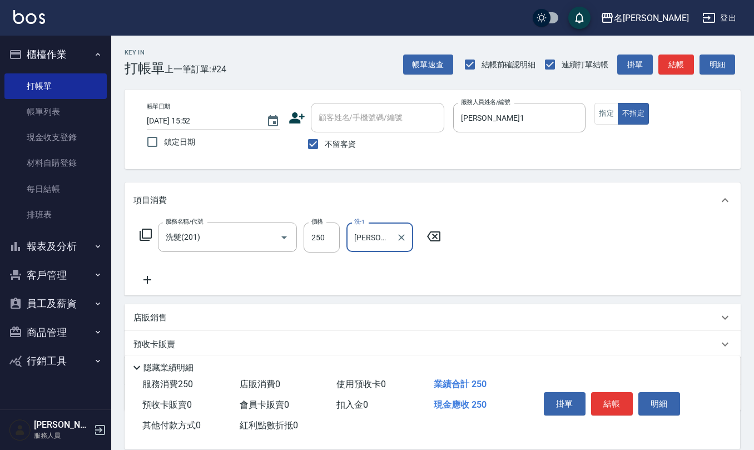
type input "[PERSON_NAME]-26"
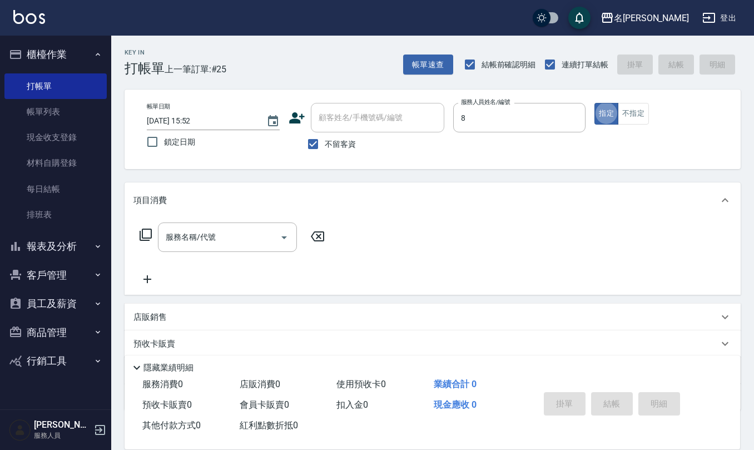
type input "[PERSON_NAME]-8"
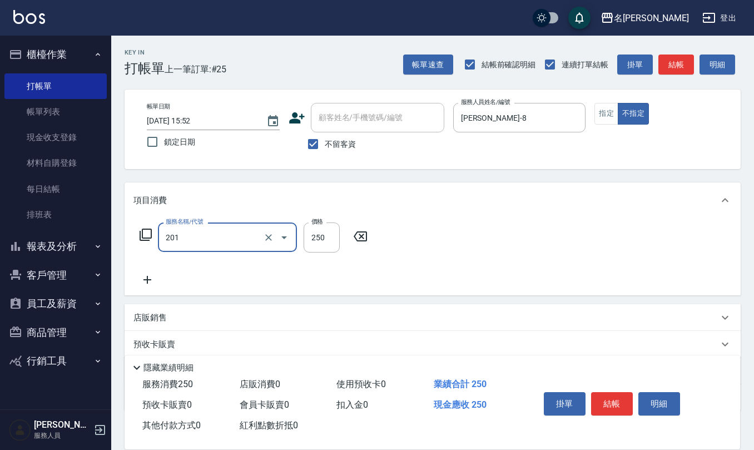
type input "洗髮(201)"
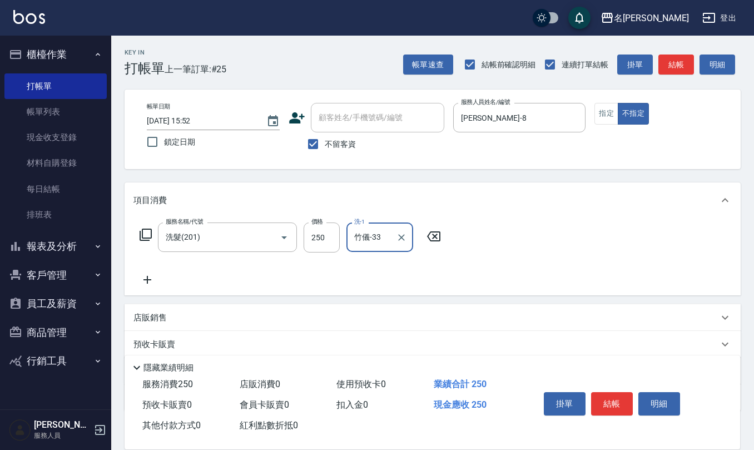
type input "竹儀-33"
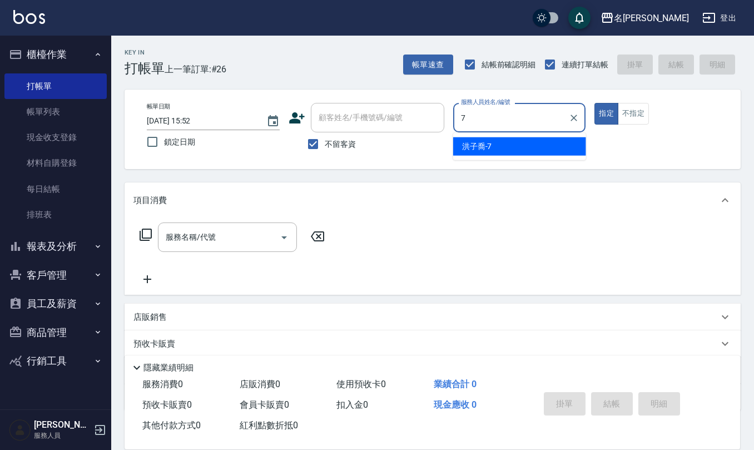
type input "[PERSON_NAME]-7"
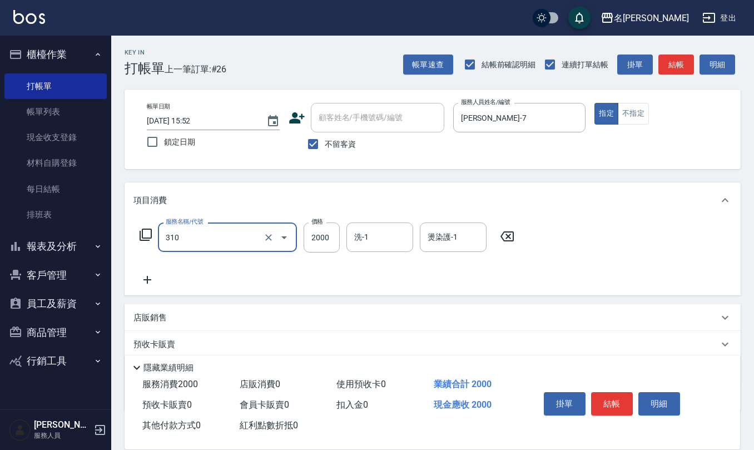
type input "MK果酸燙2000(310)"
type input "1700"
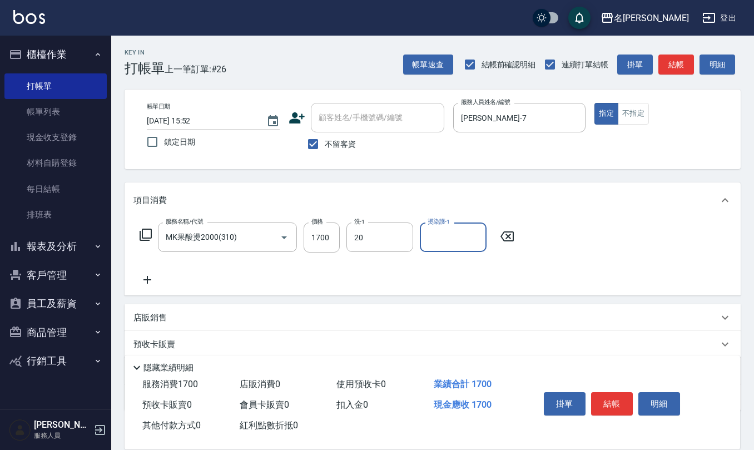
type input "[PERSON_NAME]-20"
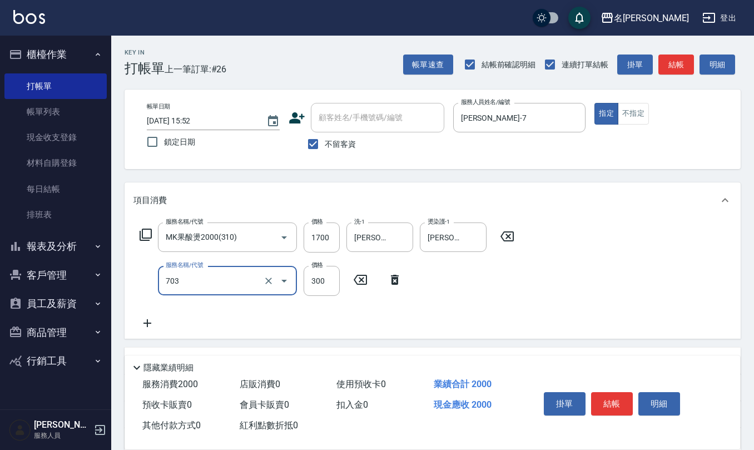
type input "(1236)設計師(703)"
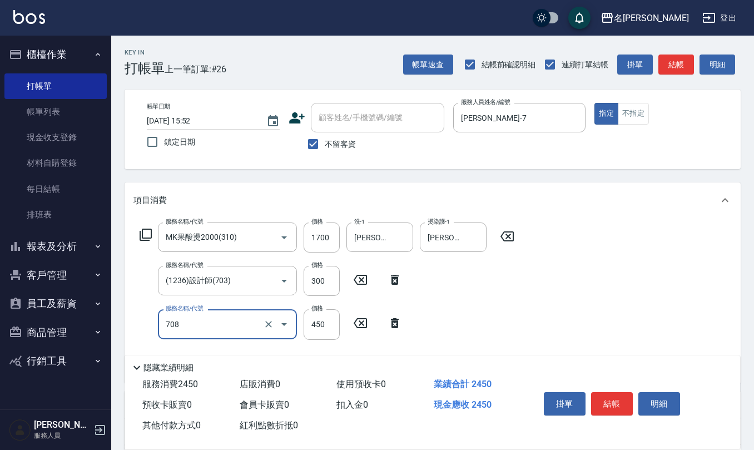
type input "松島舞鶴450(708)"
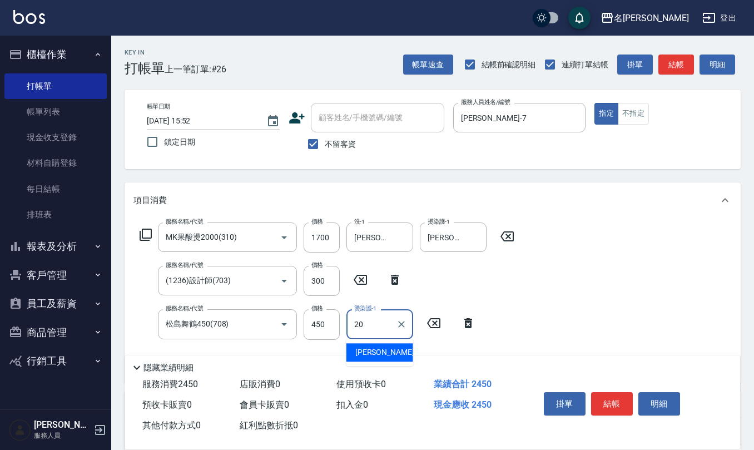
type input "[PERSON_NAME]-20"
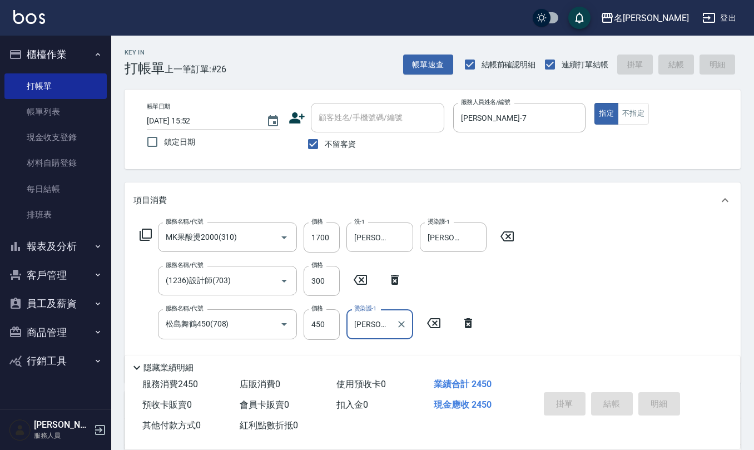
type input "[DATE] 15:53"
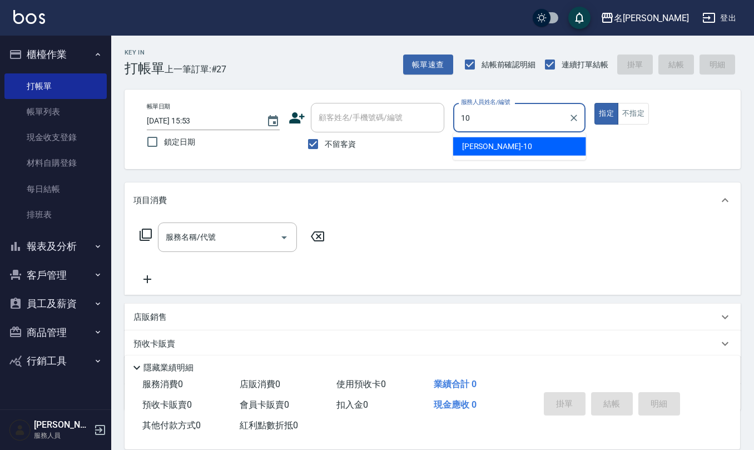
type input "[PERSON_NAME]-10"
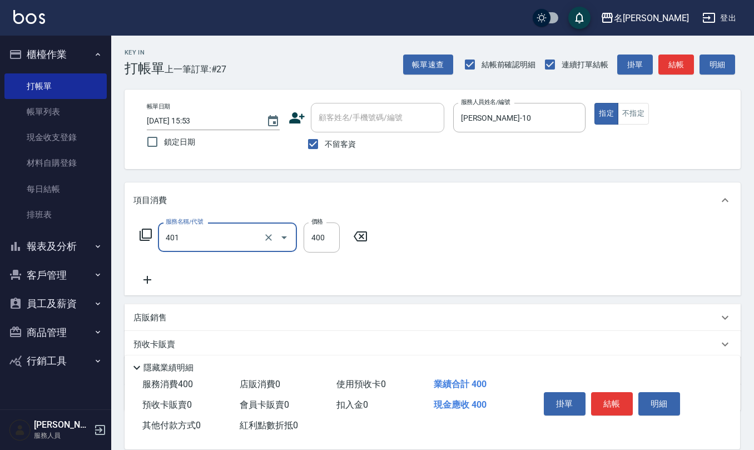
type input "剪髮(401)"
type input "200"
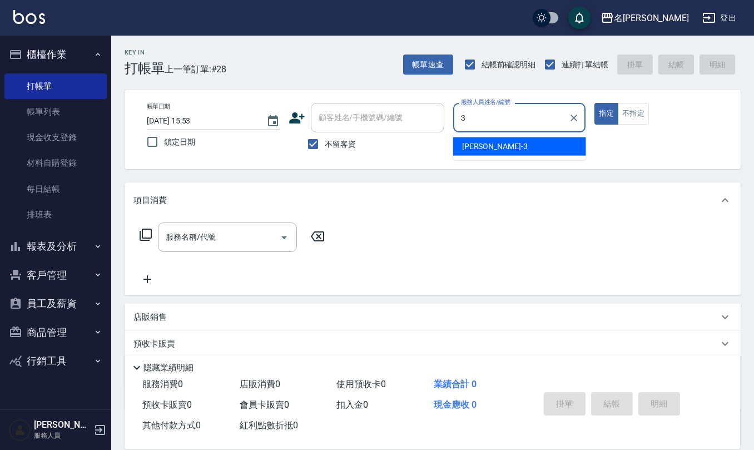
type input "[PERSON_NAME]-3"
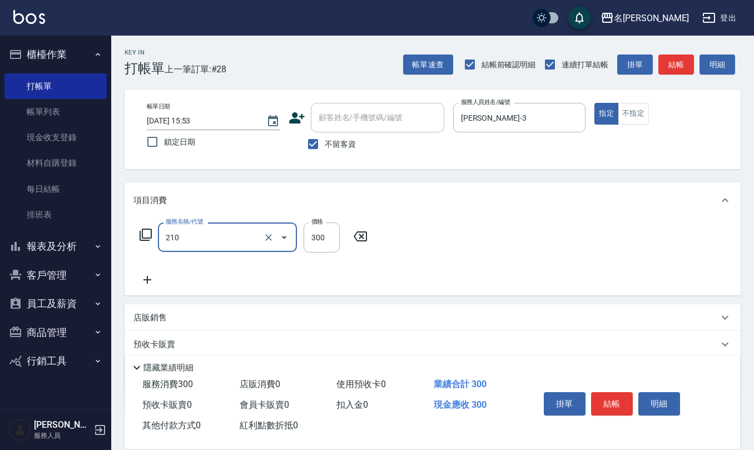
type input "[PERSON_NAME]洗髮精(210)"
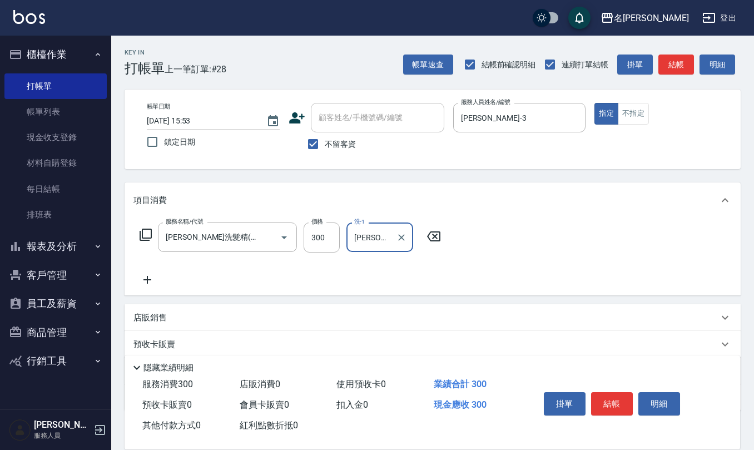
type input "[PERSON_NAME]-26"
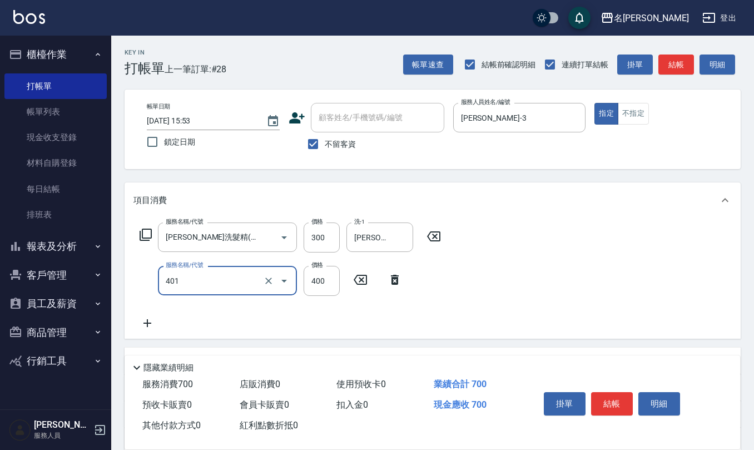
type input "剪髮(401)"
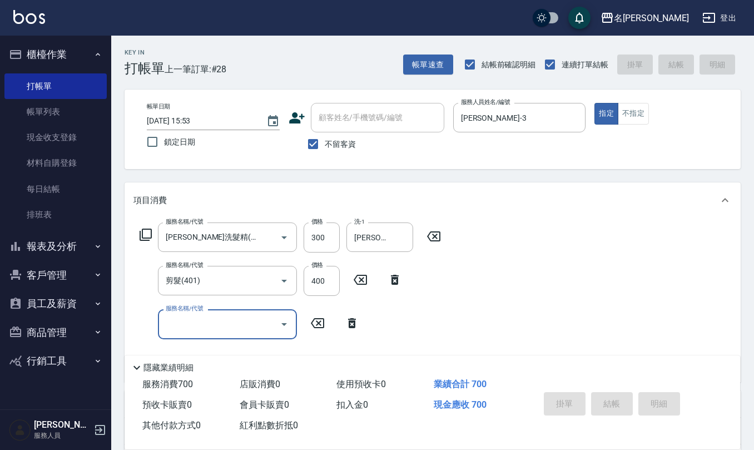
type input "[DATE] 15:59"
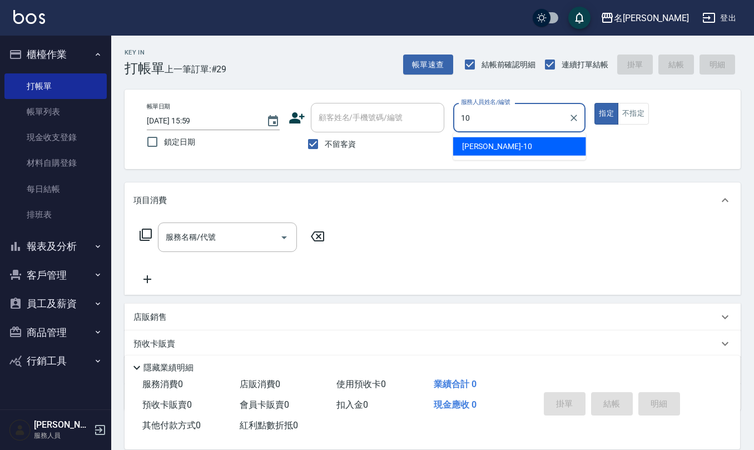
type input "[PERSON_NAME]-10"
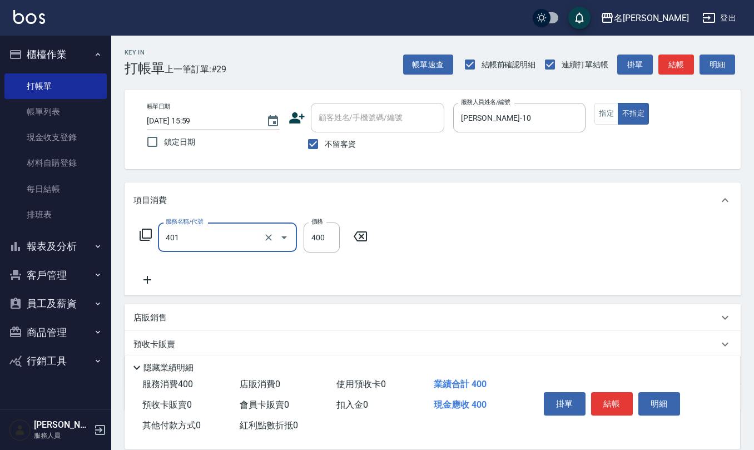
type input "剪髮(401)"
type input "200"
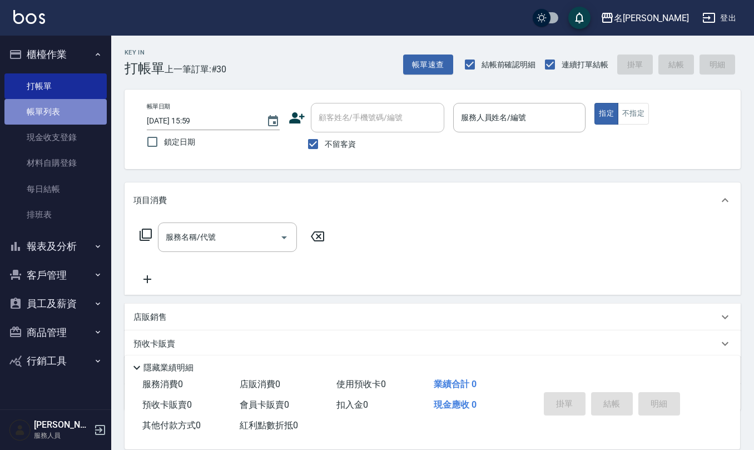
click at [67, 110] on link "帳單列表" at bounding box center [55, 112] width 102 height 26
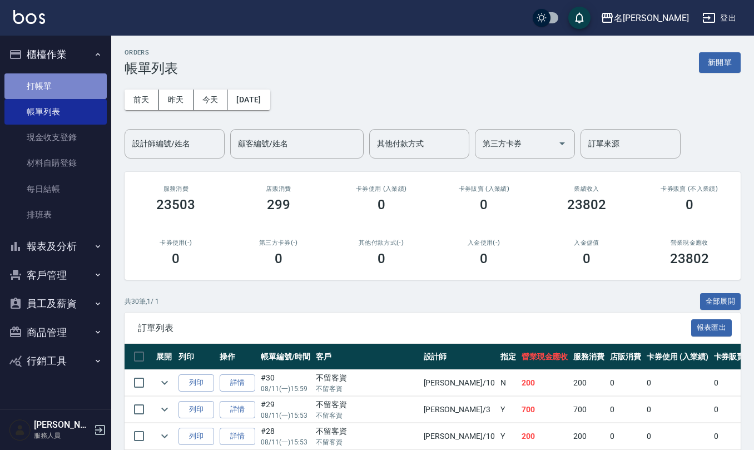
click at [70, 87] on link "打帳單" at bounding box center [55, 86] width 102 height 26
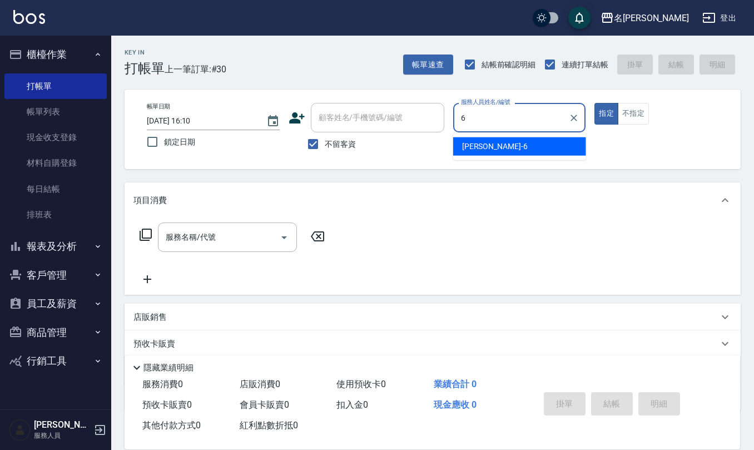
type input "[PERSON_NAME]-6"
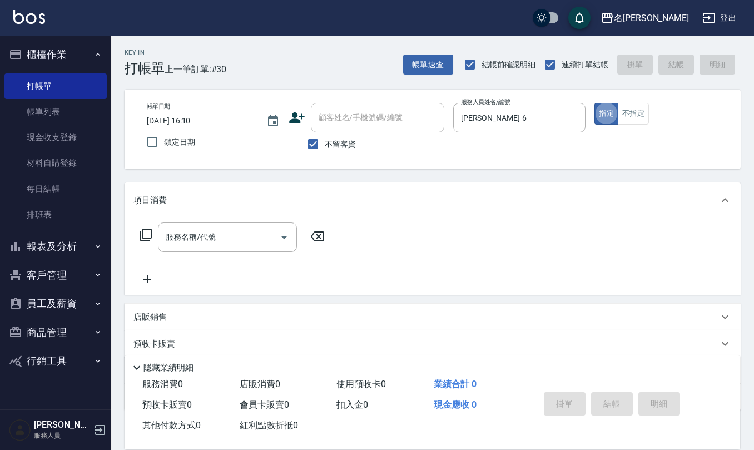
type button "true"
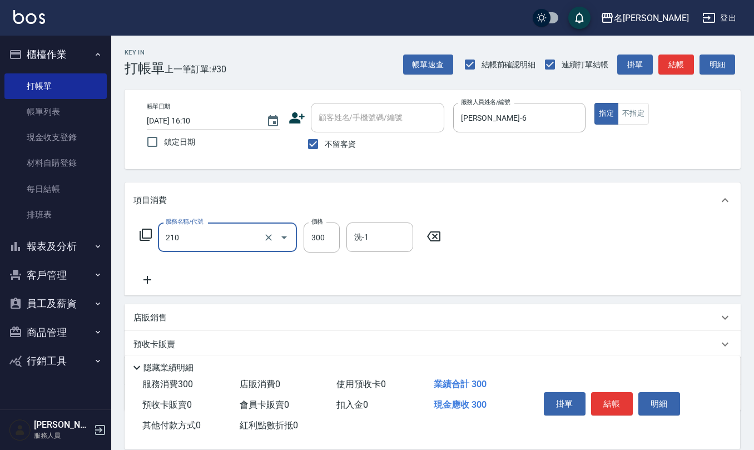
type input "[PERSON_NAME]洗髮精(210)"
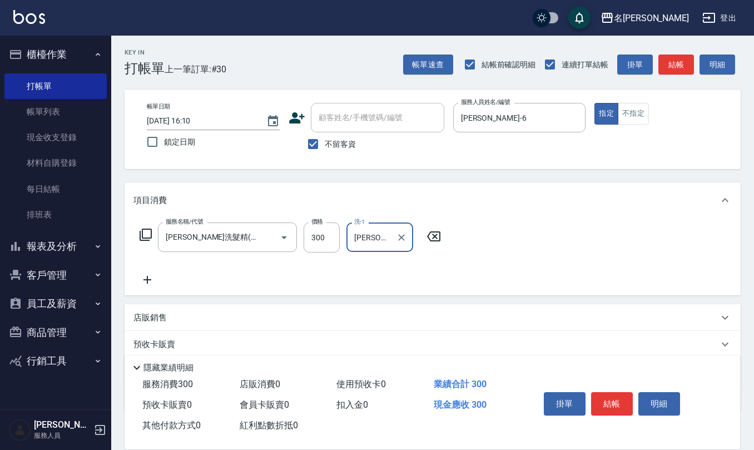
type input "[PERSON_NAME]-20"
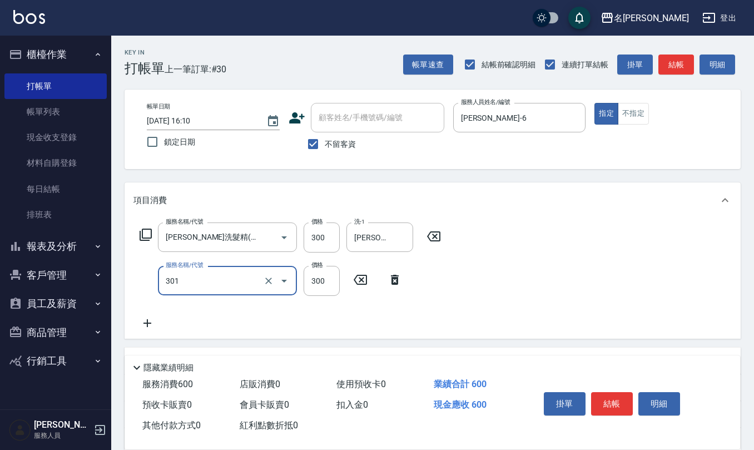
type input "補燙599以下(301)"
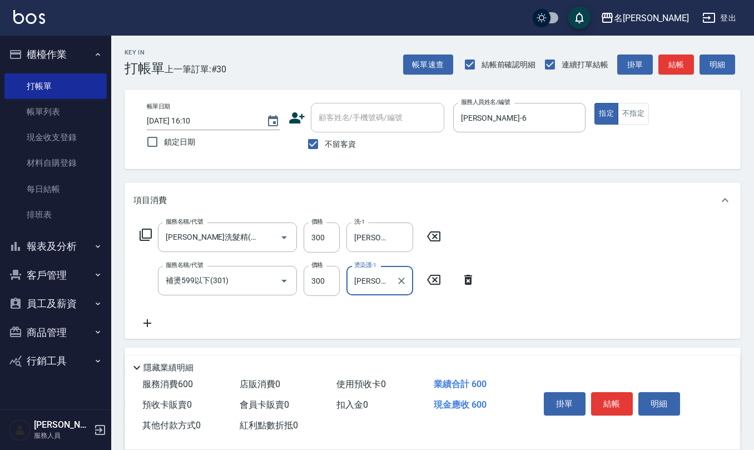
type input "[PERSON_NAME]-20"
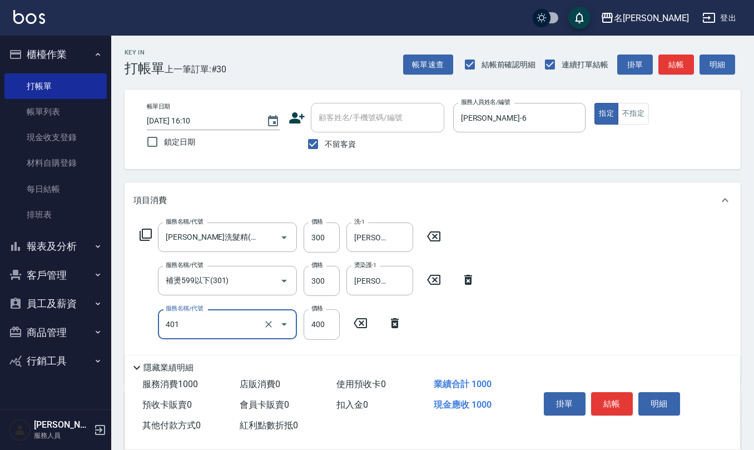
type input "剪髮(401)"
type input "350"
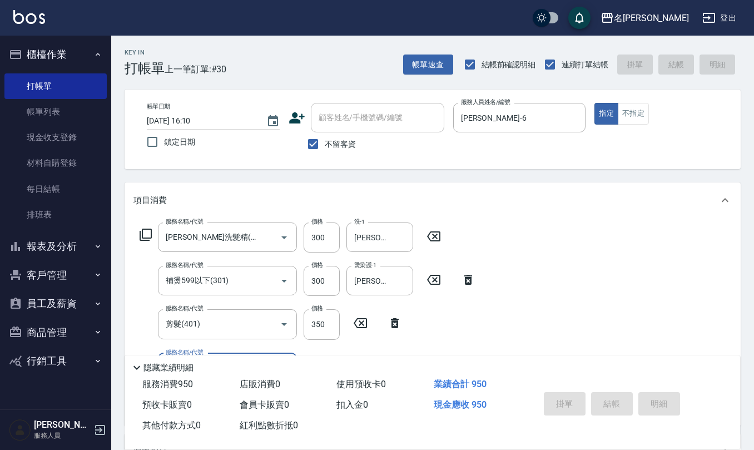
type input "[DATE] 16:13"
